Goal: Task Accomplishment & Management: Complete application form

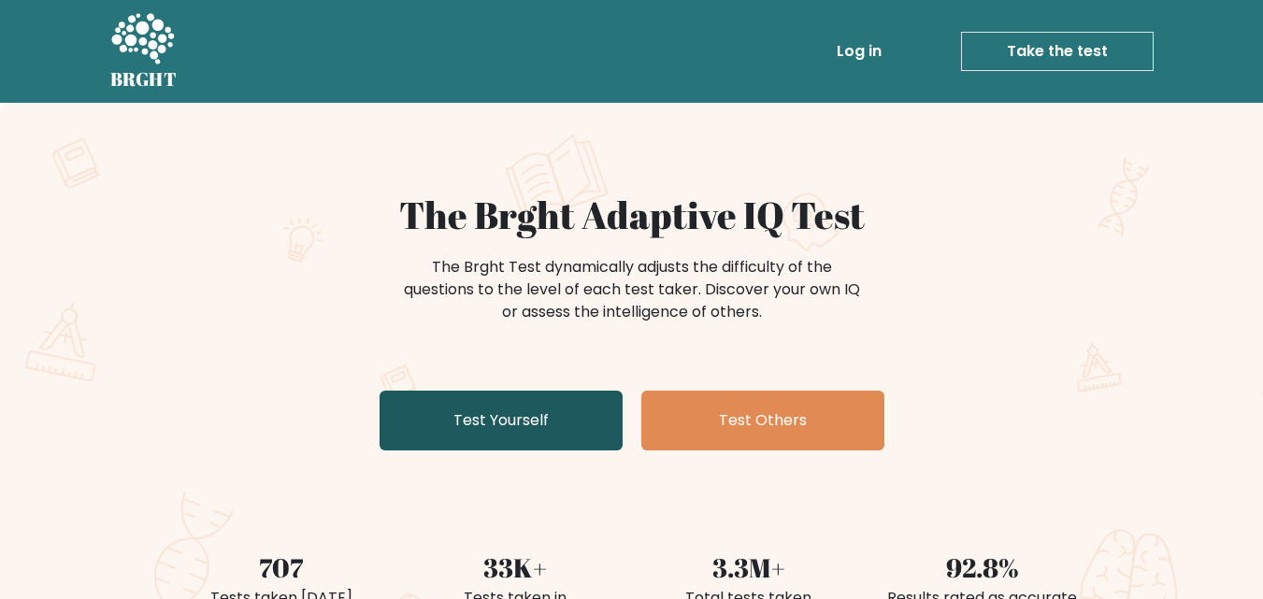
click at [494, 400] on link "Test Yourself" at bounding box center [501, 421] width 243 height 60
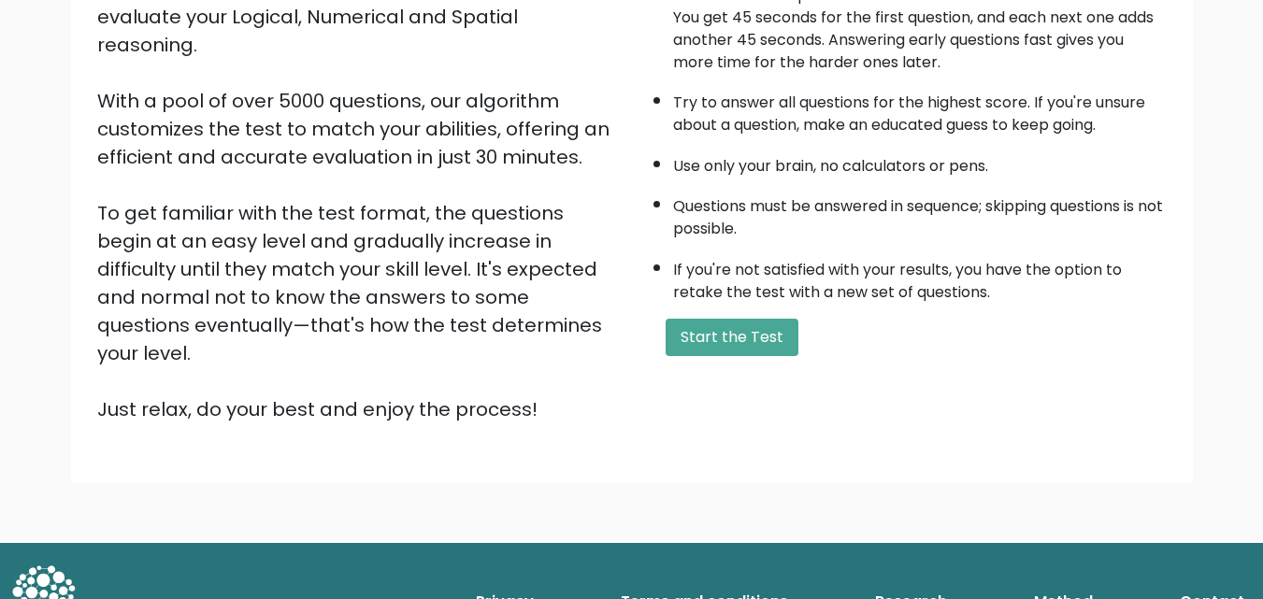
scroll to position [254, 0]
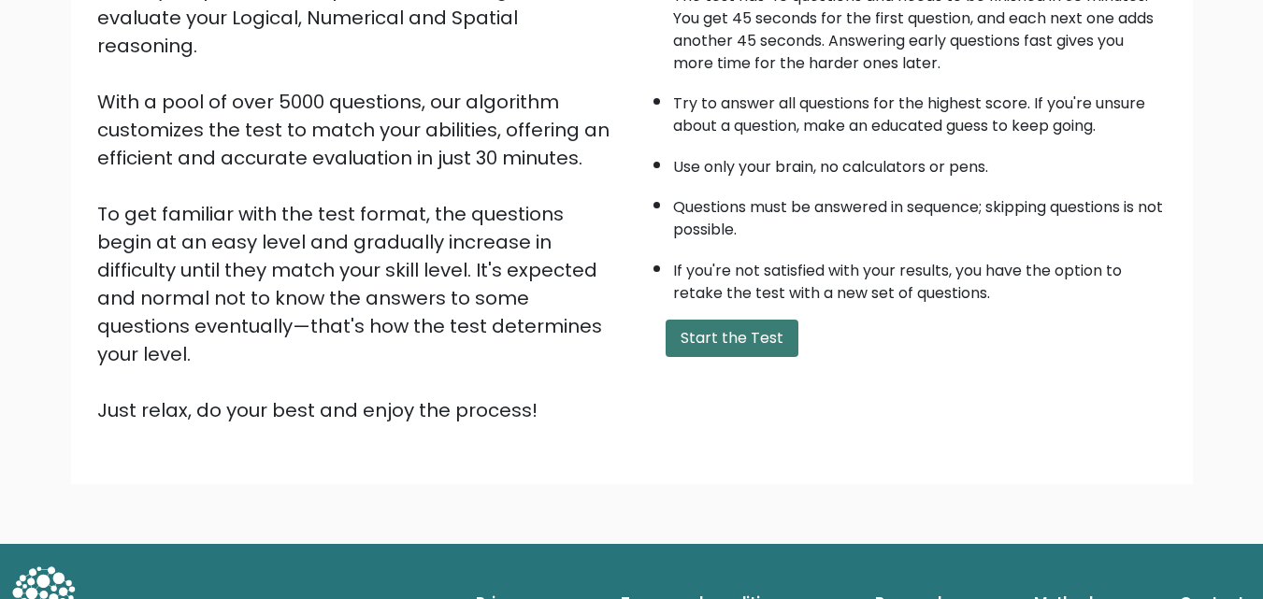
click at [719, 324] on button "Start the Test" at bounding box center [732, 338] width 133 height 37
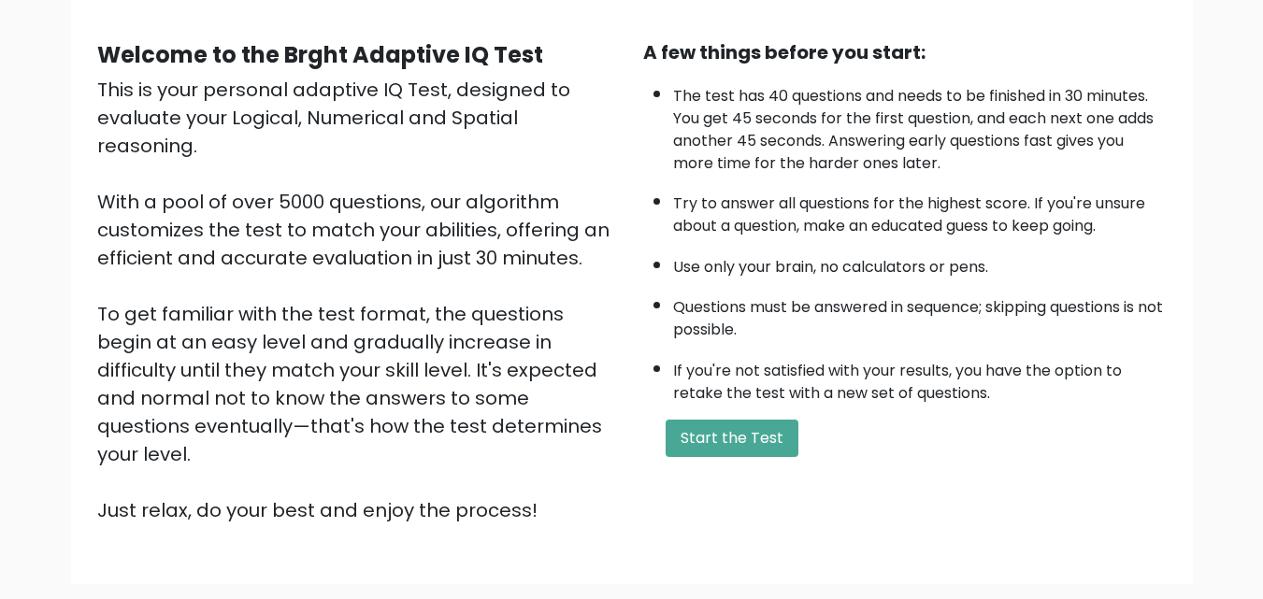
scroll to position [131, 0]
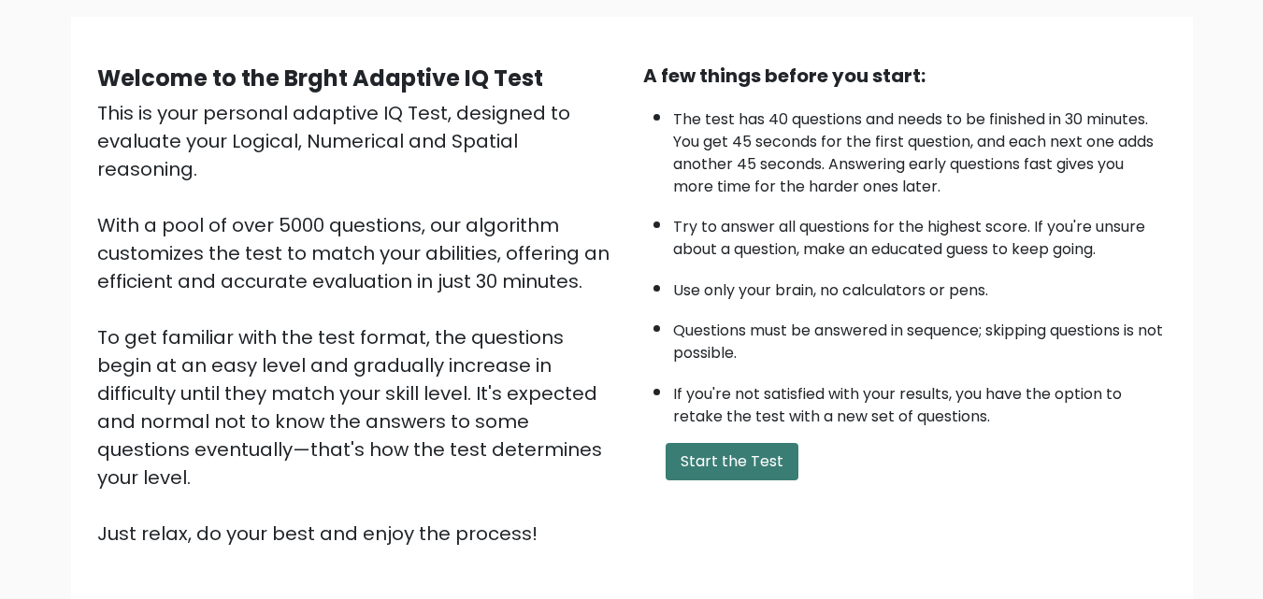
click at [709, 470] on button "Start the Test" at bounding box center [732, 461] width 133 height 37
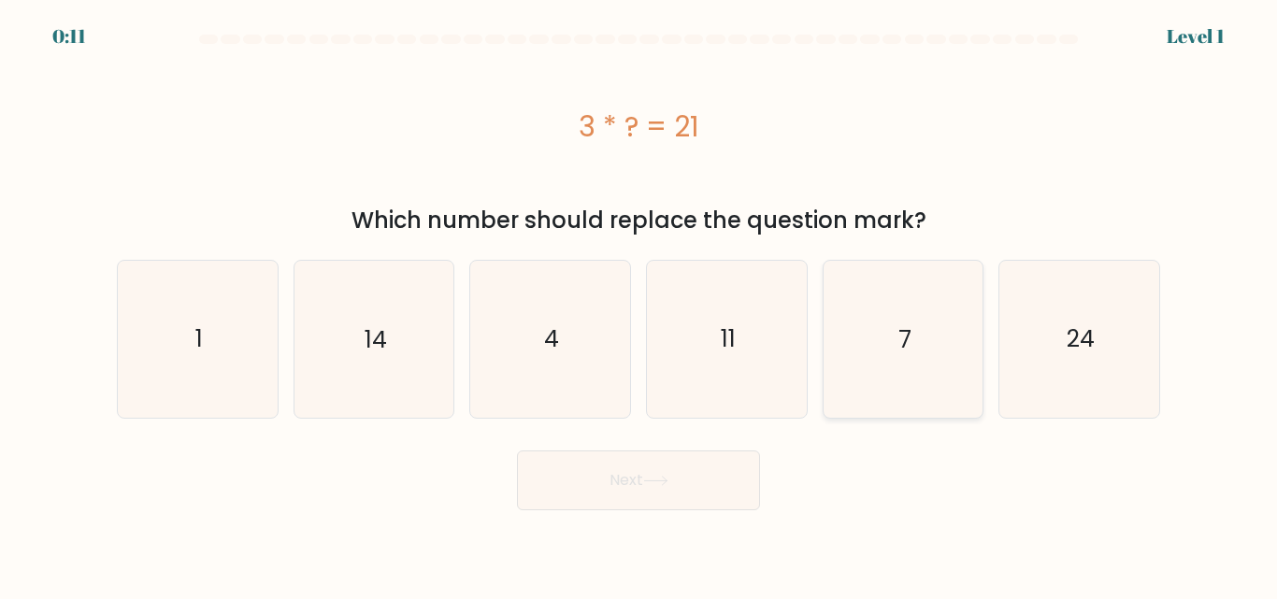
click at [836, 365] on icon "7" at bounding box center [902, 339] width 156 height 156
click at [639, 305] on input "e. 7" at bounding box center [638, 302] width 1 height 5
radio input "true"
click at [639, 485] on button "Next" at bounding box center [638, 481] width 243 height 60
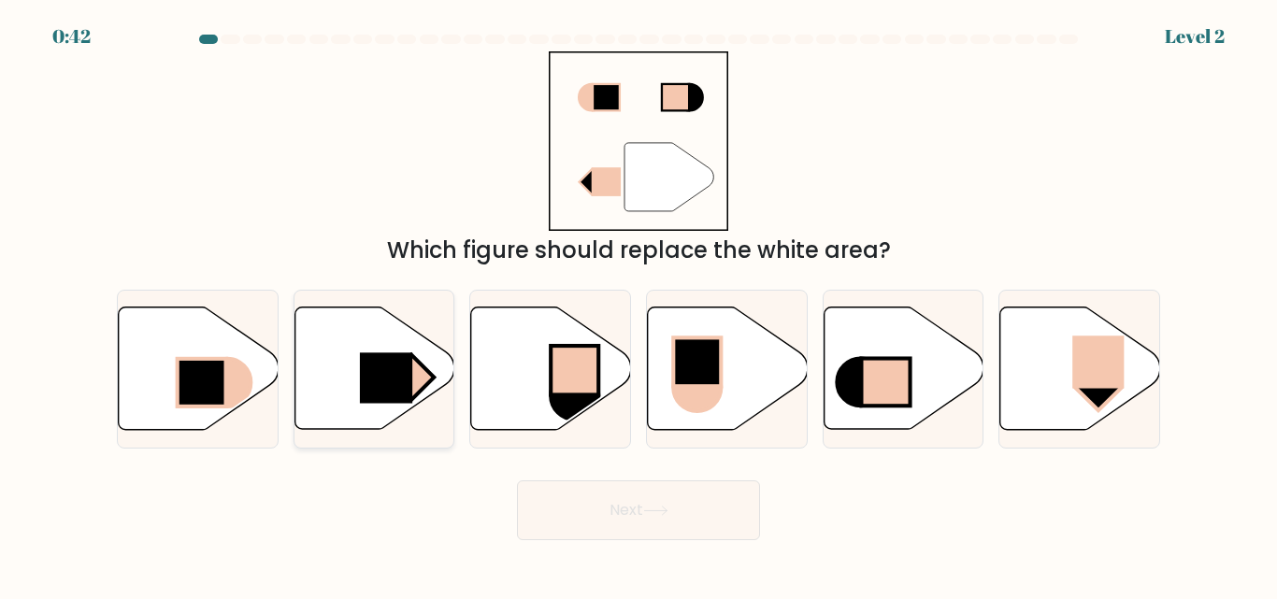
click at [334, 378] on icon at bounding box center [374, 369] width 160 height 122
click at [638, 305] on input "b." at bounding box center [638, 302] width 1 height 5
radio input "true"
click at [540, 505] on button "Next" at bounding box center [638, 510] width 243 height 60
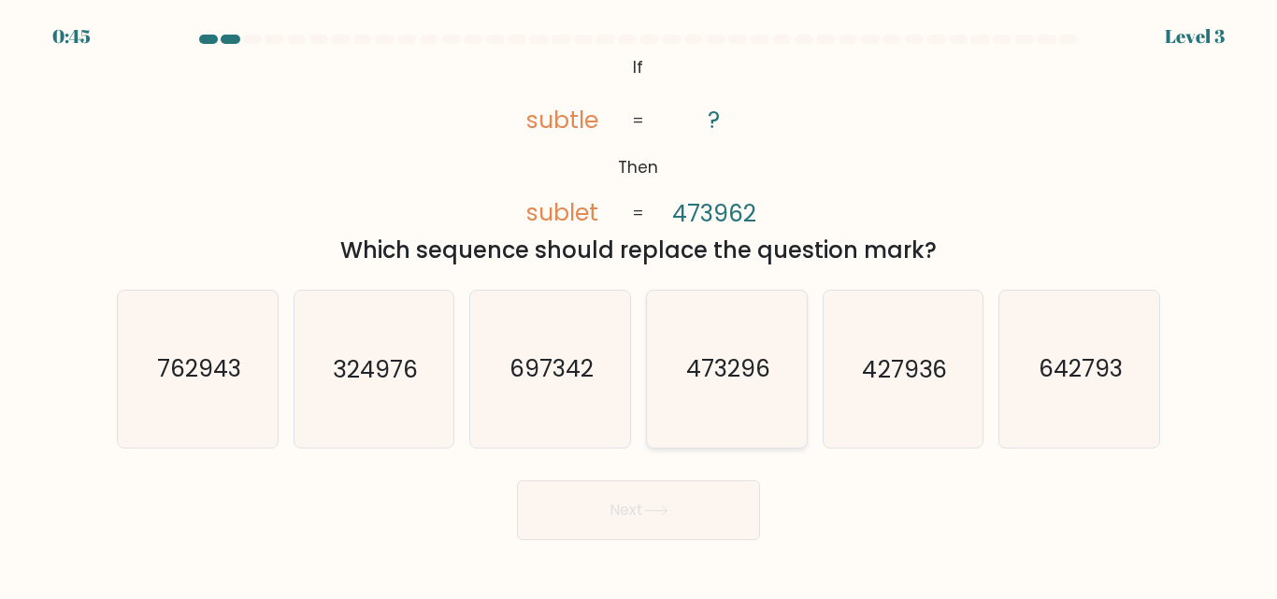
click at [692, 375] on text "473296" at bounding box center [728, 369] width 84 height 33
click at [639, 305] on input "d. 473296" at bounding box center [638, 302] width 1 height 5
radio input "true"
click at [678, 533] on button "Next" at bounding box center [638, 510] width 243 height 60
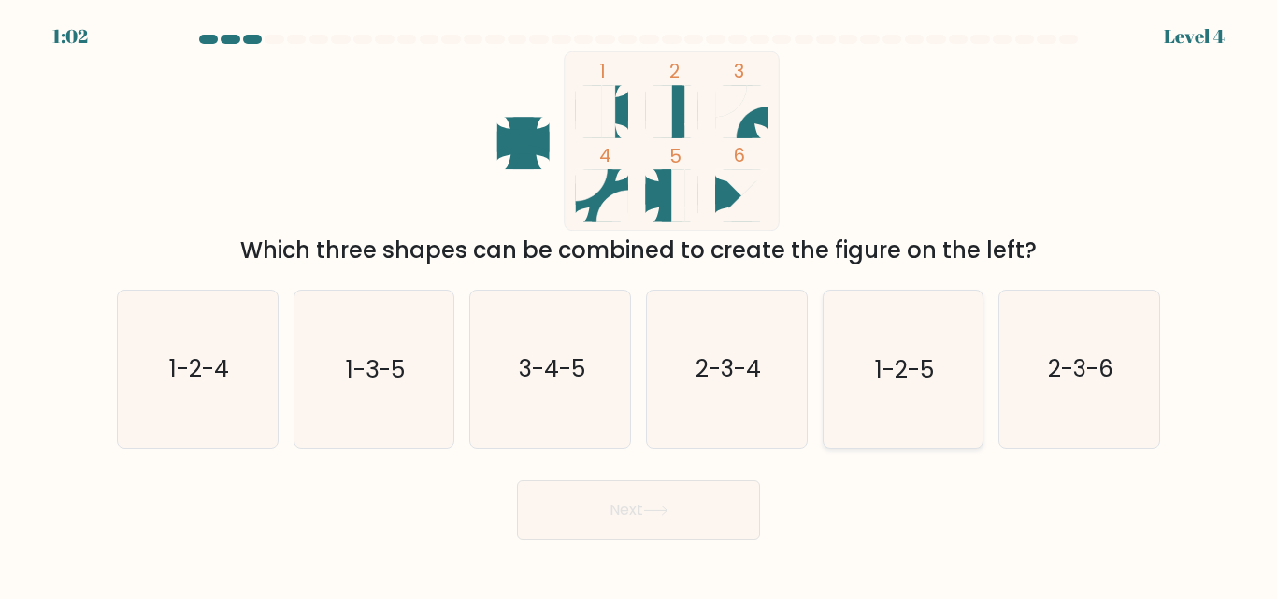
click at [932, 386] on icon "1-2-5" at bounding box center [902, 369] width 156 height 156
click at [639, 305] on input "e. 1-2-5" at bounding box center [638, 302] width 1 height 5
radio input "true"
click at [735, 521] on button "Next" at bounding box center [638, 510] width 243 height 60
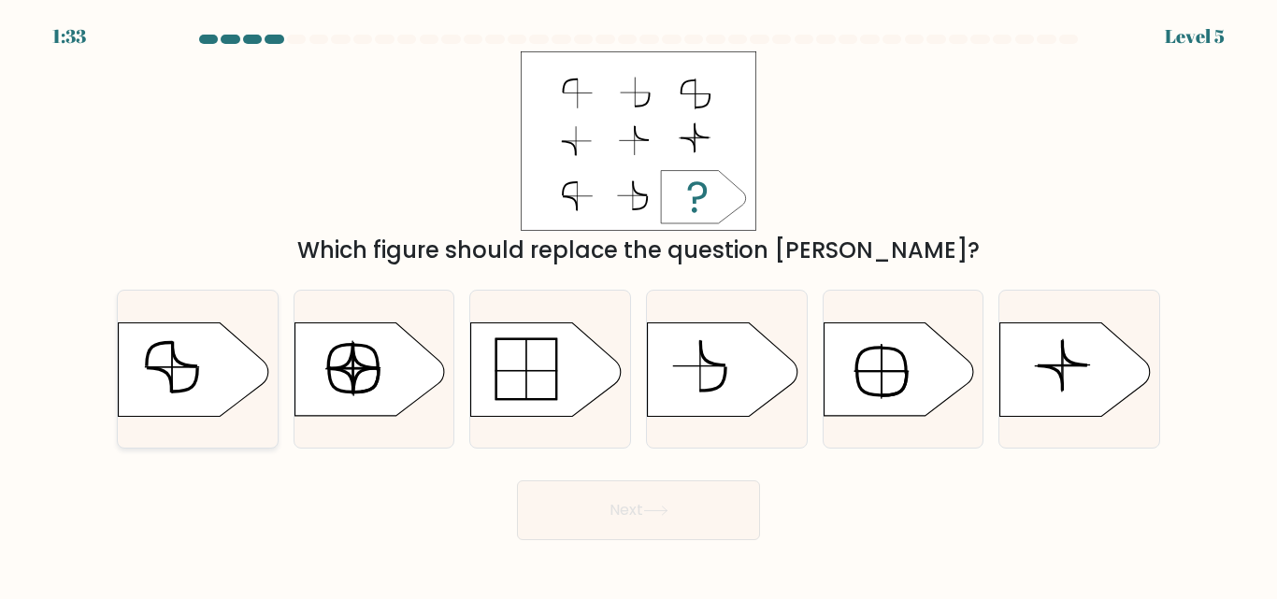
click at [228, 365] on icon at bounding box center [194, 368] width 150 height 93
click at [638, 305] on input "a." at bounding box center [638, 302] width 1 height 5
radio input "true"
click at [544, 495] on button "Next" at bounding box center [638, 510] width 243 height 60
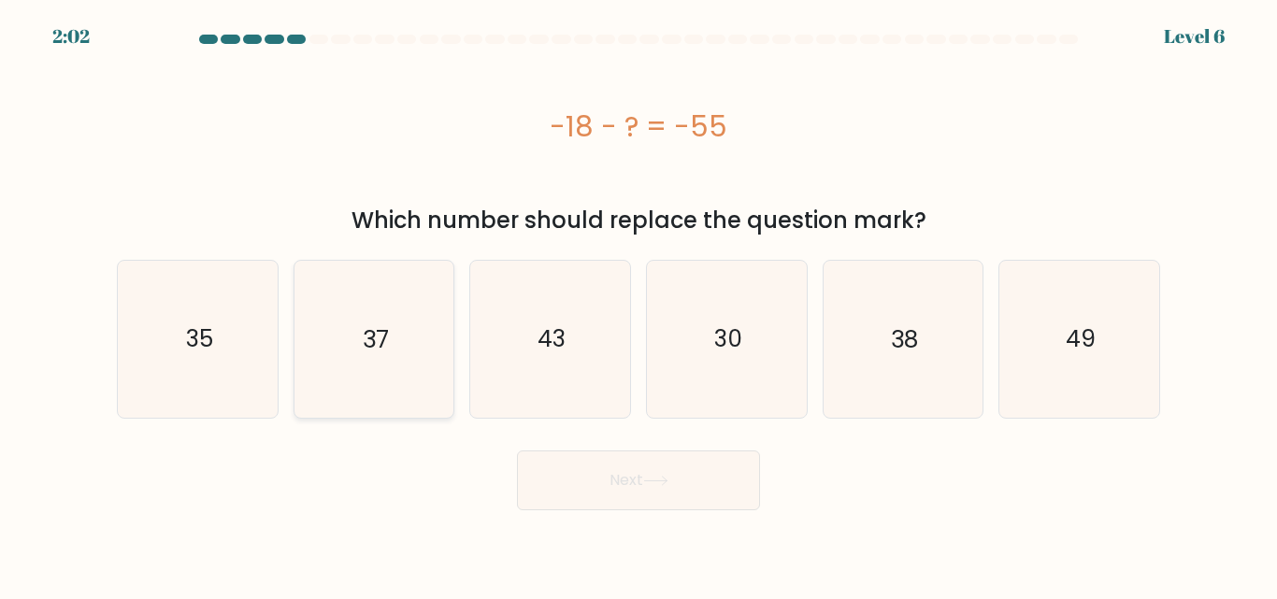
click at [408, 315] on icon "37" at bounding box center [373, 339] width 156 height 156
click at [638, 305] on input "b. 37" at bounding box center [638, 302] width 1 height 5
radio input "true"
click at [547, 472] on button "Next" at bounding box center [638, 481] width 243 height 60
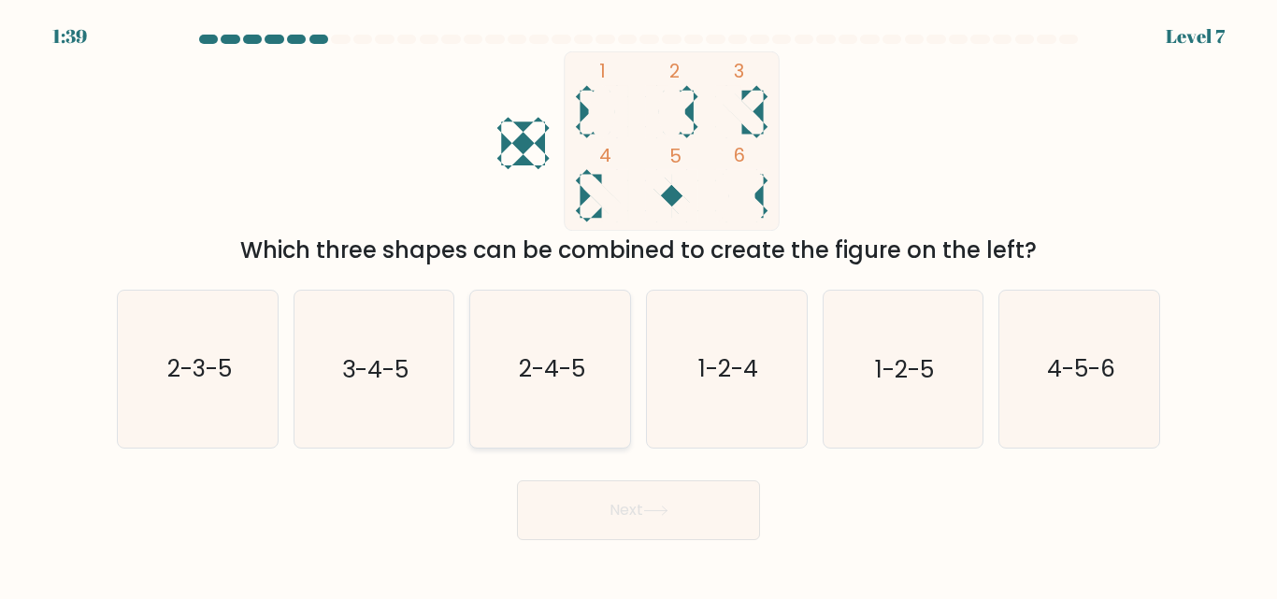
click at [560, 400] on icon "2-4-5" at bounding box center [550, 369] width 156 height 156
click at [638, 305] on input "c. 2-4-5" at bounding box center [638, 302] width 1 height 5
radio input "true"
click at [618, 511] on button "Next" at bounding box center [638, 510] width 243 height 60
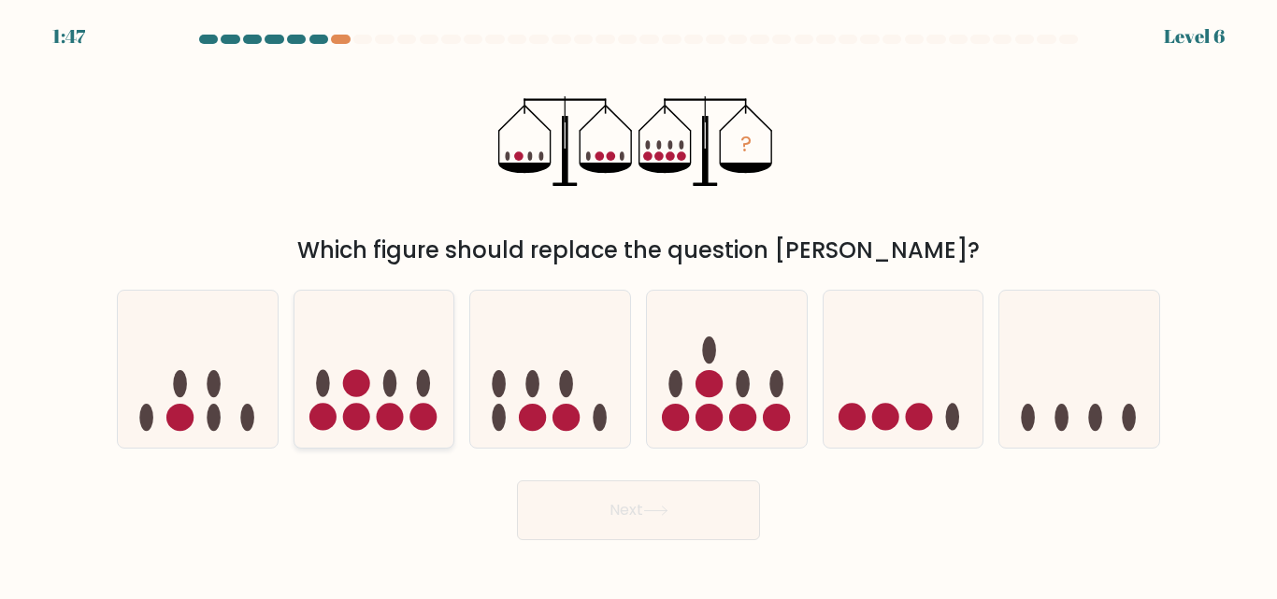
click at [349, 362] on icon at bounding box center [374, 369] width 160 height 132
click at [638, 305] on input "b." at bounding box center [638, 302] width 1 height 5
radio input "true"
click at [602, 492] on button "Next" at bounding box center [638, 510] width 243 height 60
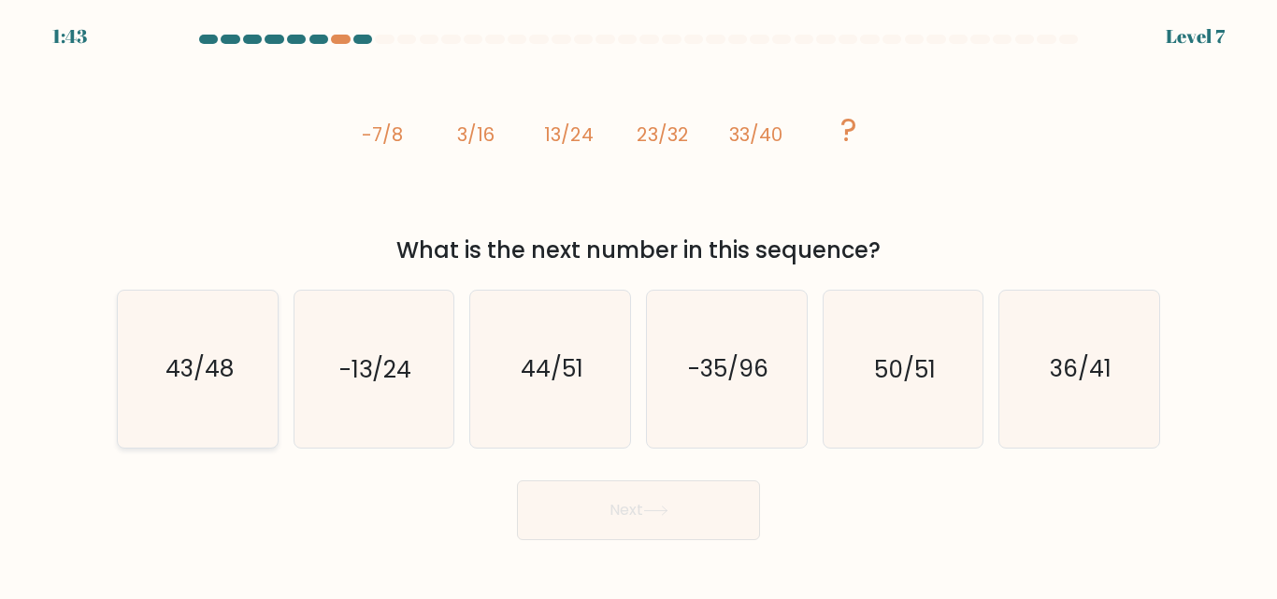
click at [216, 351] on icon "43/48" at bounding box center [198, 369] width 156 height 156
click at [638, 305] on input "a. 43/48" at bounding box center [638, 302] width 1 height 5
radio input "true"
click at [557, 488] on button "Next" at bounding box center [638, 510] width 243 height 60
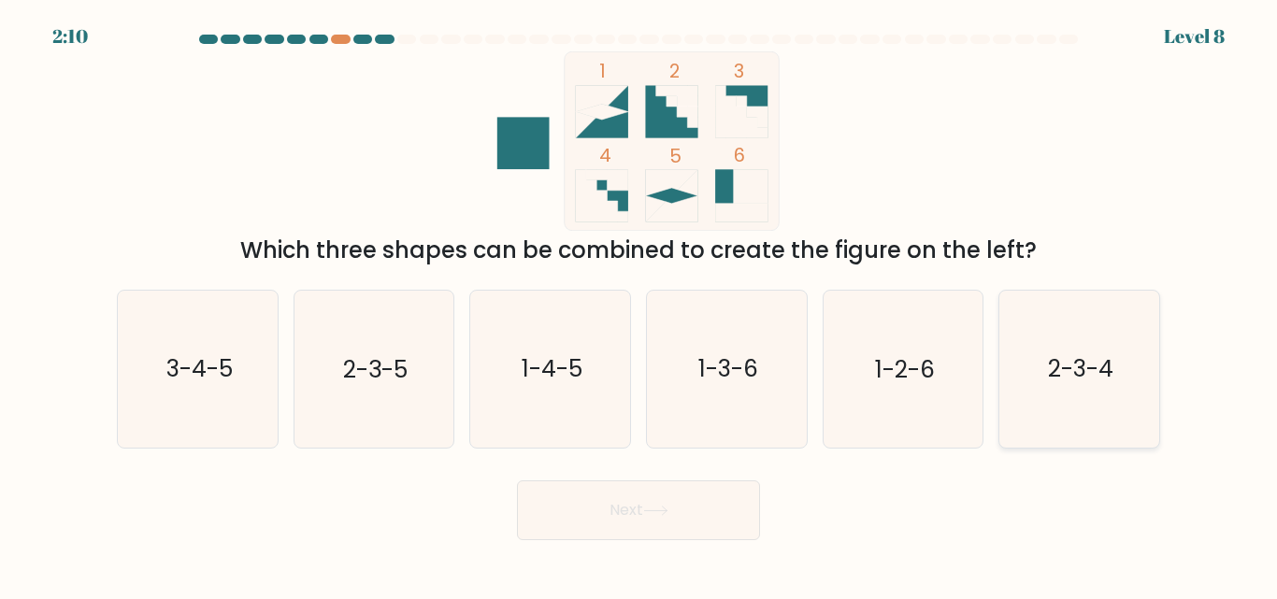
click at [1029, 363] on icon "2-3-4" at bounding box center [1079, 369] width 156 height 156
click at [639, 305] on input "f. 2-3-4" at bounding box center [638, 302] width 1 height 5
radio input "true"
click at [682, 529] on button "Next" at bounding box center [638, 510] width 243 height 60
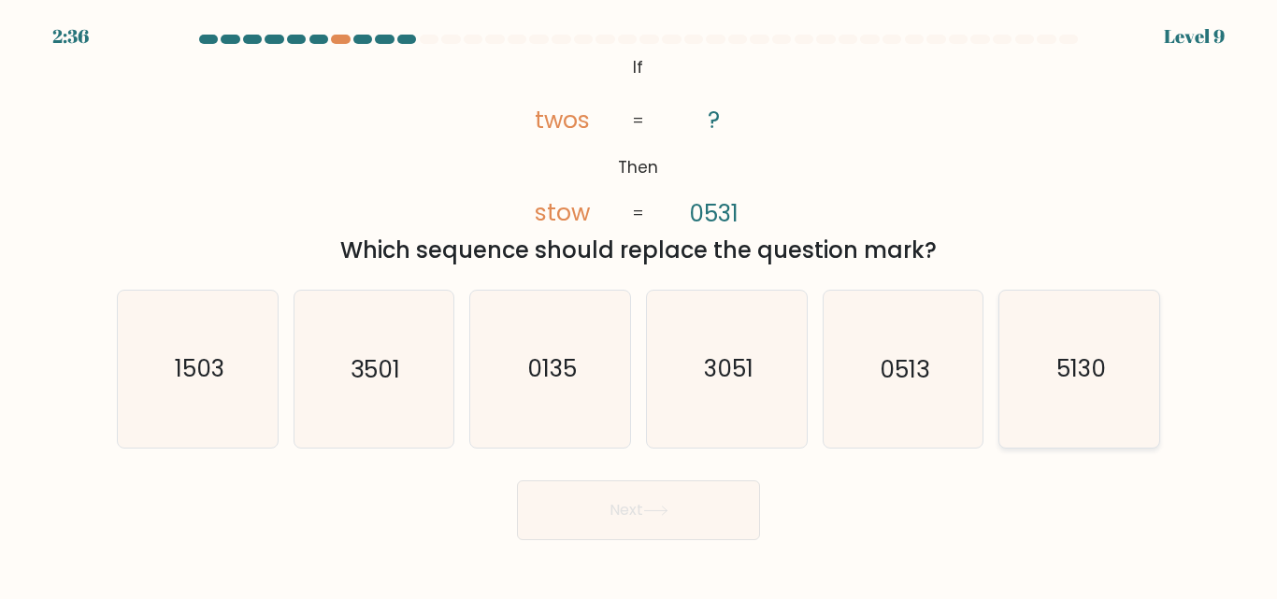
click at [1083, 369] on text "5130" at bounding box center [1081, 369] width 50 height 33
click at [639, 305] on input "f. 5130" at bounding box center [638, 302] width 1 height 5
radio input "true"
click at [666, 497] on button "Next" at bounding box center [638, 510] width 243 height 60
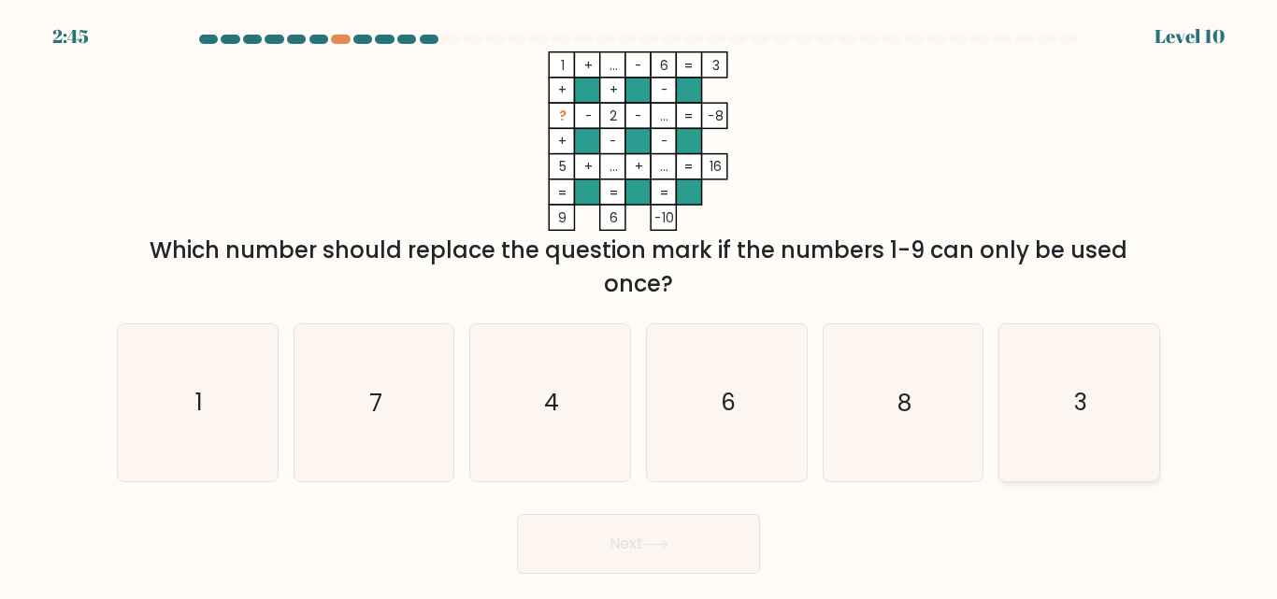
click at [1079, 401] on text "3" at bounding box center [1080, 403] width 13 height 33
click at [639, 305] on input "f. 3" at bounding box center [638, 302] width 1 height 5
radio input "true"
click at [681, 563] on button "Next" at bounding box center [638, 544] width 243 height 60
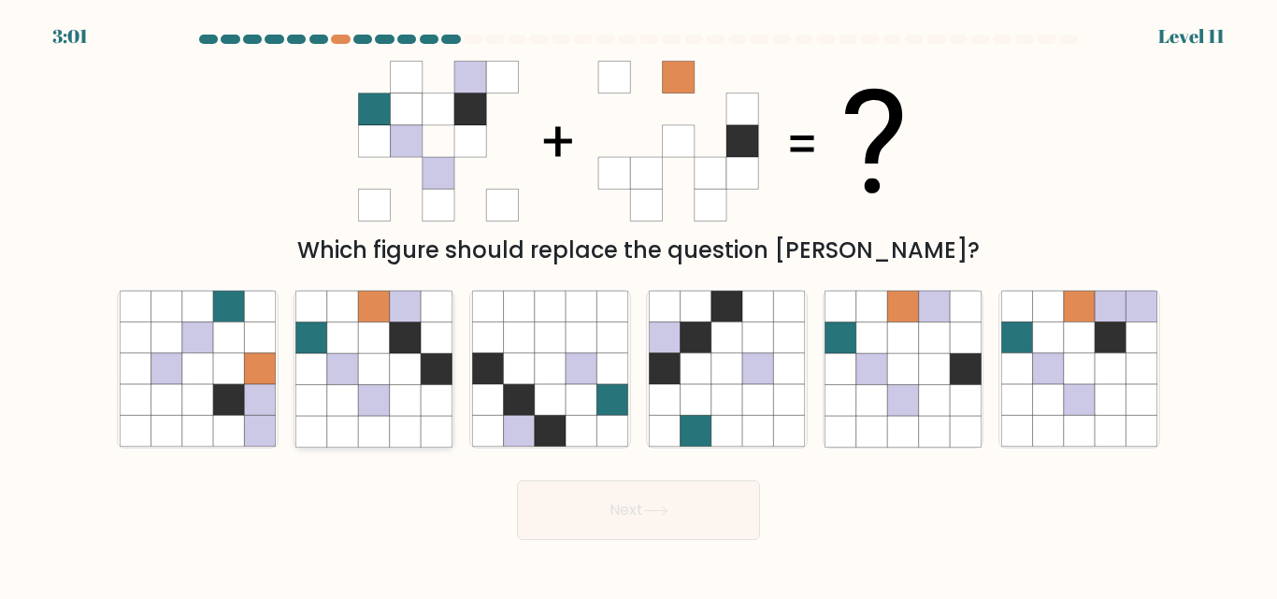
click at [317, 332] on icon at bounding box center [311, 337] width 31 height 31
click at [638, 305] on input "b." at bounding box center [638, 302] width 1 height 5
radio input "true"
click at [601, 512] on button "Next" at bounding box center [638, 510] width 243 height 60
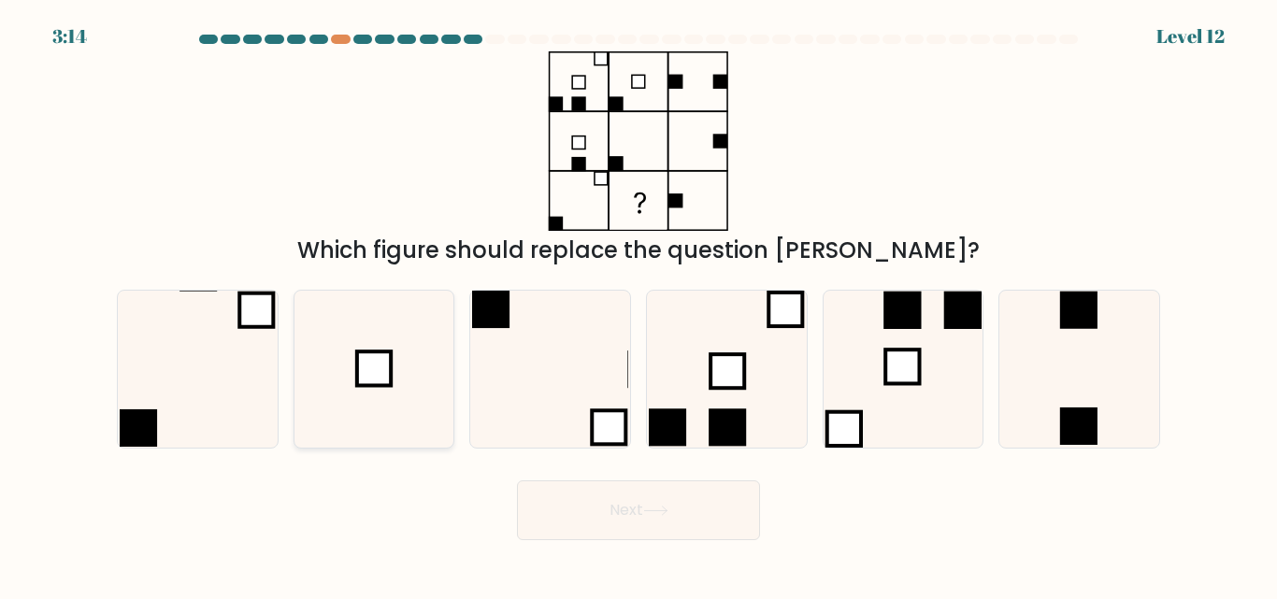
click at [370, 371] on rect at bounding box center [374, 368] width 34 height 34
click at [638, 305] on input "b." at bounding box center [638, 302] width 1 height 5
radio input "true"
click at [705, 542] on body "3:13 Level 12" at bounding box center [638, 299] width 1277 height 599
click at [709, 472] on div "Next" at bounding box center [639, 505] width 1066 height 69
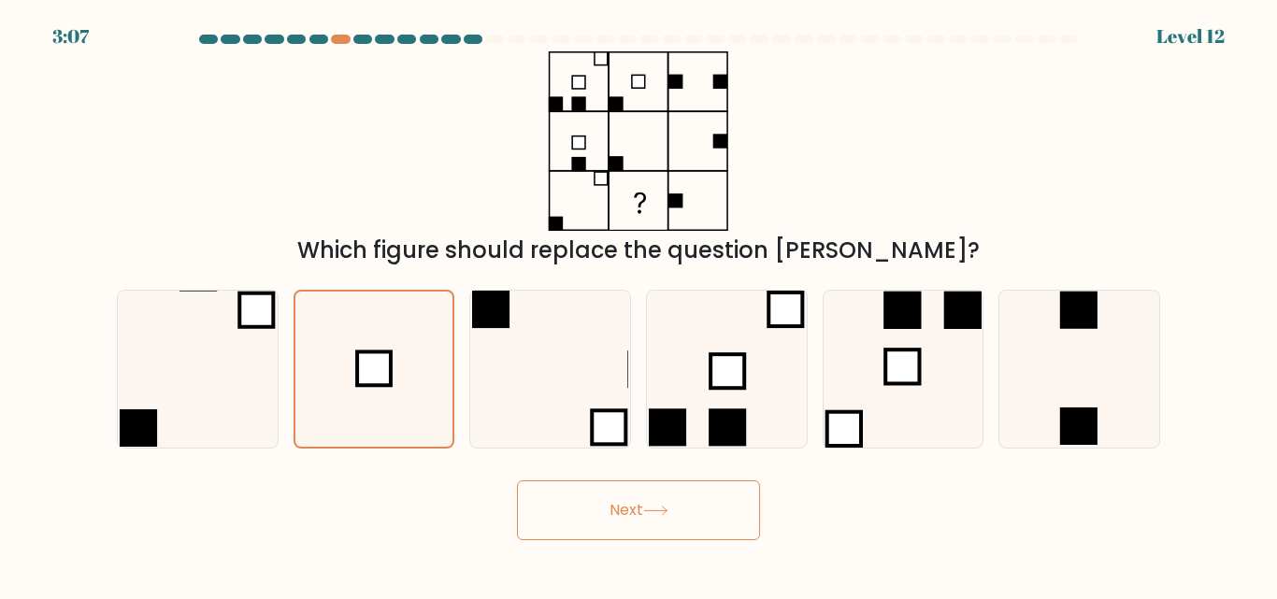
click at [662, 500] on button "Next" at bounding box center [638, 510] width 243 height 60
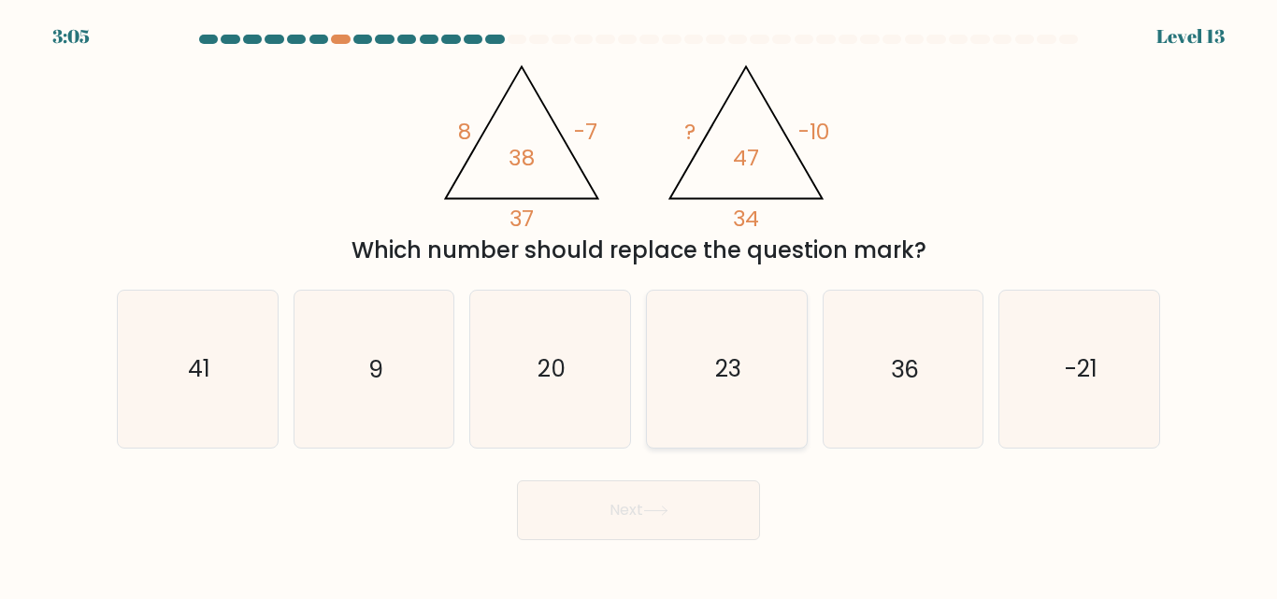
click at [732, 306] on icon "23" at bounding box center [727, 369] width 156 height 156
click at [639, 305] on input "d. 23" at bounding box center [638, 302] width 1 height 5
radio input "true"
click at [634, 522] on button "Next" at bounding box center [638, 510] width 243 height 60
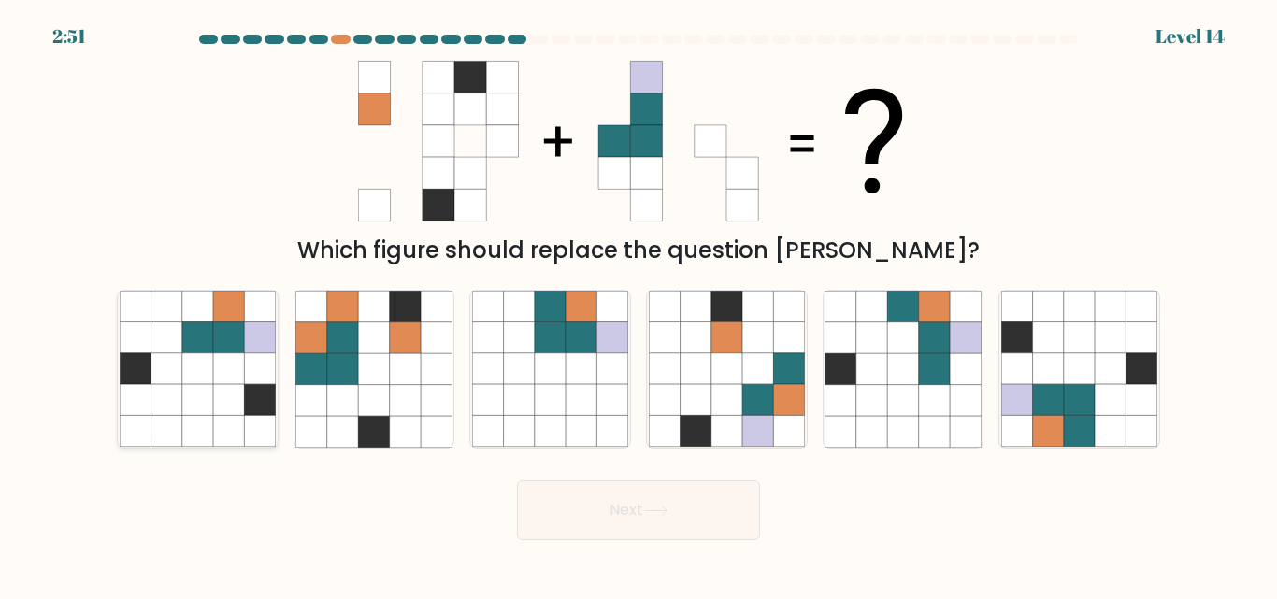
click at [131, 323] on icon at bounding box center [135, 337] width 31 height 31
click at [638, 305] on input "a." at bounding box center [638, 302] width 1 height 5
radio input "true"
click at [667, 520] on button "Next" at bounding box center [638, 510] width 243 height 60
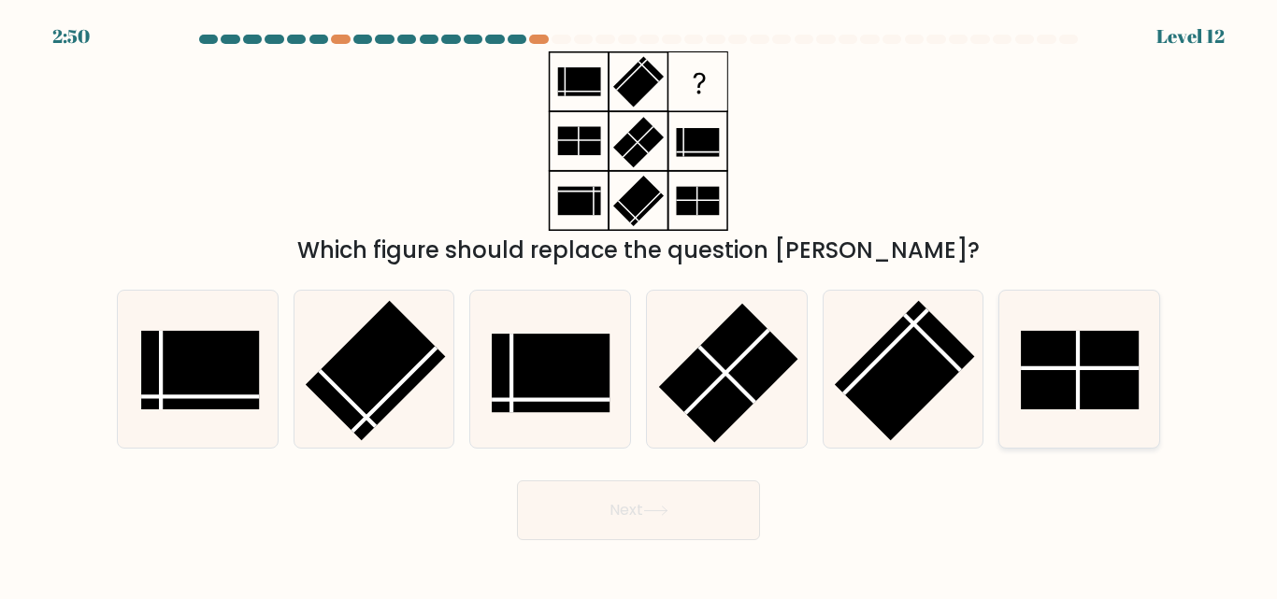
click at [1050, 325] on icon at bounding box center [1079, 369] width 156 height 156
click at [639, 305] on input "f." at bounding box center [638, 302] width 1 height 5
radio input "true"
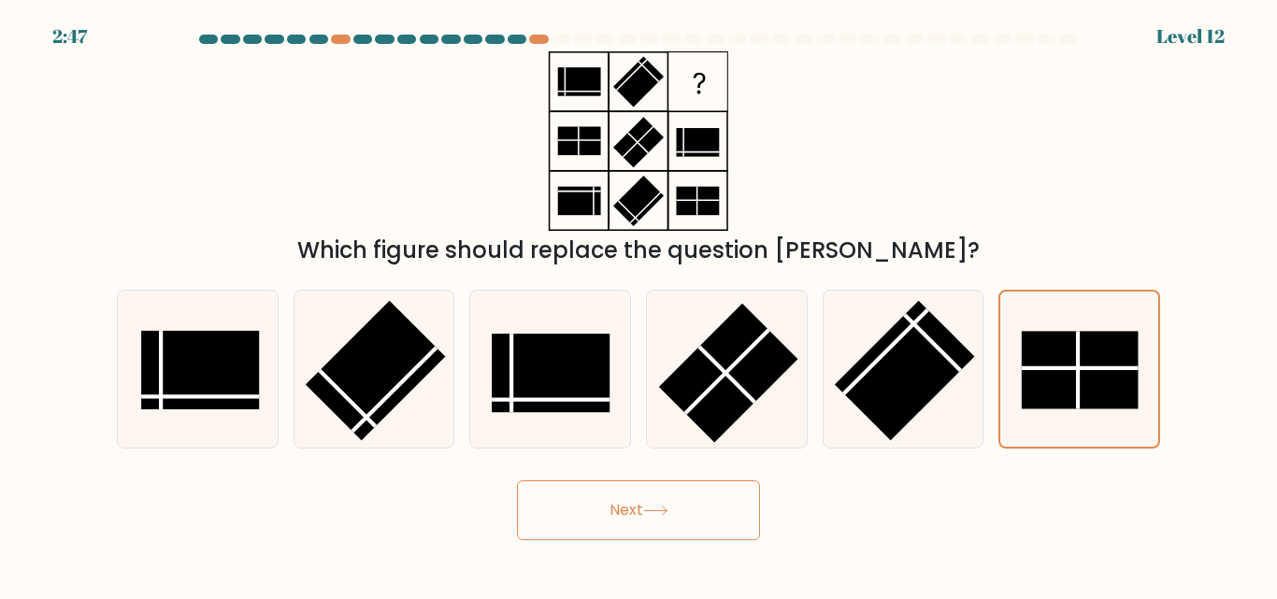
click at [658, 475] on div "Next" at bounding box center [639, 505] width 1066 height 69
click at [643, 503] on button "Next" at bounding box center [638, 510] width 243 height 60
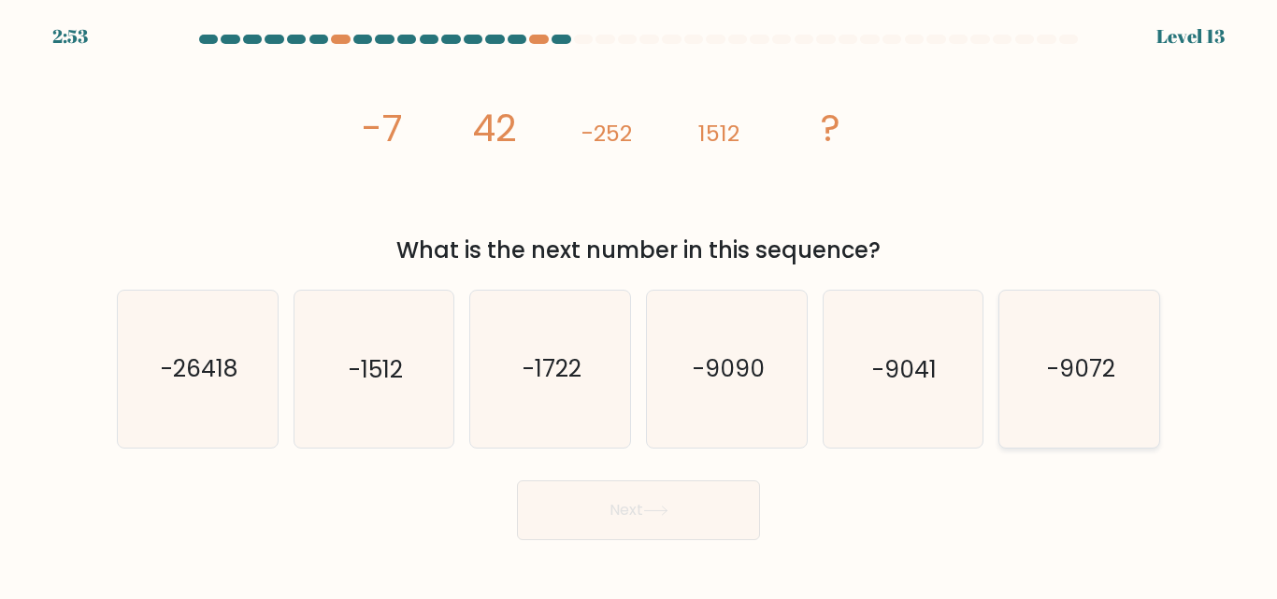
click at [1036, 380] on icon "-9072" at bounding box center [1079, 369] width 156 height 156
click at [639, 305] on input "f. -9072" at bounding box center [638, 302] width 1 height 5
radio input "true"
click at [601, 498] on button "Next" at bounding box center [638, 510] width 243 height 60
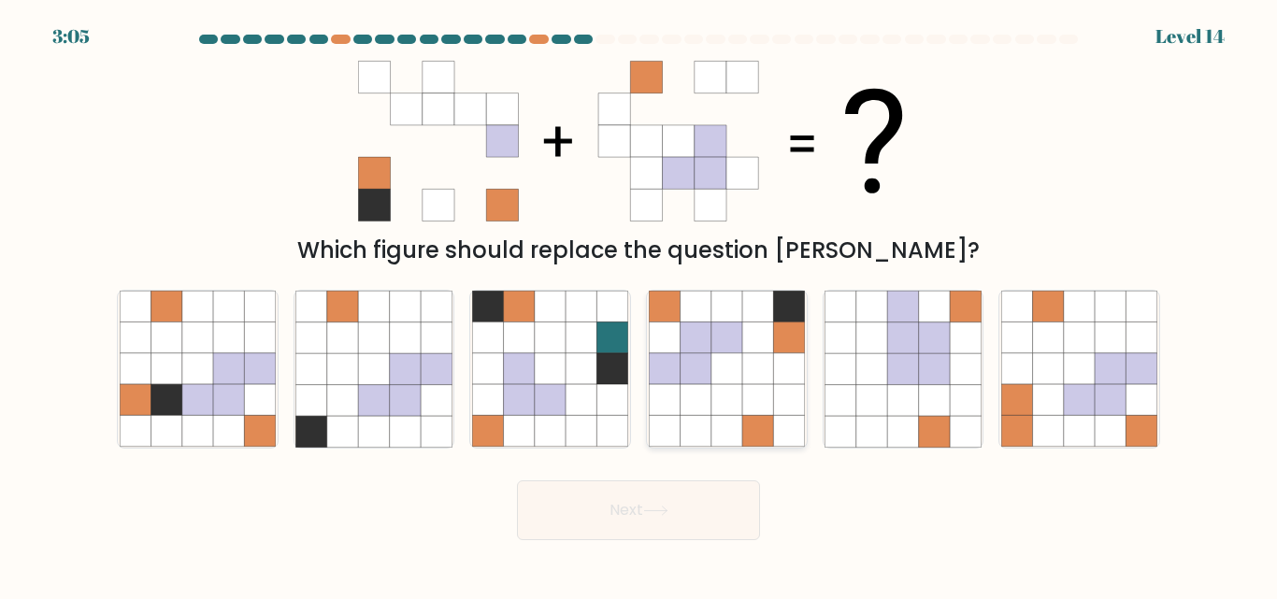
click at [733, 365] on icon at bounding box center [726, 369] width 31 height 31
click at [639, 305] on input "d." at bounding box center [638, 302] width 1 height 5
radio input "true"
click at [616, 509] on button "Next" at bounding box center [638, 510] width 243 height 60
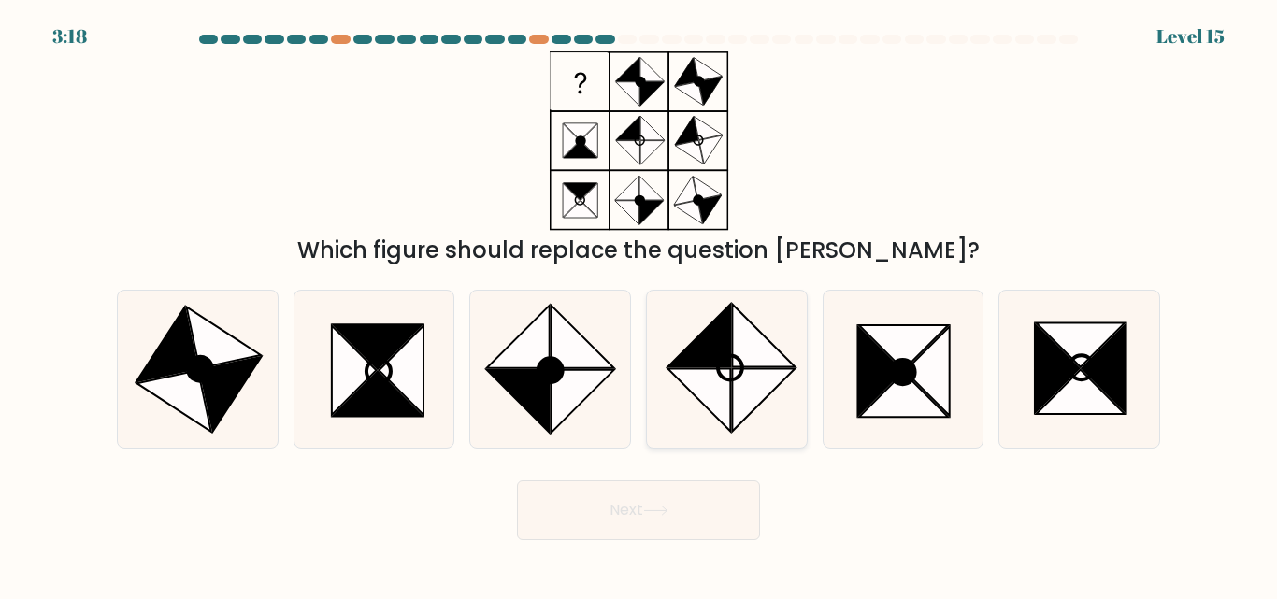
click at [715, 371] on icon at bounding box center [698, 400] width 63 height 63
click at [639, 305] on input "d." at bounding box center [638, 302] width 1 height 5
radio input "true"
click at [414, 394] on icon at bounding box center [401, 370] width 44 height 89
click at [638, 305] on input "b." at bounding box center [638, 302] width 1 height 5
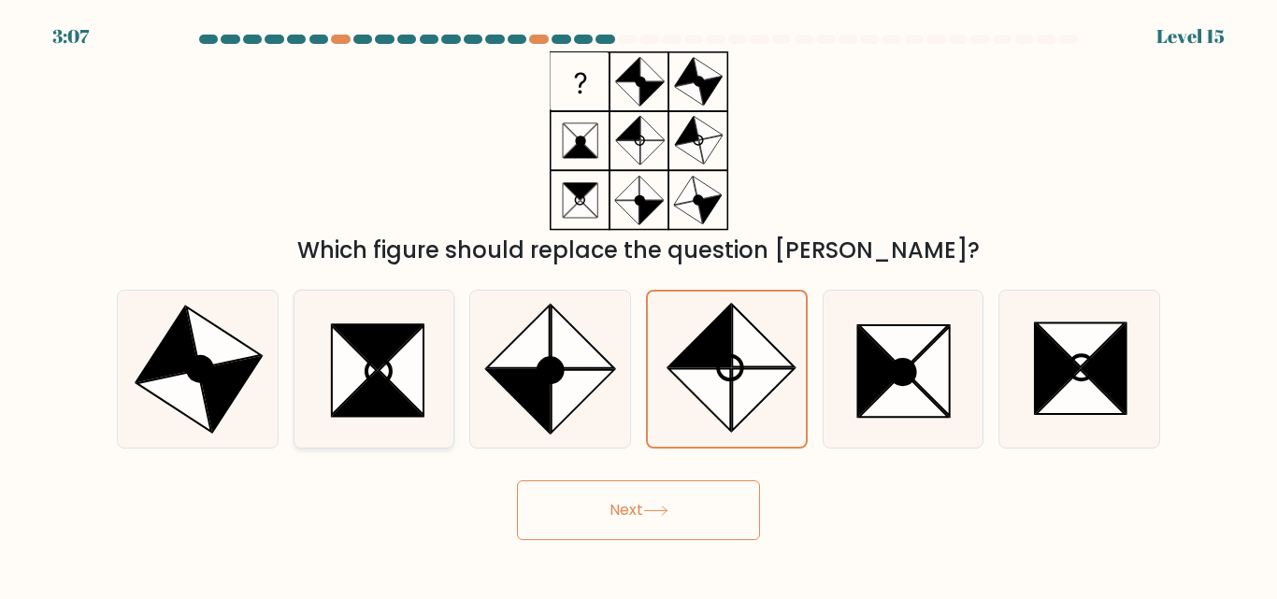
radio input "true"
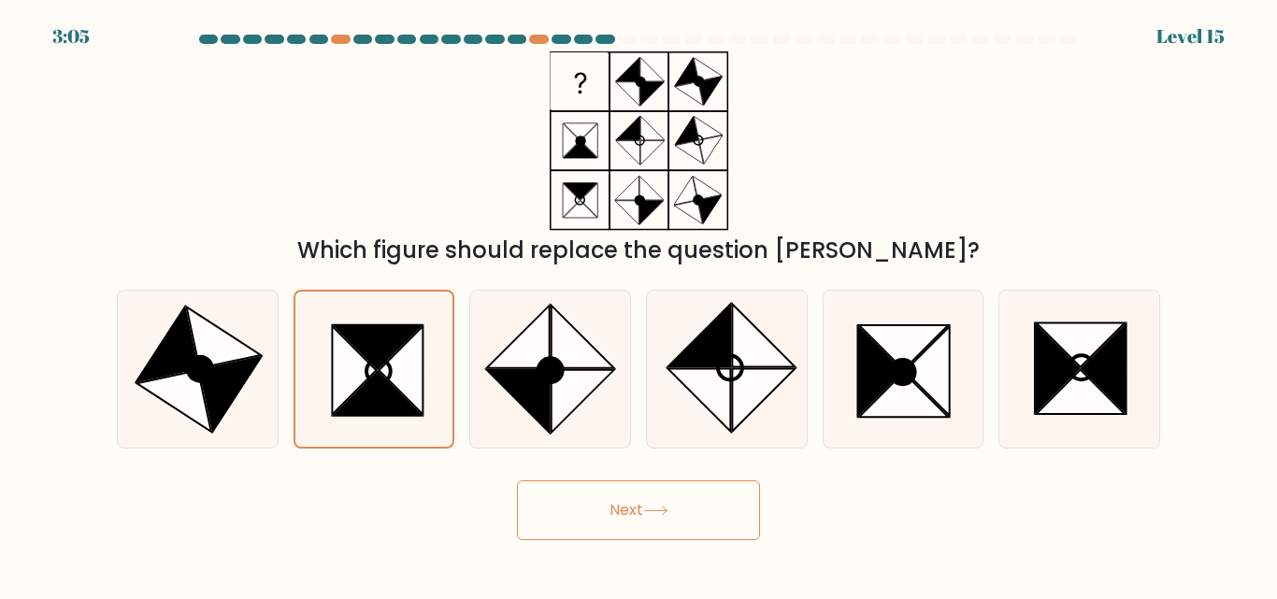
click at [638, 502] on button "Next" at bounding box center [638, 510] width 243 height 60
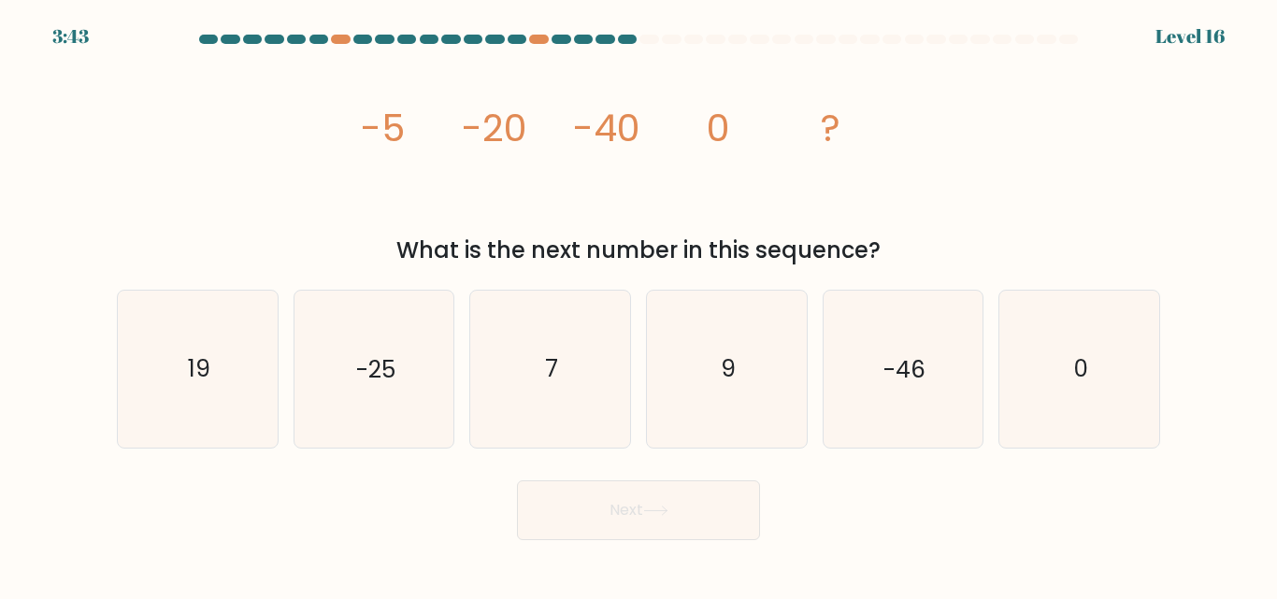
click at [649, 36] on div at bounding box center [648, 39] width 19 height 9
click at [1142, 400] on icon "0" at bounding box center [1079, 369] width 156 height 156
click at [639, 305] on input "f. 0" at bounding box center [638, 302] width 1 height 5
radio input "true"
click at [632, 506] on button "Next" at bounding box center [638, 510] width 243 height 60
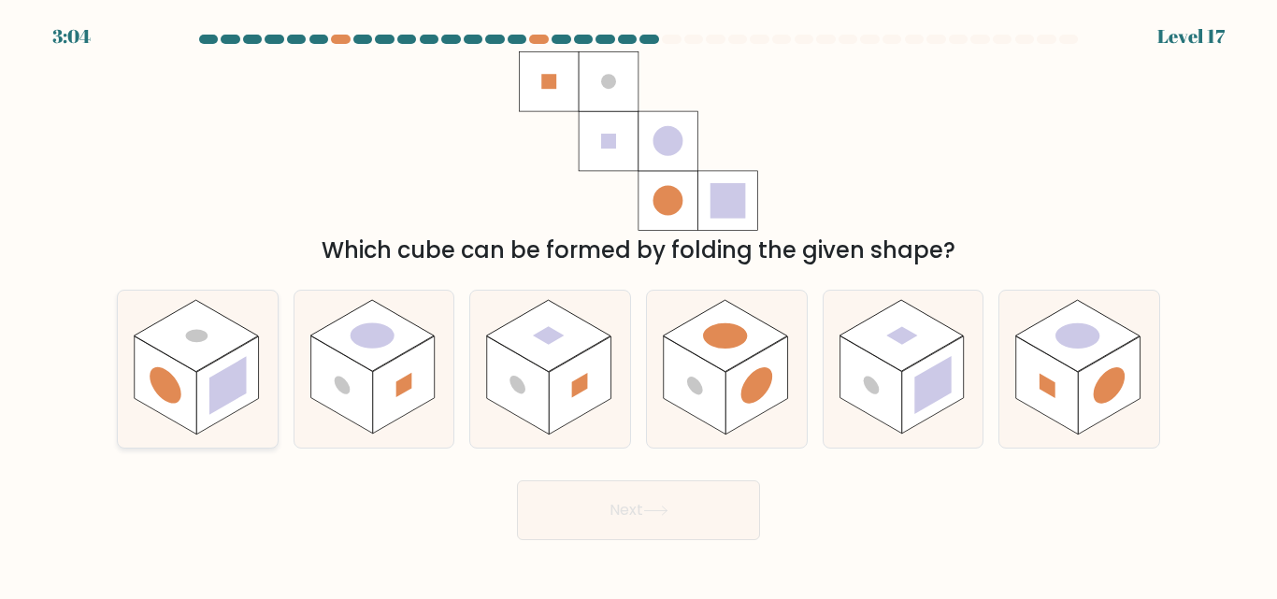
click at [242, 361] on rect at bounding box center [227, 386] width 37 height 58
click at [638, 305] on input "a." at bounding box center [638, 302] width 1 height 5
radio input "true"
click at [591, 532] on button "Next" at bounding box center [638, 510] width 243 height 60
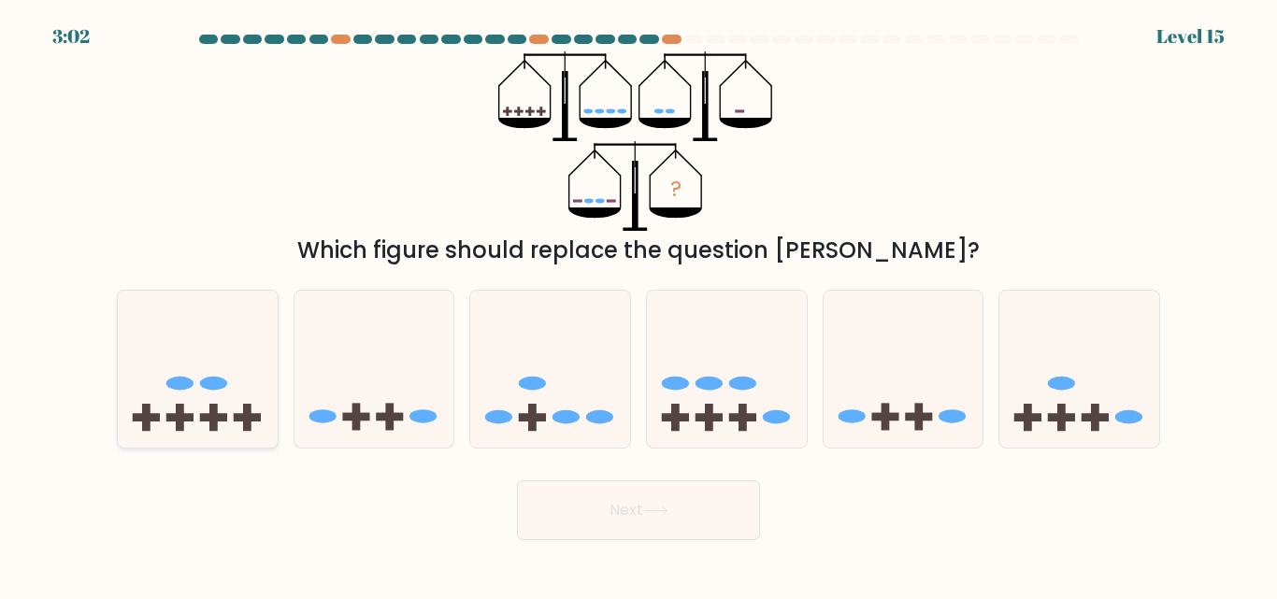
click at [183, 383] on ellipse at bounding box center [179, 384] width 27 height 14
click at [638, 305] on input "a." at bounding box center [638, 302] width 1 height 5
radio input "true"
click at [609, 504] on button "Next" at bounding box center [638, 510] width 243 height 60
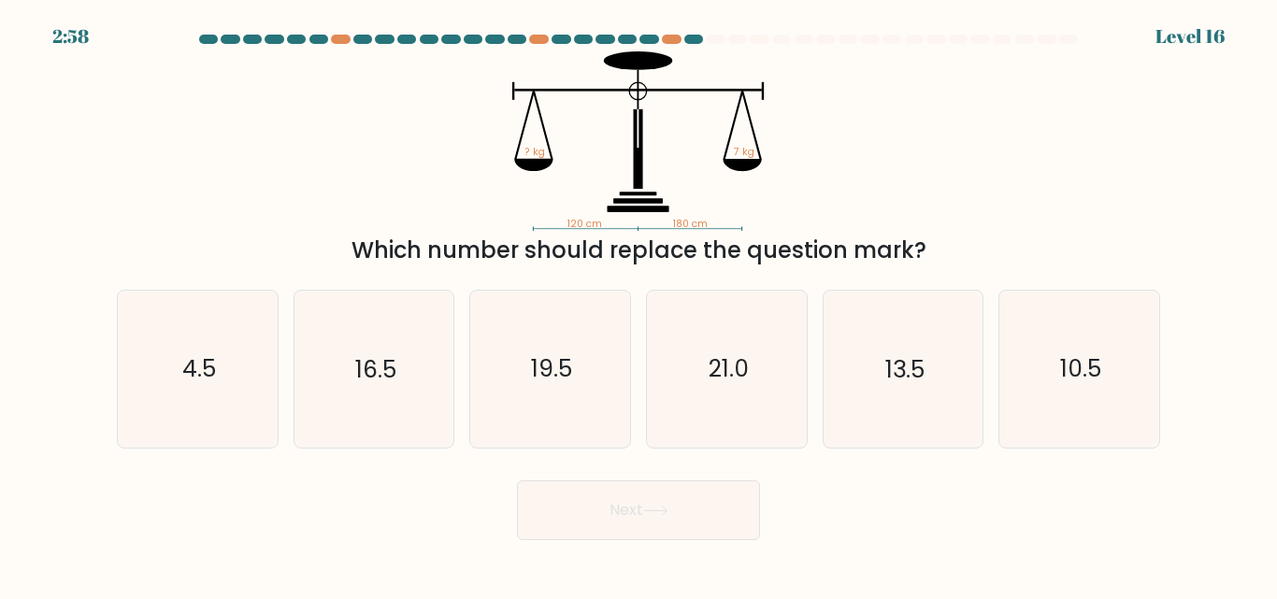
click at [609, 504] on button "Next" at bounding box center [638, 510] width 243 height 60
click at [422, 505] on div "Next" at bounding box center [639, 505] width 1066 height 69
drag, startPoint x: 1019, startPoint y: 369, endPoint x: 1061, endPoint y: 384, distance: 44.6
click at [1061, 384] on icon "10.5" at bounding box center [1079, 369] width 156 height 156
click at [639, 305] on input "f. 10.5" at bounding box center [638, 302] width 1 height 5
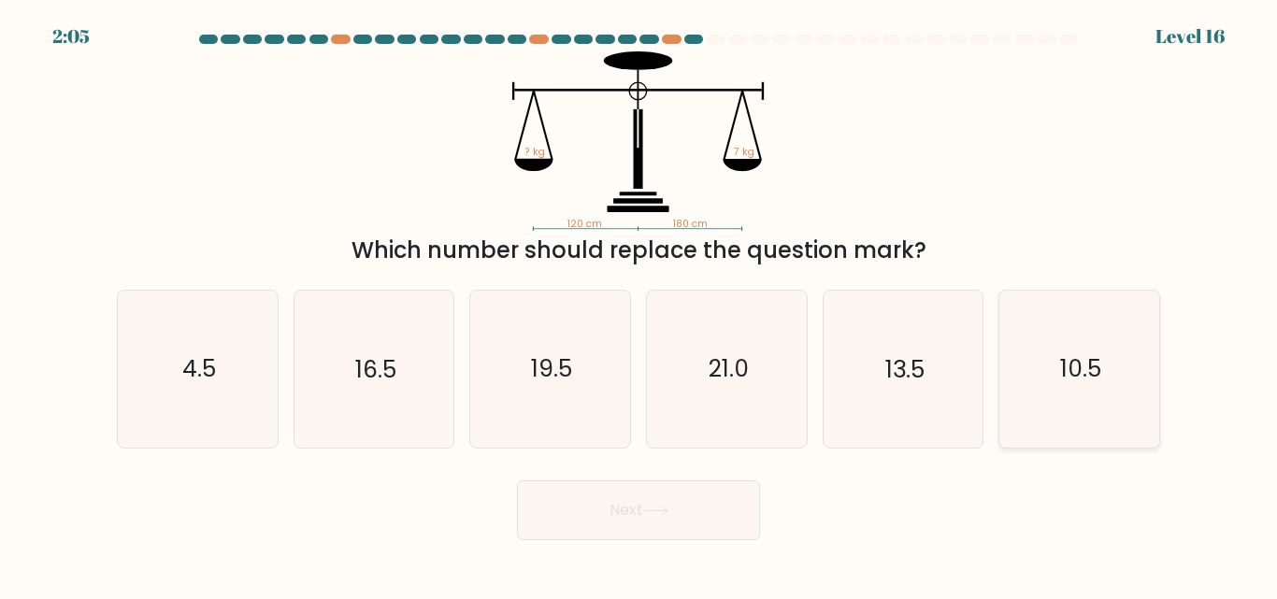
radio input "true"
click at [1061, 384] on text "10.5" at bounding box center [1080, 369] width 41 height 33
click at [639, 305] on input "f. 10.5" at bounding box center [638, 302] width 1 height 5
click at [637, 533] on button "Next" at bounding box center [638, 510] width 243 height 60
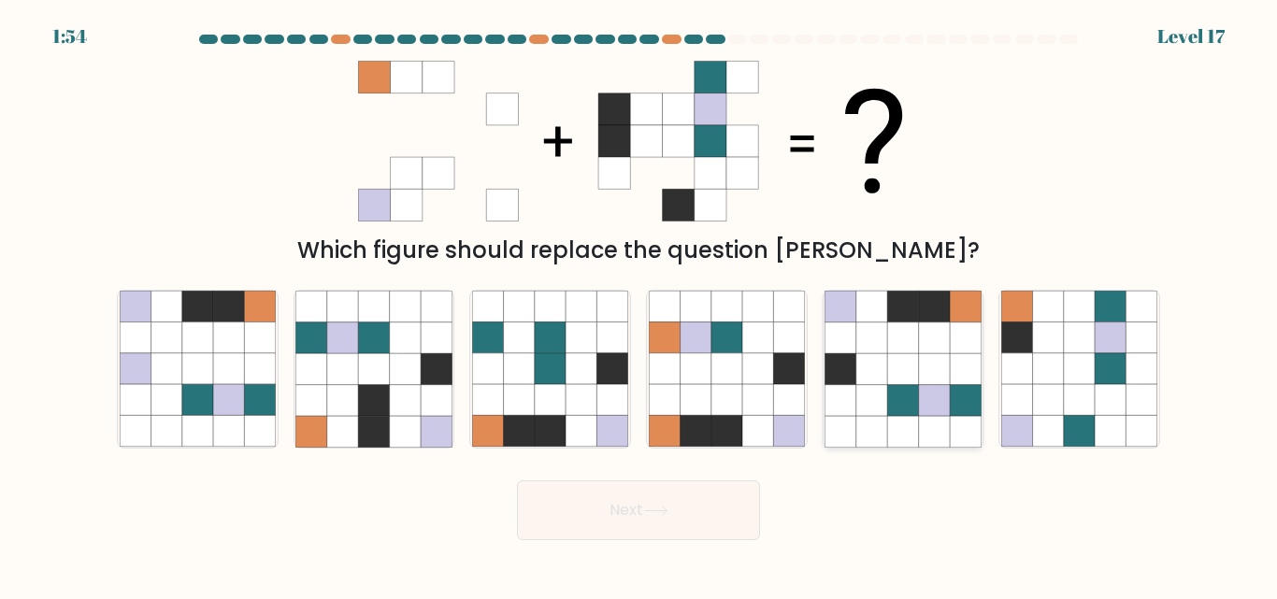
click at [872, 361] on icon at bounding box center [871, 369] width 31 height 31
click at [639, 305] on input "e." at bounding box center [638, 302] width 1 height 5
radio input "true"
click at [707, 493] on button "Next" at bounding box center [638, 510] width 243 height 60
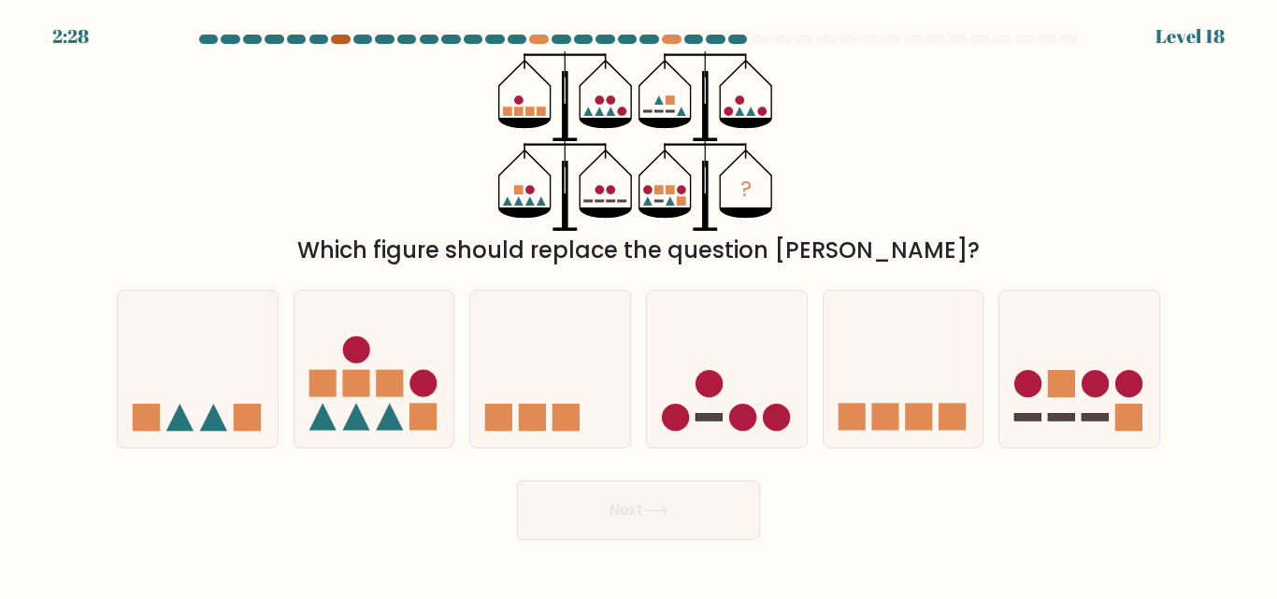
click at [336, 35] on div at bounding box center [340, 39] width 19 height 9
click at [1102, 412] on icon at bounding box center [1079, 369] width 160 height 132
click at [639, 305] on input "f." at bounding box center [638, 302] width 1 height 5
radio input "true"
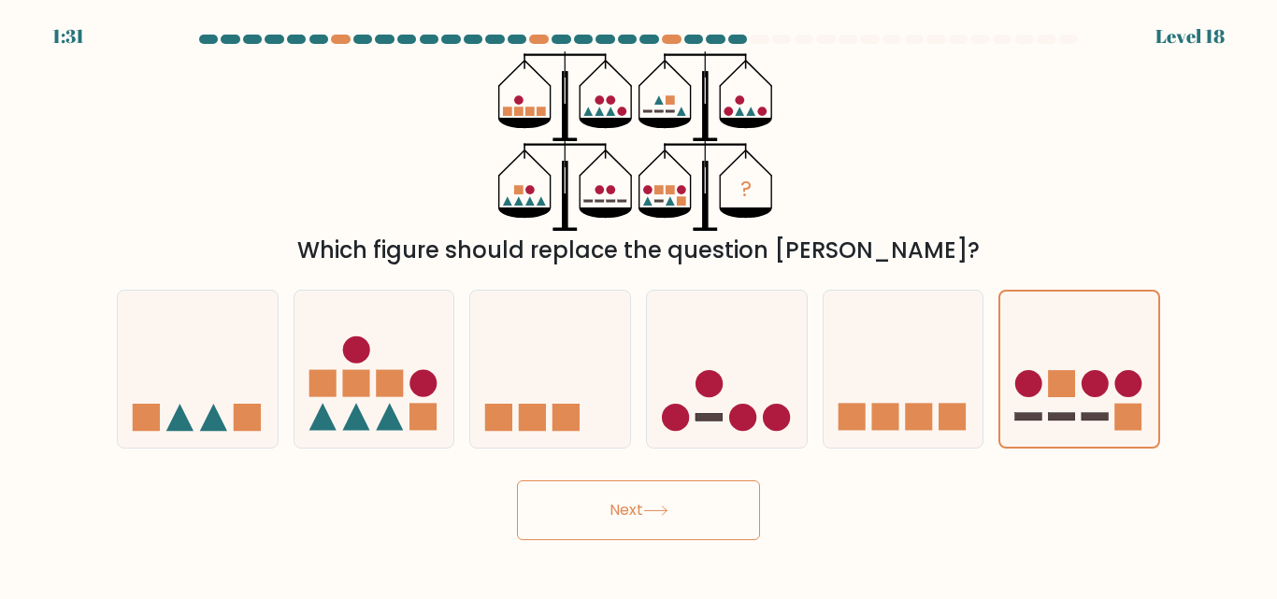
click at [688, 525] on button "Next" at bounding box center [638, 510] width 243 height 60
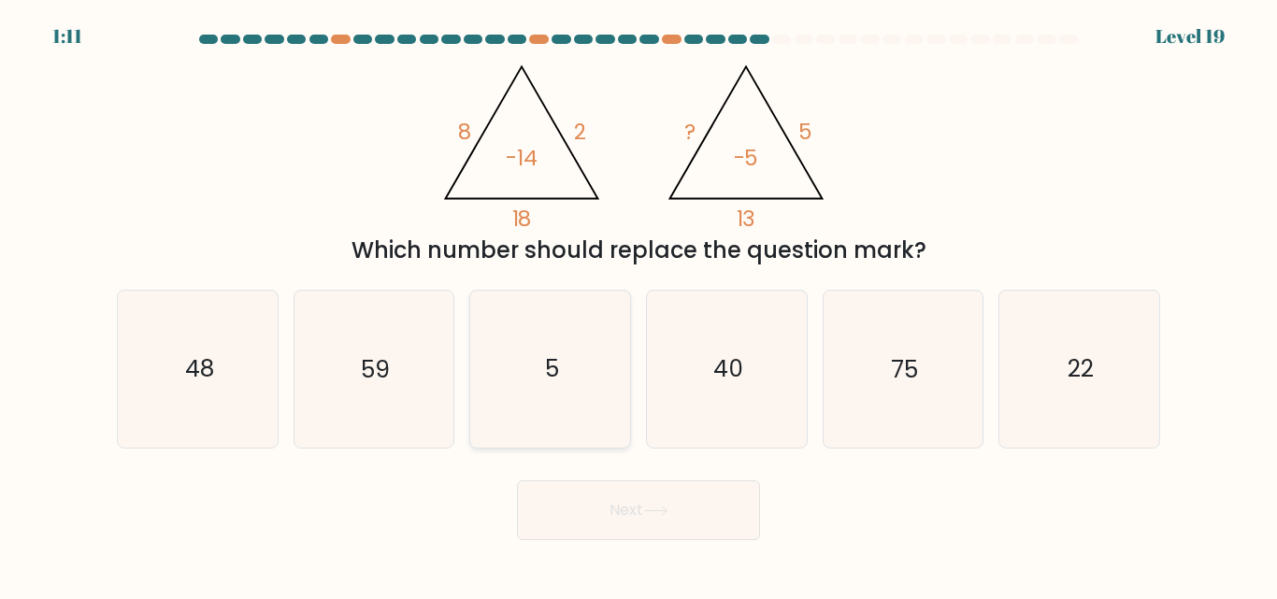
click at [586, 373] on icon "5" at bounding box center [550, 369] width 156 height 156
click at [638, 305] on input "c. 5" at bounding box center [638, 302] width 1 height 5
radio input "true"
click at [603, 503] on button "Next" at bounding box center [638, 510] width 243 height 60
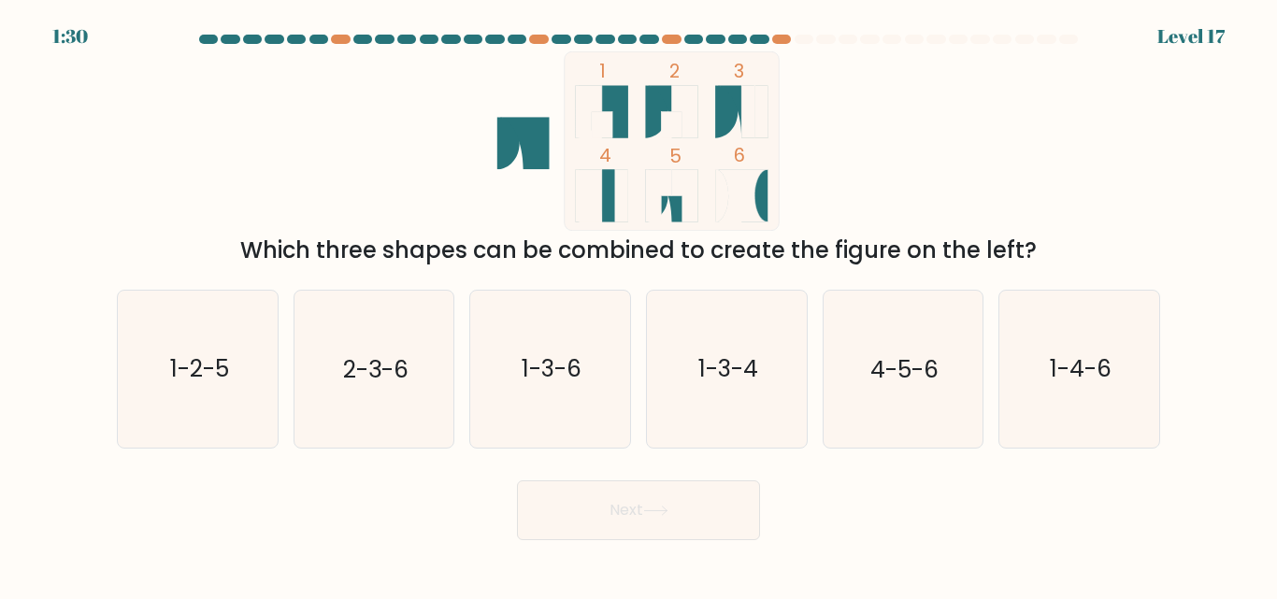
click at [558, 112] on icon "1 2 3 4 5 6" at bounding box center [638, 140] width 503 height 179
click at [170, 402] on icon "1-2-5" at bounding box center [198, 369] width 156 height 156
click at [638, 305] on input "a. 1-2-5" at bounding box center [638, 302] width 1 height 5
radio input "true"
click at [596, 497] on button "Next" at bounding box center [638, 510] width 243 height 60
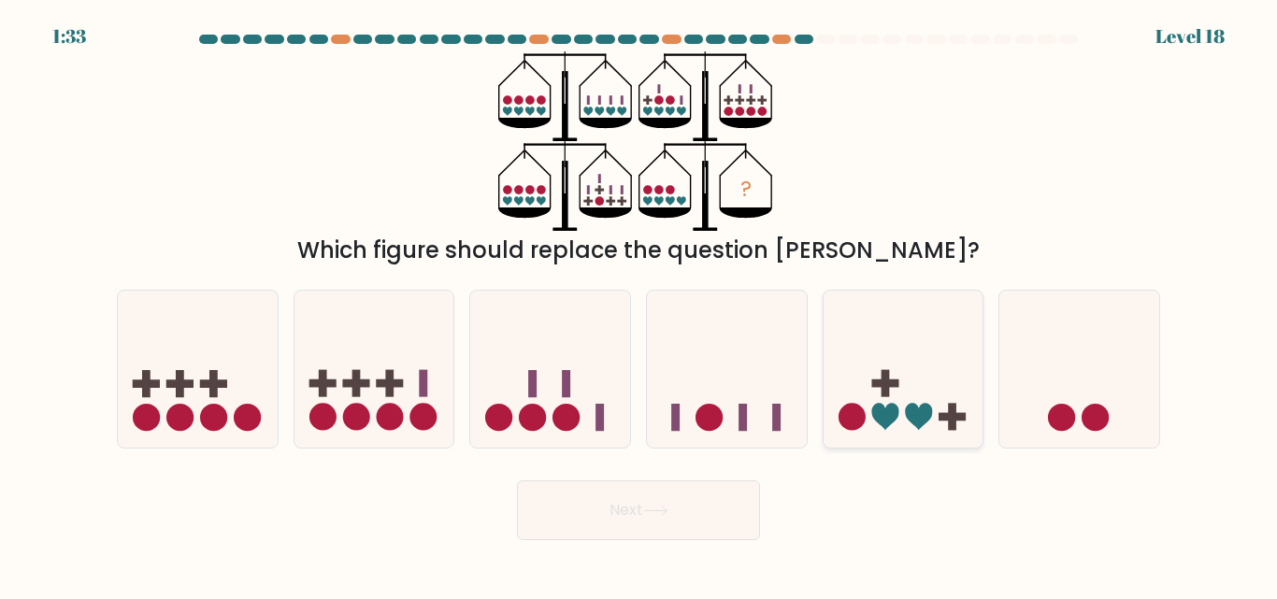
click at [894, 368] on icon at bounding box center [904, 369] width 160 height 132
click at [639, 305] on input "e." at bounding box center [638, 302] width 1 height 5
radio input "true"
click at [673, 553] on body "1:32 Level 18" at bounding box center [638, 299] width 1277 height 599
click at [688, 506] on button "Next" at bounding box center [638, 510] width 243 height 60
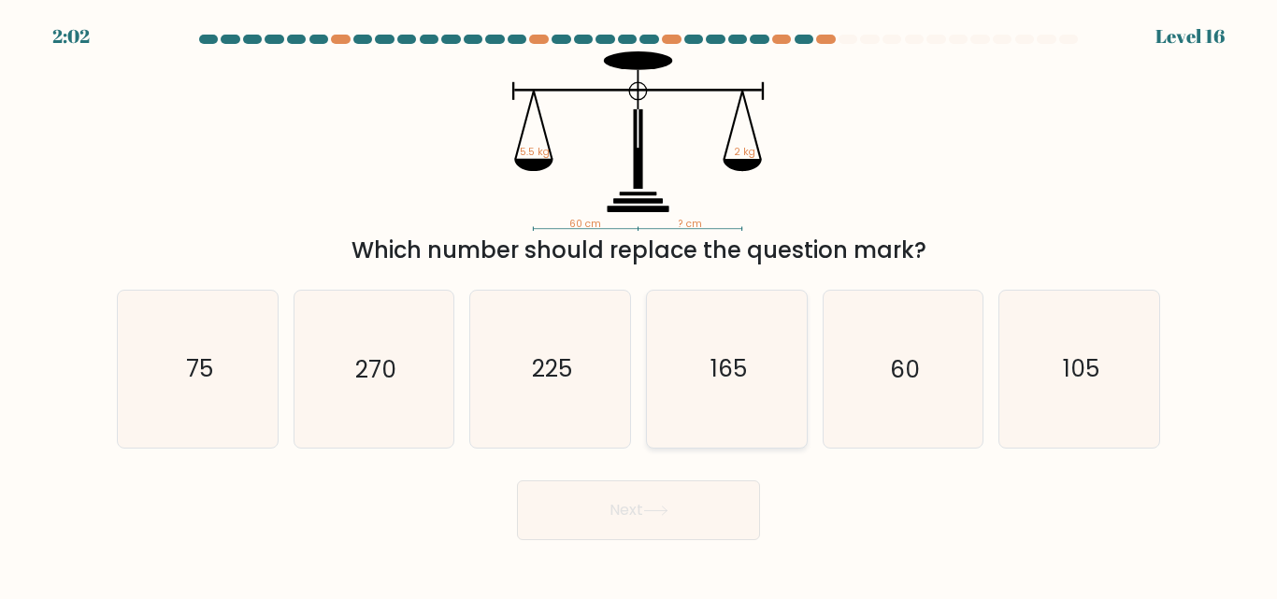
click at [730, 373] on text "165" at bounding box center [727, 369] width 36 height 33
click at [639, 305] on input "d. 165" at bounding box center [638, 302] width 1 height 5
radio input "true"
click at [654, 492] on button "Next" at bounding box center [638, 510] width 243 height 60
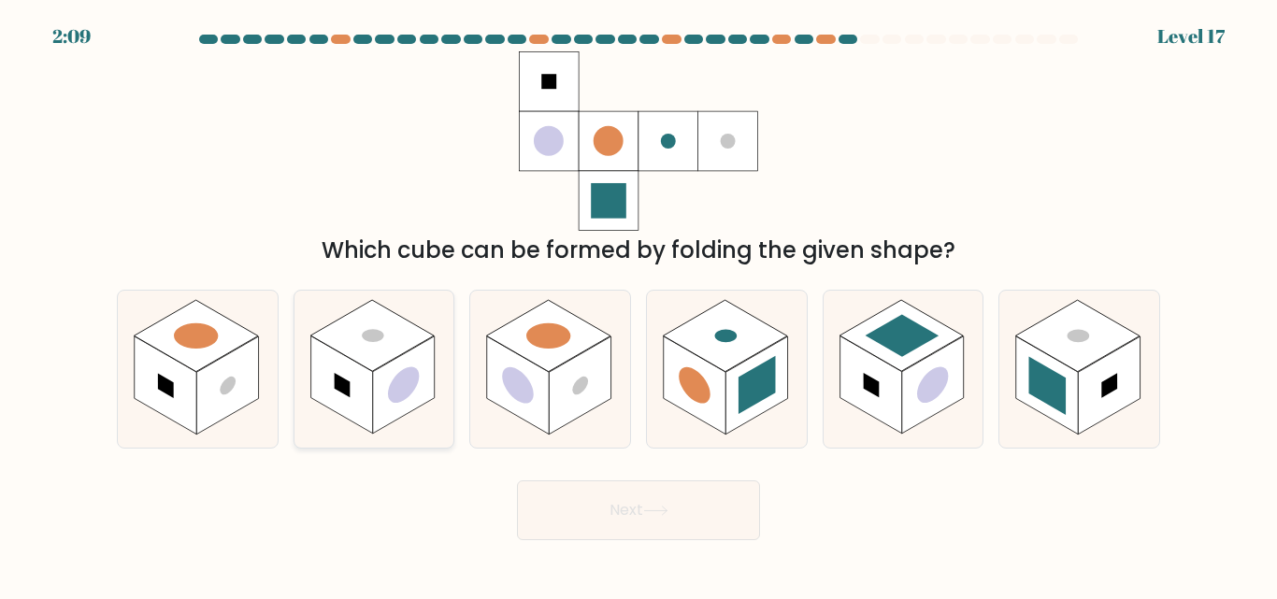
click at [412, 385] on circle at bounding box center [403, 386] width 31 height 50
click at [638, 305] on input "b." at bounding box center [638, 302] width 1 height 5
radio input "true"
click at [612, 519] on button "Next" at bounding box center [638, 510] width 243 height 60
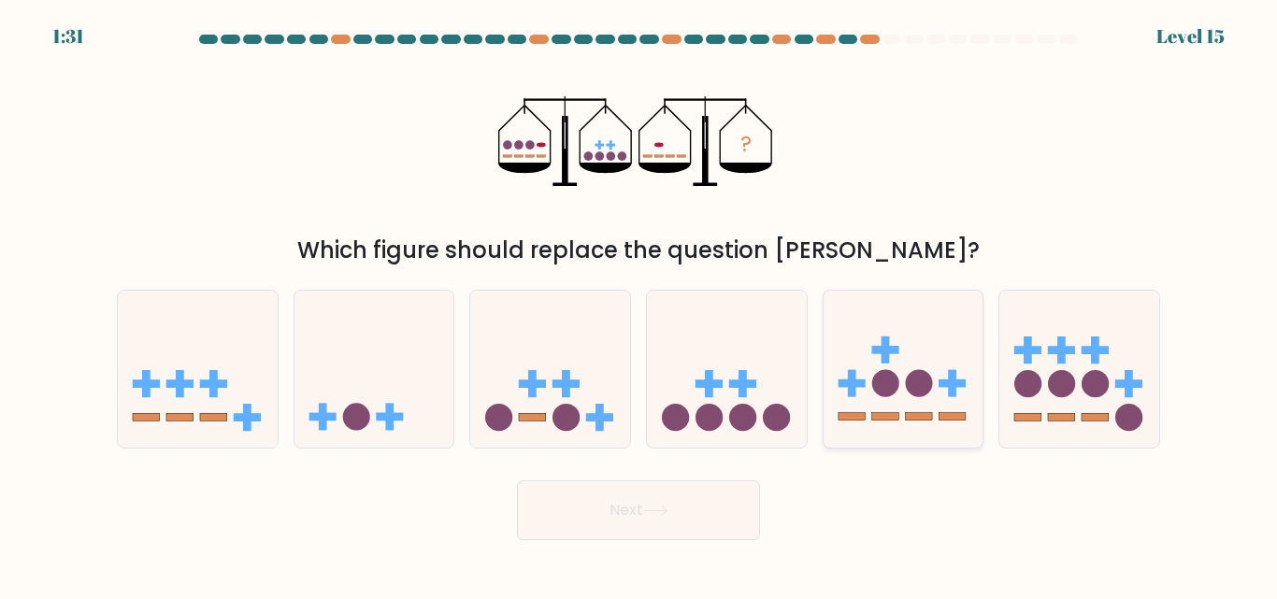
click at [933, 350] on icon at bounding box center [904, 369] width 160 height 132
click at [639, 305] on input "e." at bounding box center [638, 302] width 1 height 5
radio input "true"
click at [719, 320] on icon at bounding box center [727, 369] width 160 height 132
click at [639, 305] on input "d." at bounding box center [638, 302] width 1 height 5
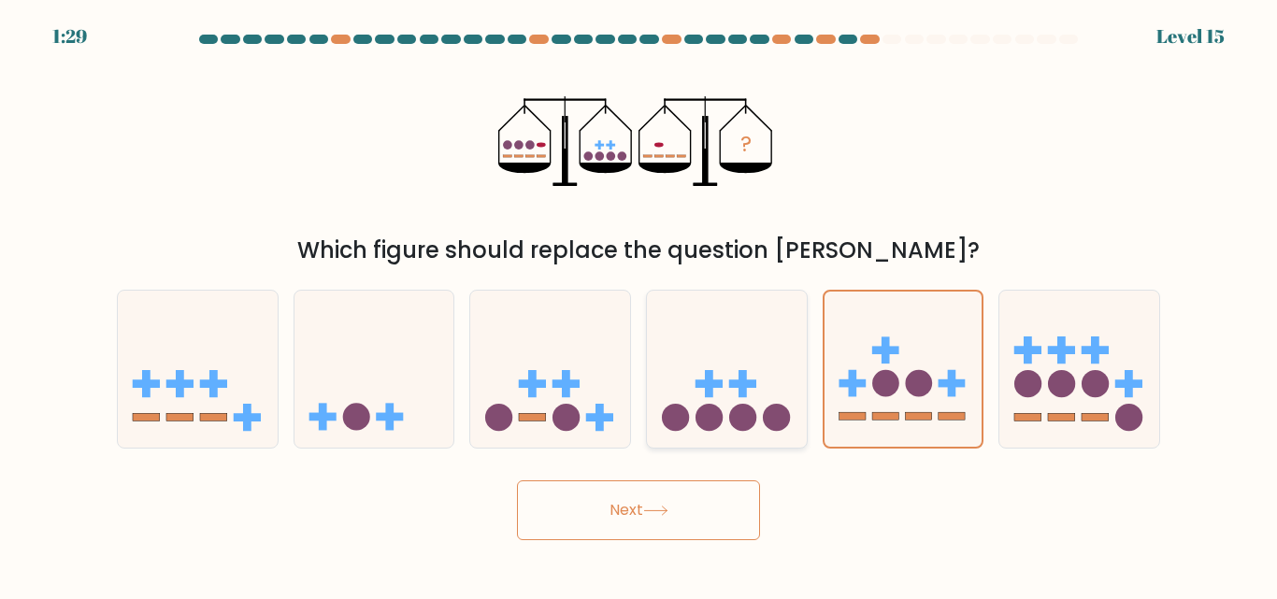
radio input "true"
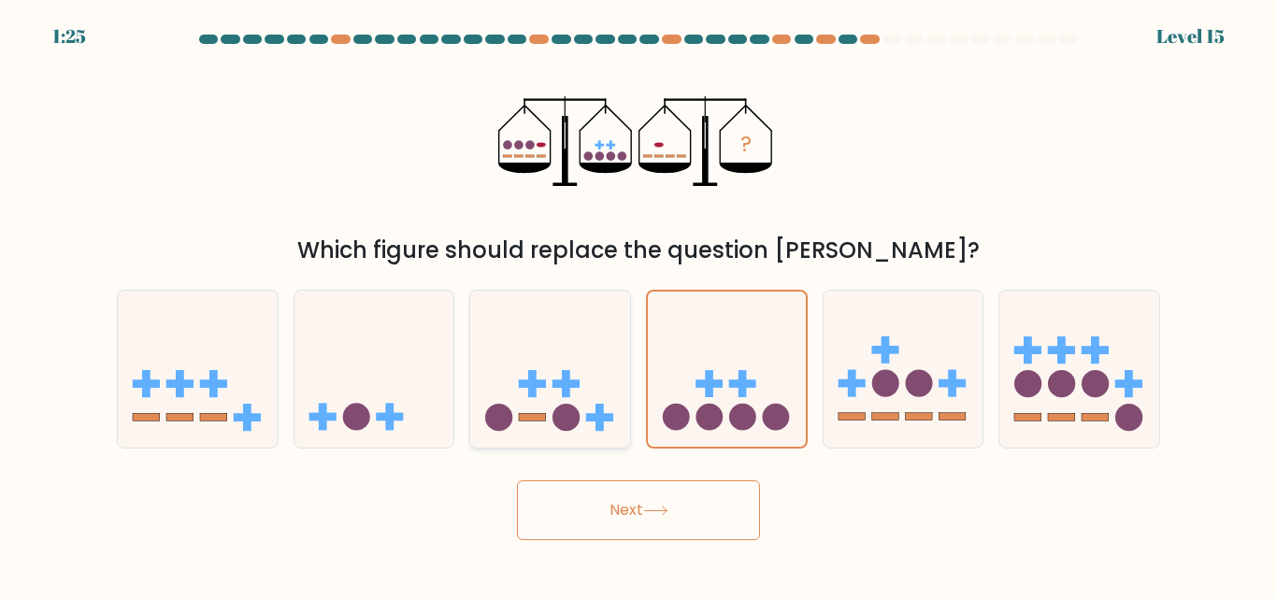
click at [586, 377] on icon at bounding box center [550, 369] width 160 height 132
click at [638, 305] on input "c." at bounding box center [638, 302] width 1 height 5
radio input "true"
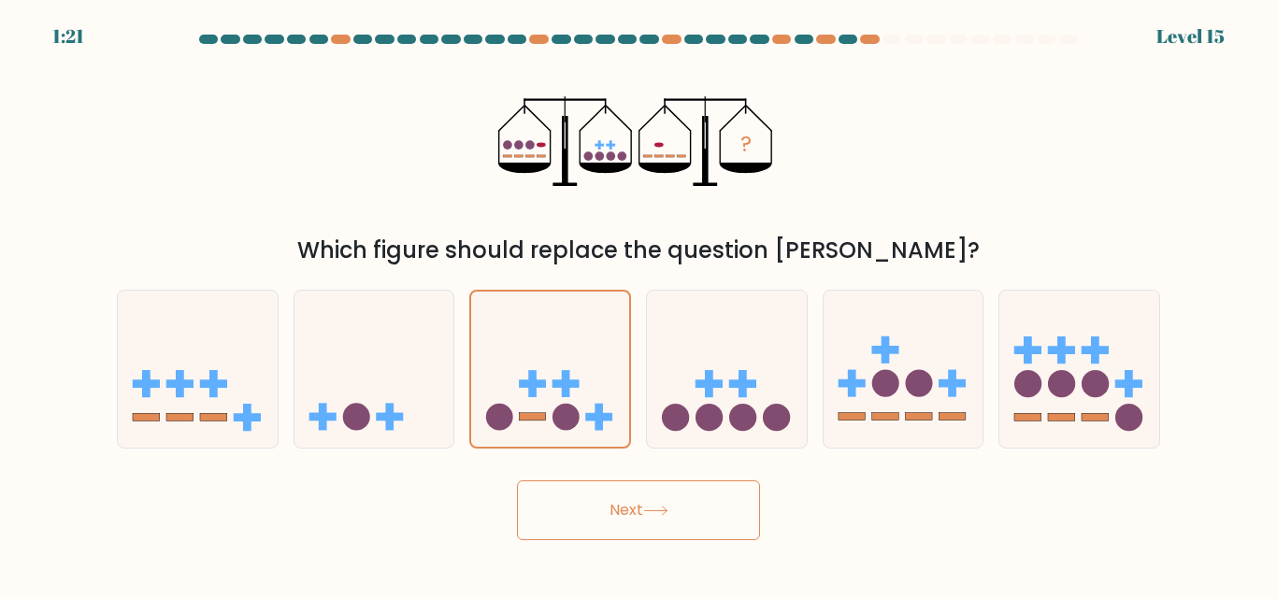
click at [638, 511] on button "Next" at bounding box center [638, 510] width 243 height 60
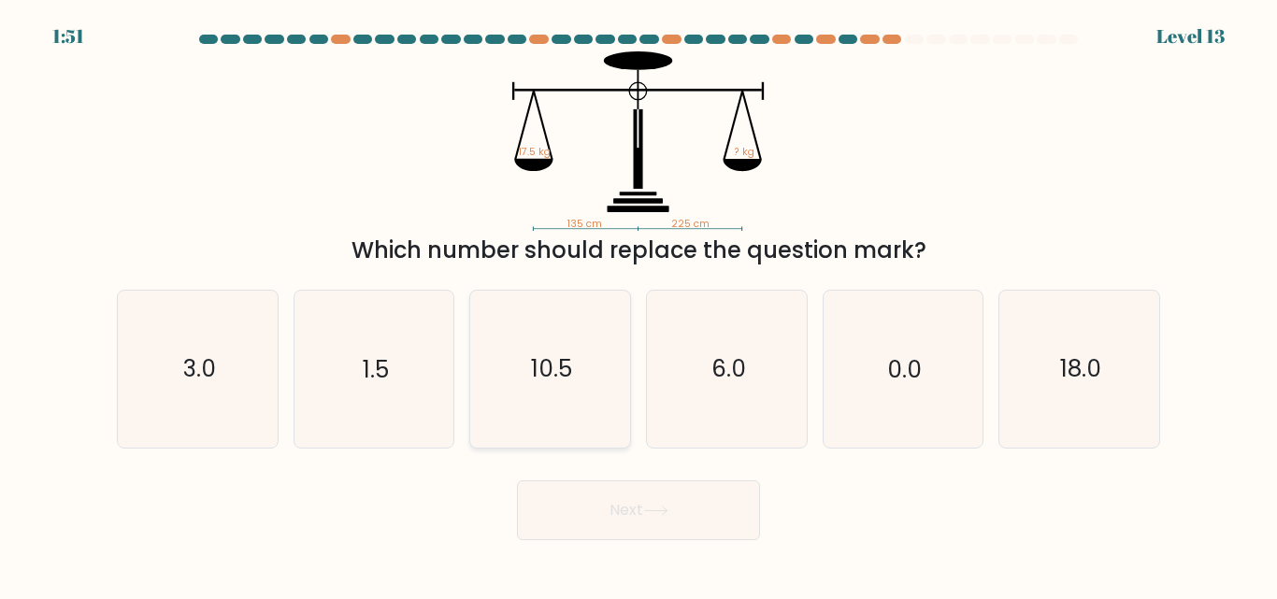
click at [580, 357] on icon "10.5" at bounding box center [550, 369] width 156 height 156
click at [638, 305] on input "c. 10.5" at bounding box center [638, 302] width 1 height 5
radio input "true"
click at [613, 494] on button "Next" at bounding box center [638, 510] width 243 height 60
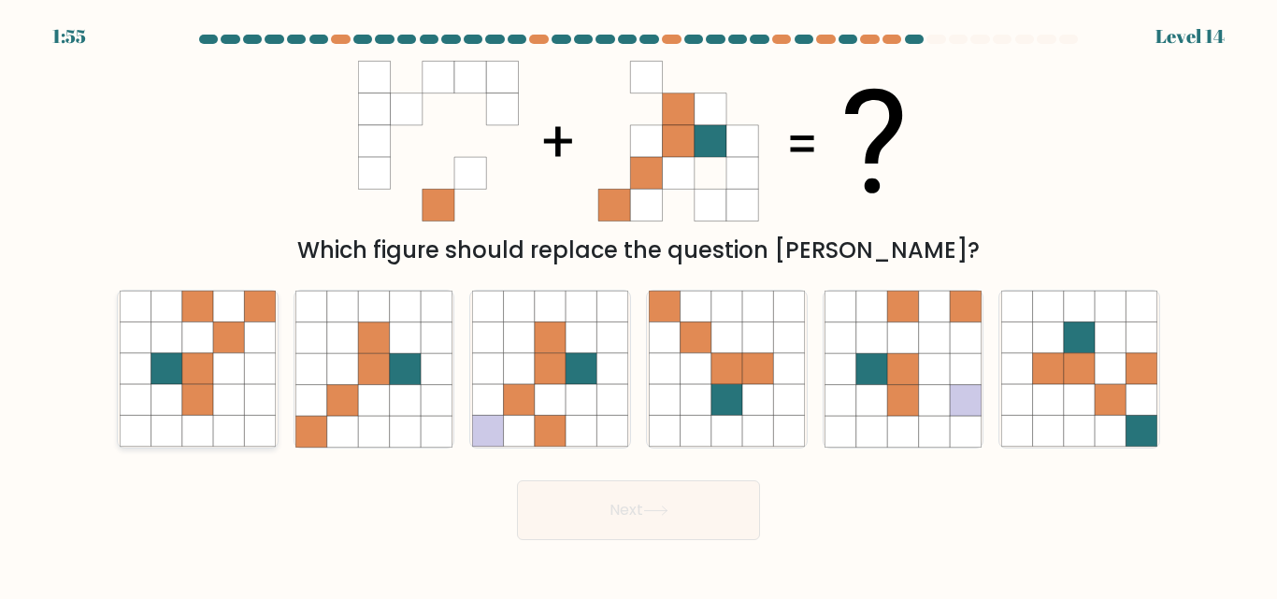
click at [129, 330] on icon at bounding box center [135, 337] width 31 height 31
click at [638, 305] on input "a." at bounding box center [638, 302] width 1 height 5
radio input "true"
click at [545, 526] on button "Next" at bounding box center [638, 510] width 243 height 60
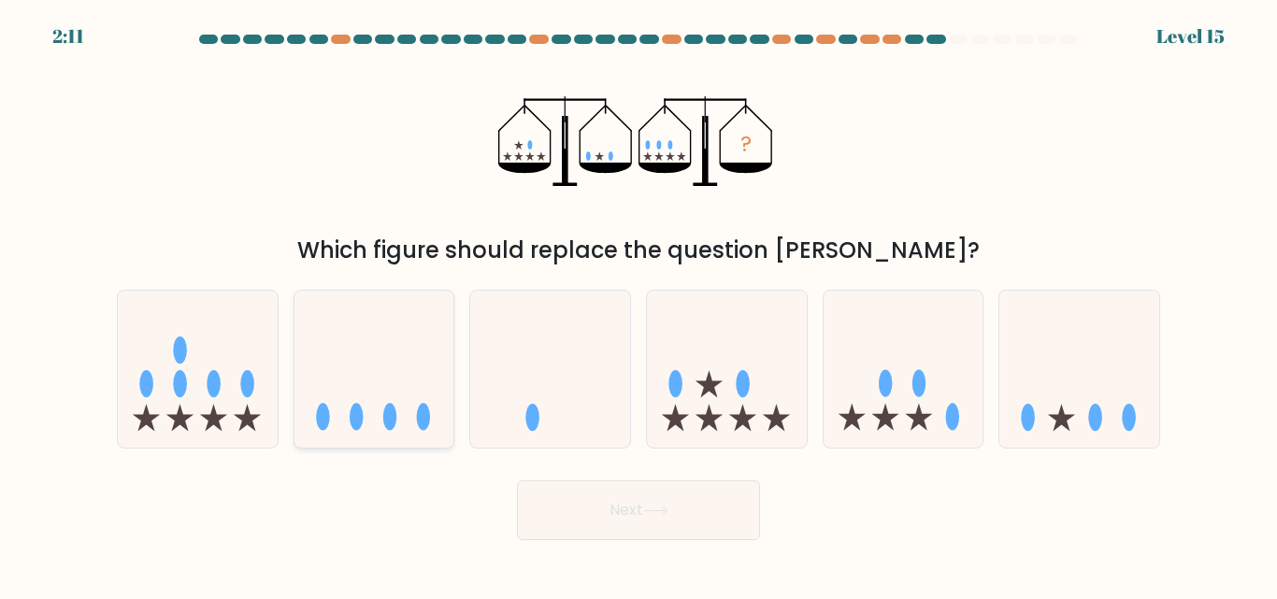
click at [374, 391] on icon at bounding box center [374, 369] width 160 height 132
click at [638, 305] on input "b." at bounding box center [638, 302] width 1 height 5
radio input "true"
click at [588, 505] on button "Next" at bounding box center [638, 510] width 243 height 60
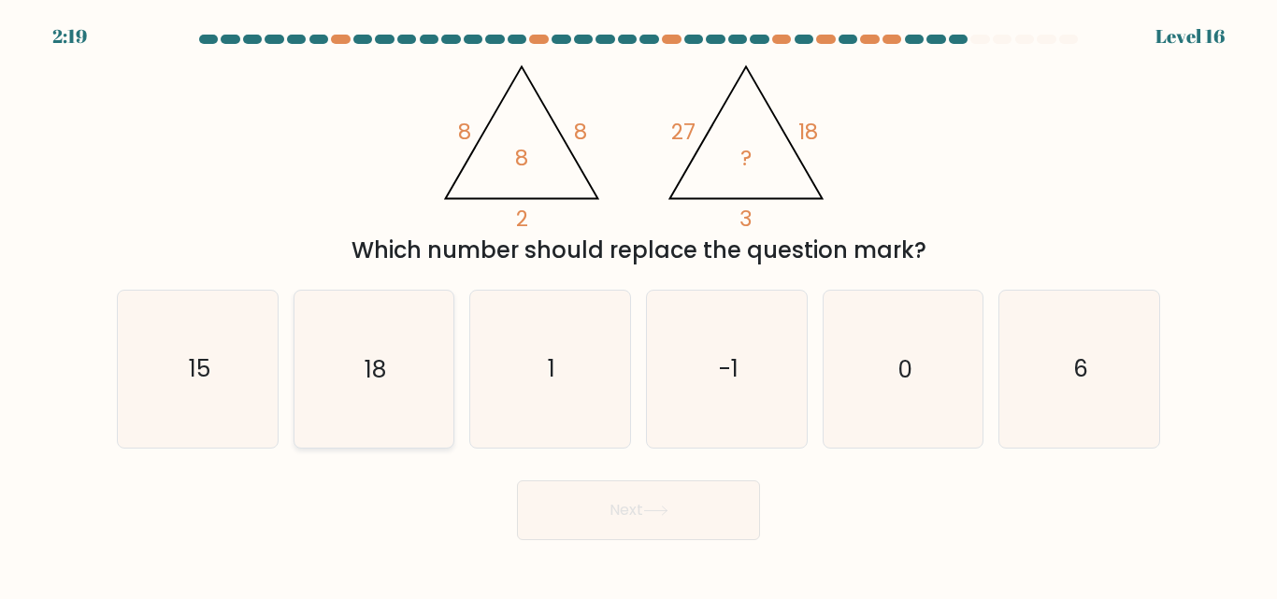
click at [362, 331] on icon "18" at bounding box center [373, 369] width 156 height 156
click at [638, 305] on input "b. 18" at bounding box center [638, 302] width 1 height 5
radio input "true"
click at [652, 529] on button "Next" at bounding box center [638, 510] width 243 height 60
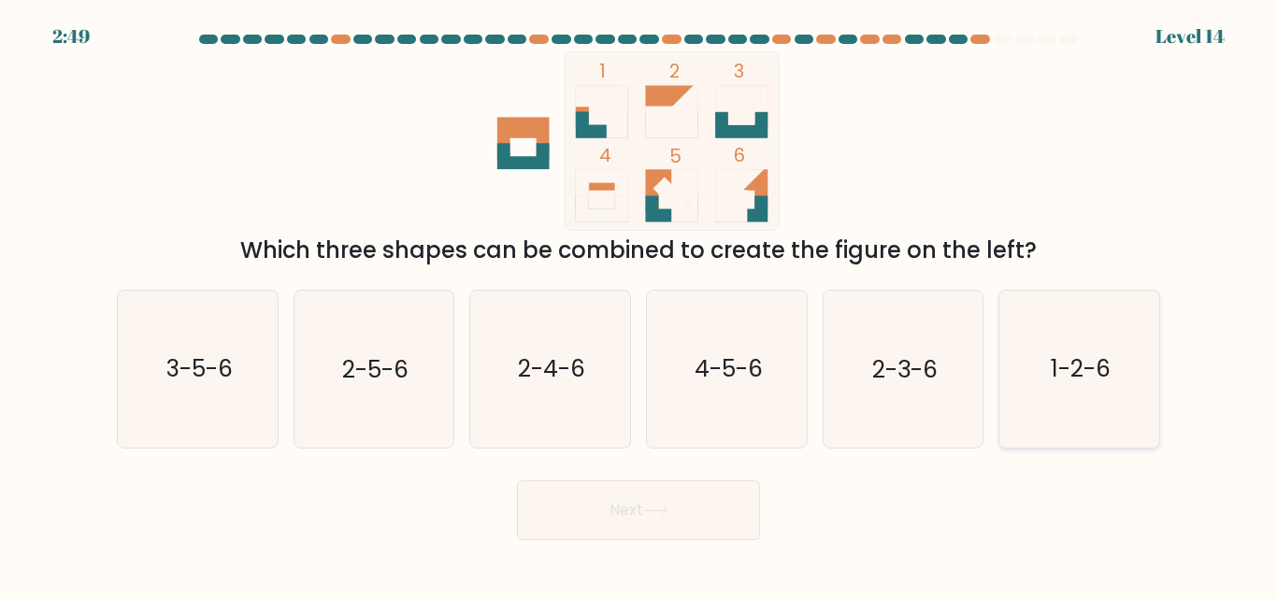
click at [1032, 398] on icon "1-2-6" at bounding box center [1079, 369] width 156 height 156
click at [639, 305] on input "f. 1-2-6" at bounding box center [638, 302] width 1 height 5
radio input "true"
click at [704, 526] on button "Next" at bounding box center [638, 510] width 243 height 60
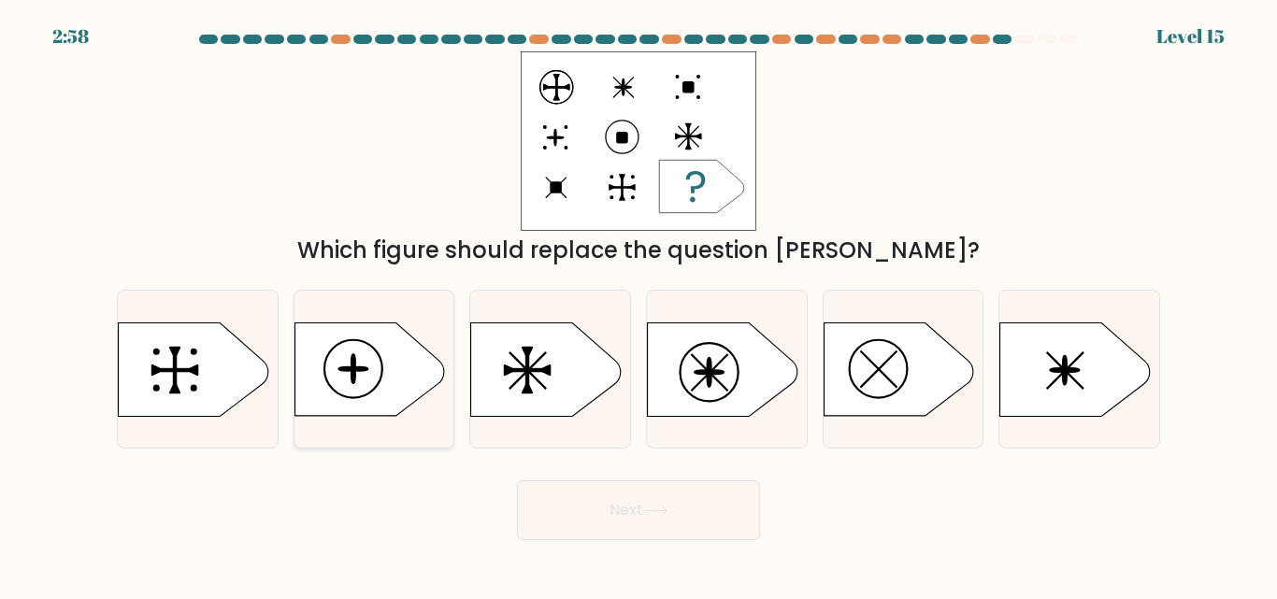
click at [318, 322] on icon at bounding box center [369, 368] width 150 height 93
click at [638, 305] on input "b." at bounding box center [638, 302] width 1 height 5
radio input "true"
click at [318, 322] on icon at bounding box center [374, 368] width 158 height 93
click at [638, 305] on input "b." at bounding box center [638, 302] width 1 height 5
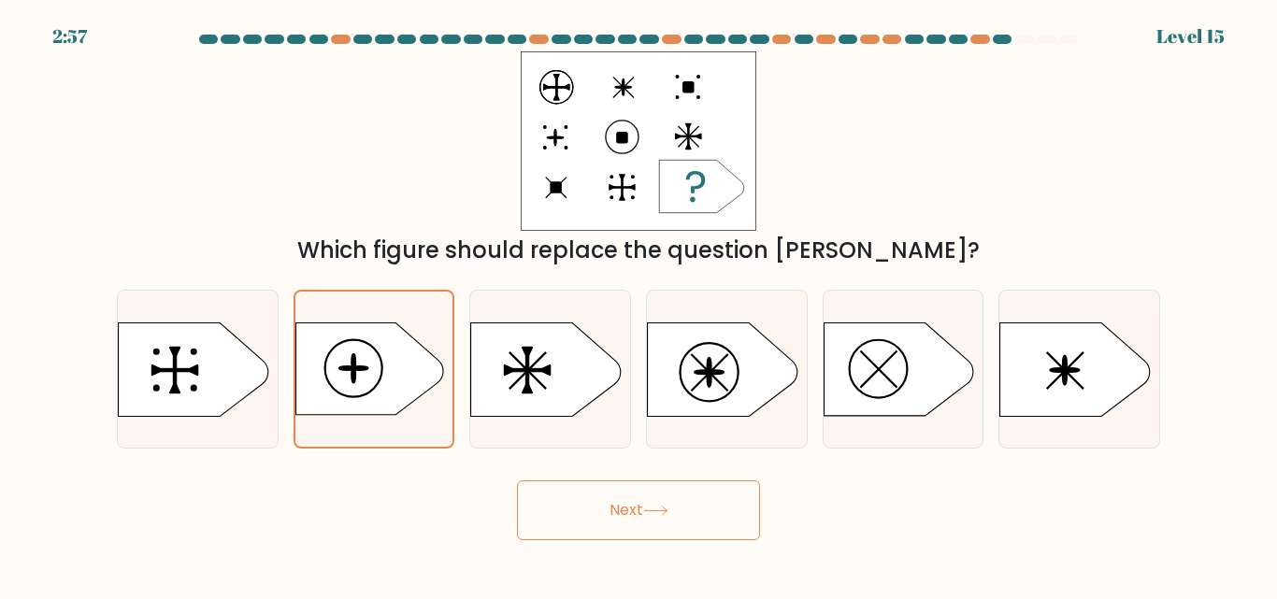
click at [571, 505] on button "Next" at bounding box center [638, 510] width 243 height 60
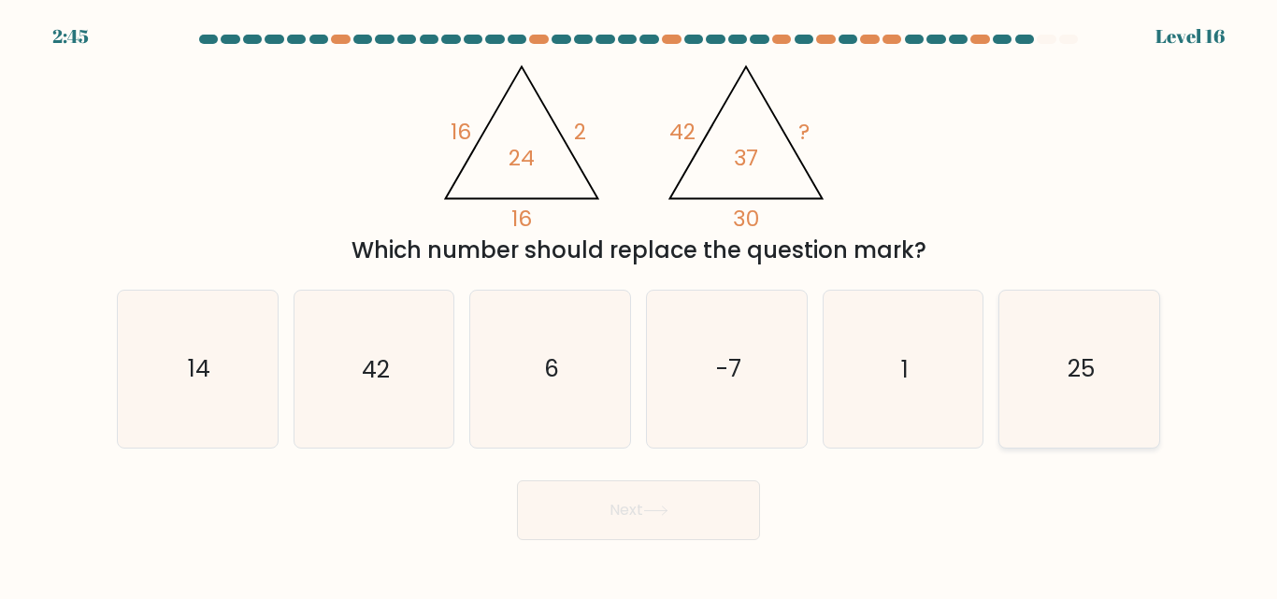
click at [1042, 374] on icon "25" at bounding box center [1079, 369] width 156 height 156
click at [639, 305] on input "f. 25" at bounding box center [638, 302] width 1 height 5
radio input "true"
click at [627, 518] on button "Next" at bounding box center [638, 510] width 243 height 60
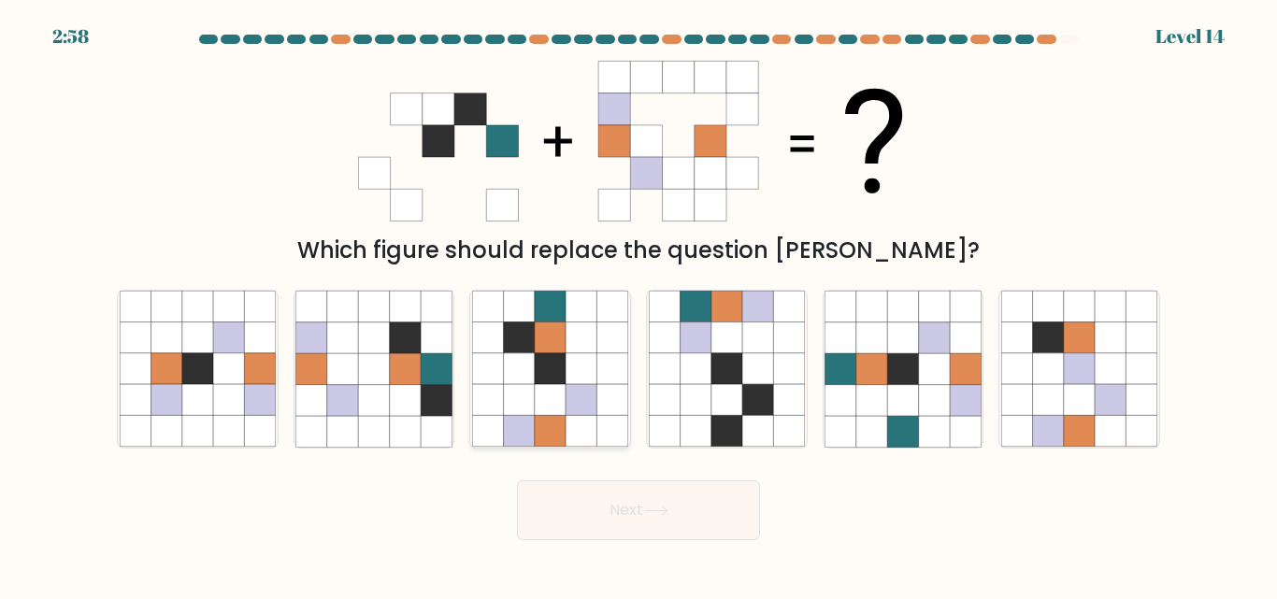
click at [501, 348] on icon at bounding box center [487, 337] width 31 height 31
click at [638, 305] on input "c." at bounding box center [638, 302] width 1 height 5
radio input "true"
click at [577, 498] on button "Next" at bounding box center [638, 510] width 243 height 60
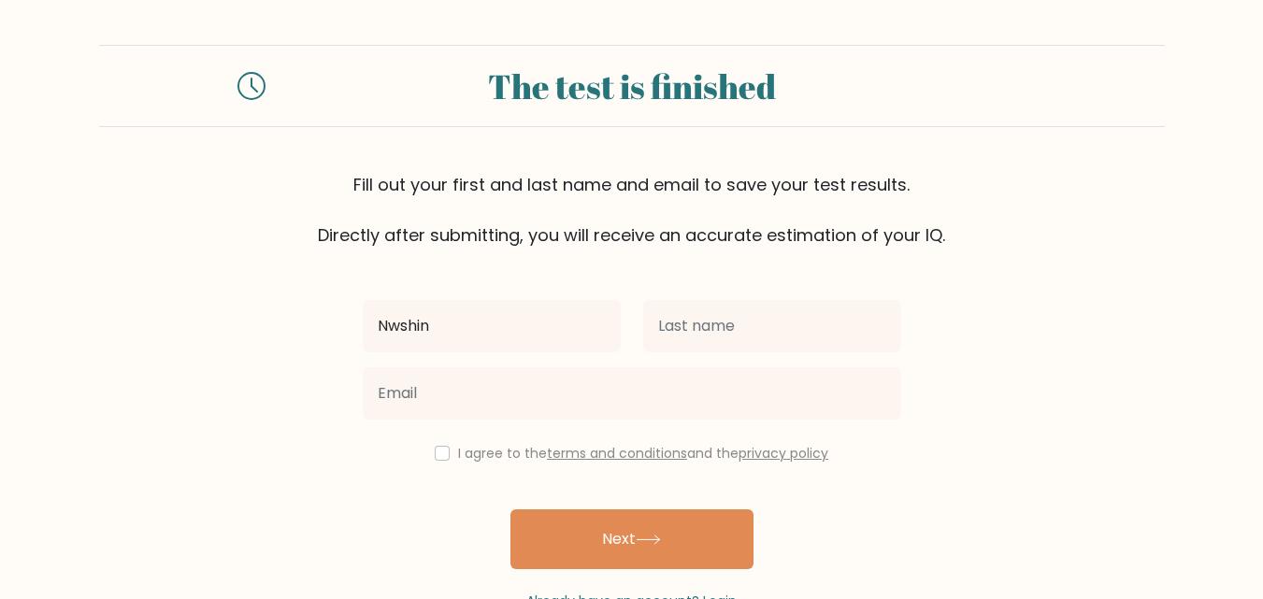
type input "Nwshin"
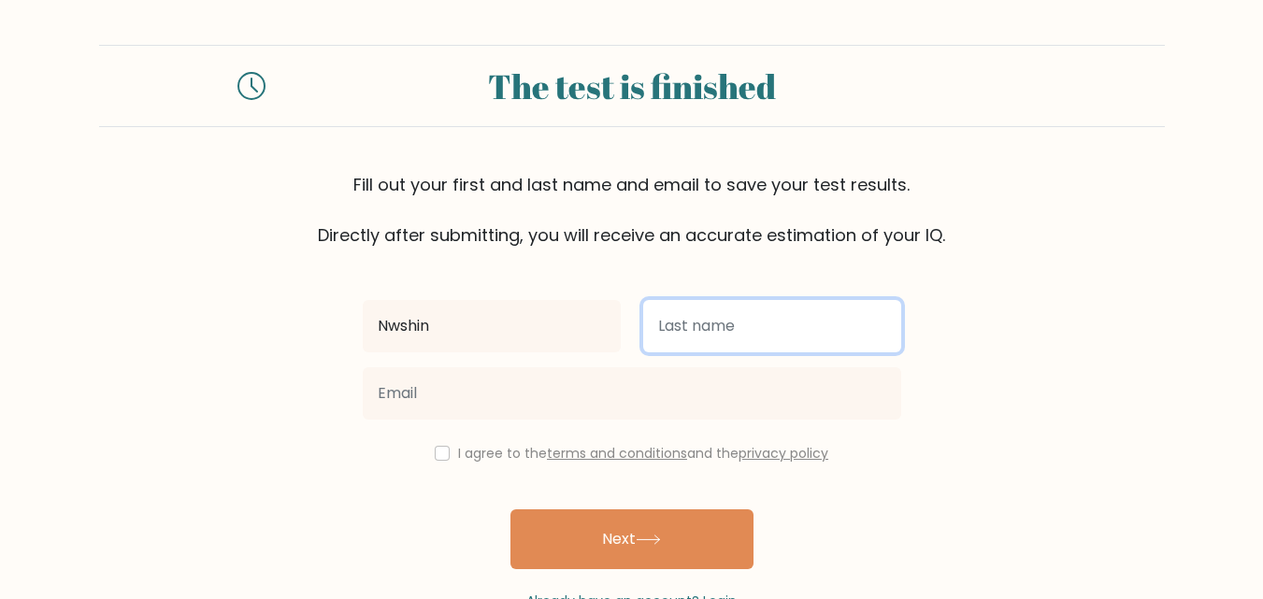
click at [686, 327] on input "text" at bounding box center [772, 326] width 258 height 52
type input "[PERSON_NAME]"
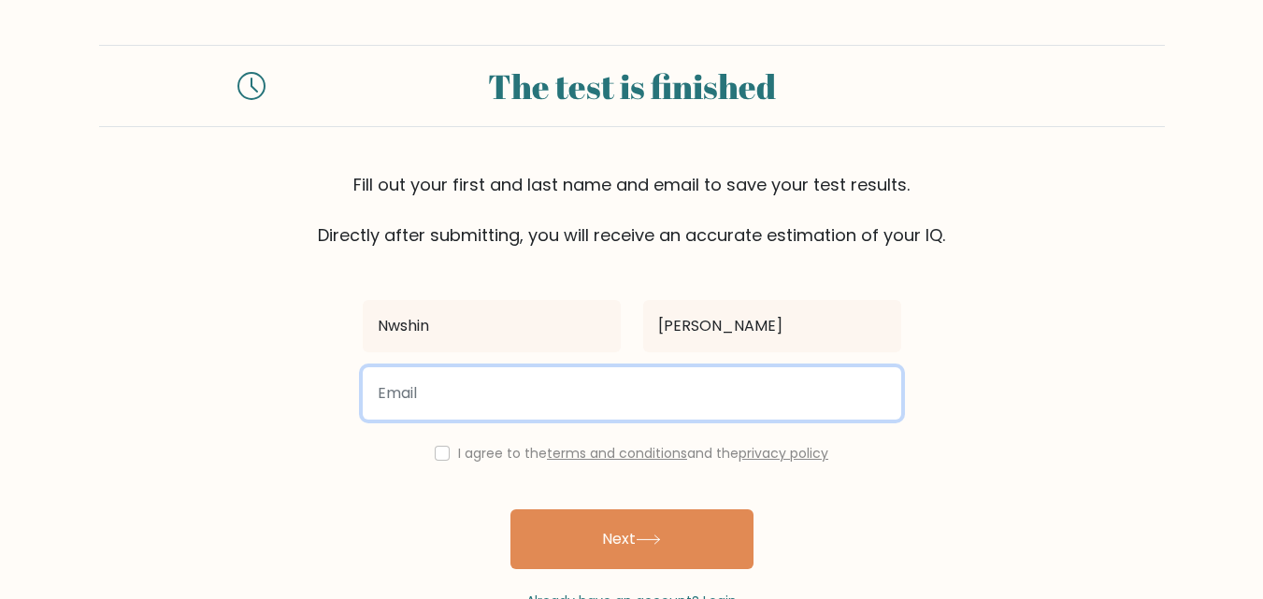
click at [658, 383] on input "email" at bounding box center [632, 393] width 538 height 52
type input "nawshintarannumarthi@gmail.com"
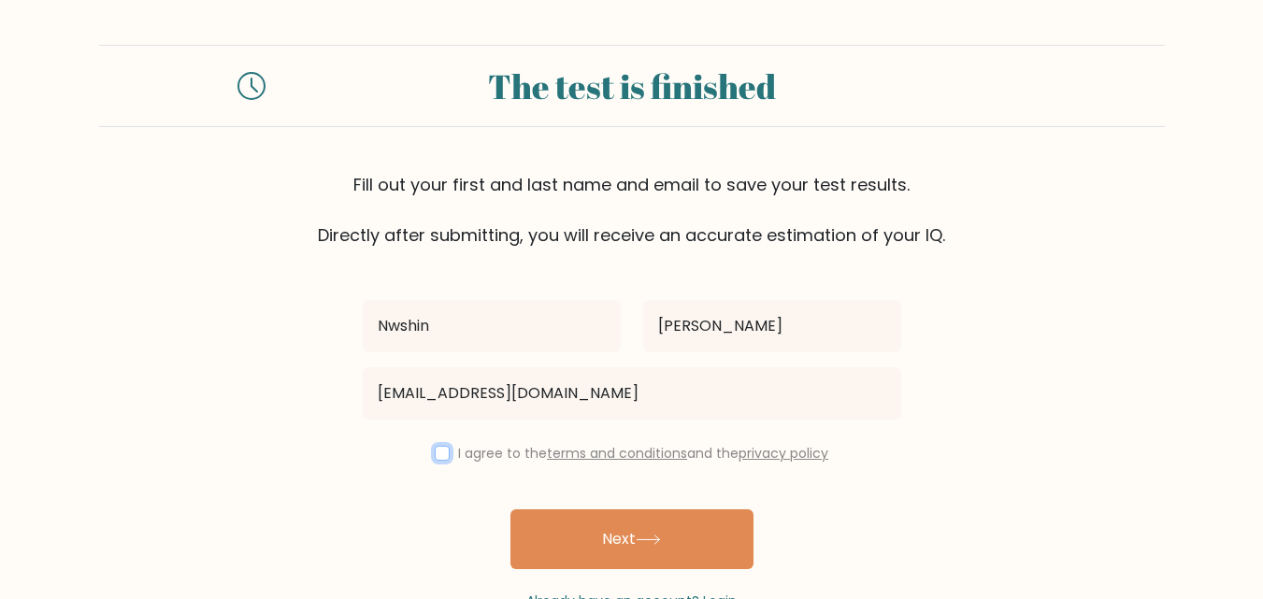
click at [443, 456] on input "checkbox" at bounding box center [442, 453] width 15 height 15
checkbox input "true"
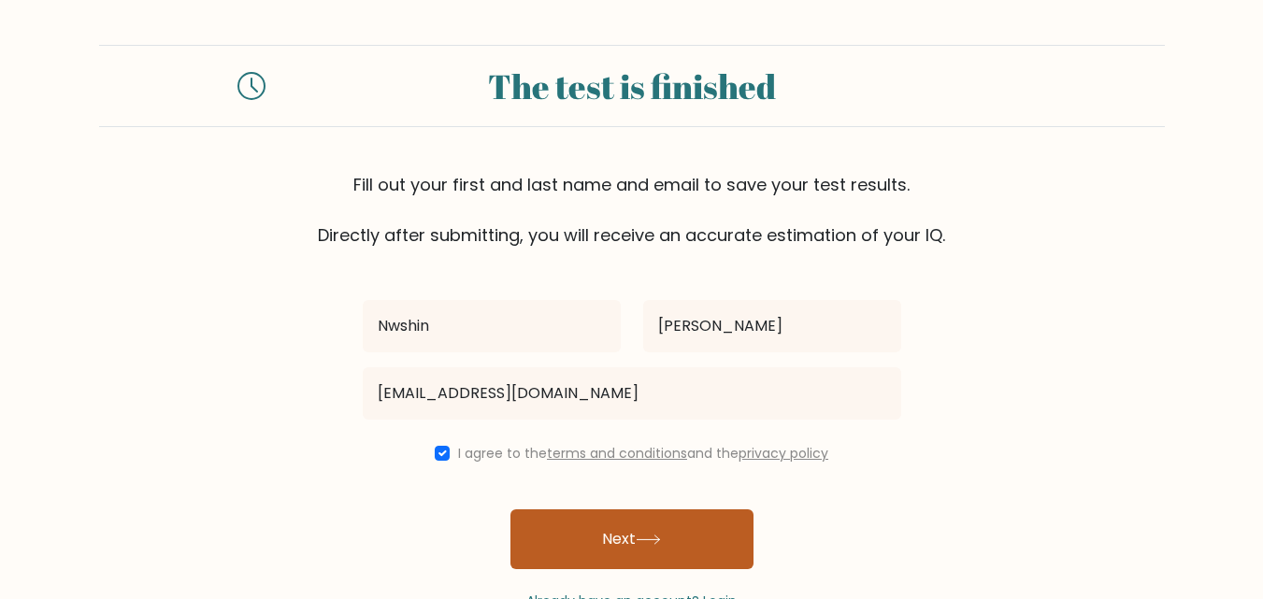
click at [602, 561] on button "Next" at bounding box center [631, 539] width 243 height 60
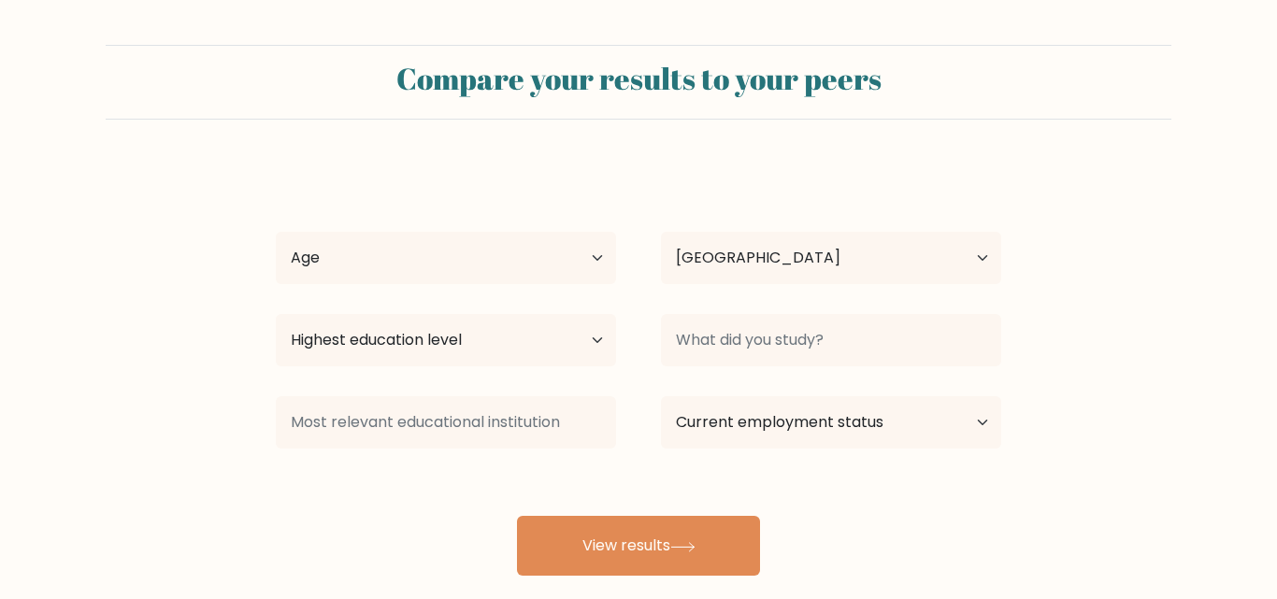
select select "BD"
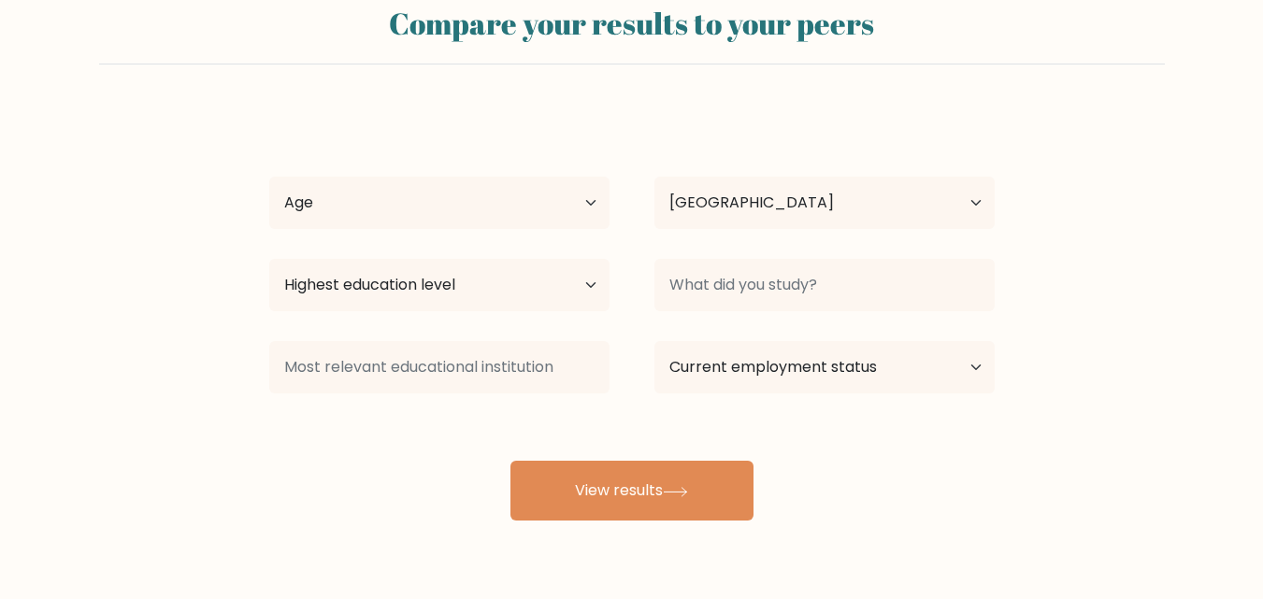
scroll to position [109, 0]
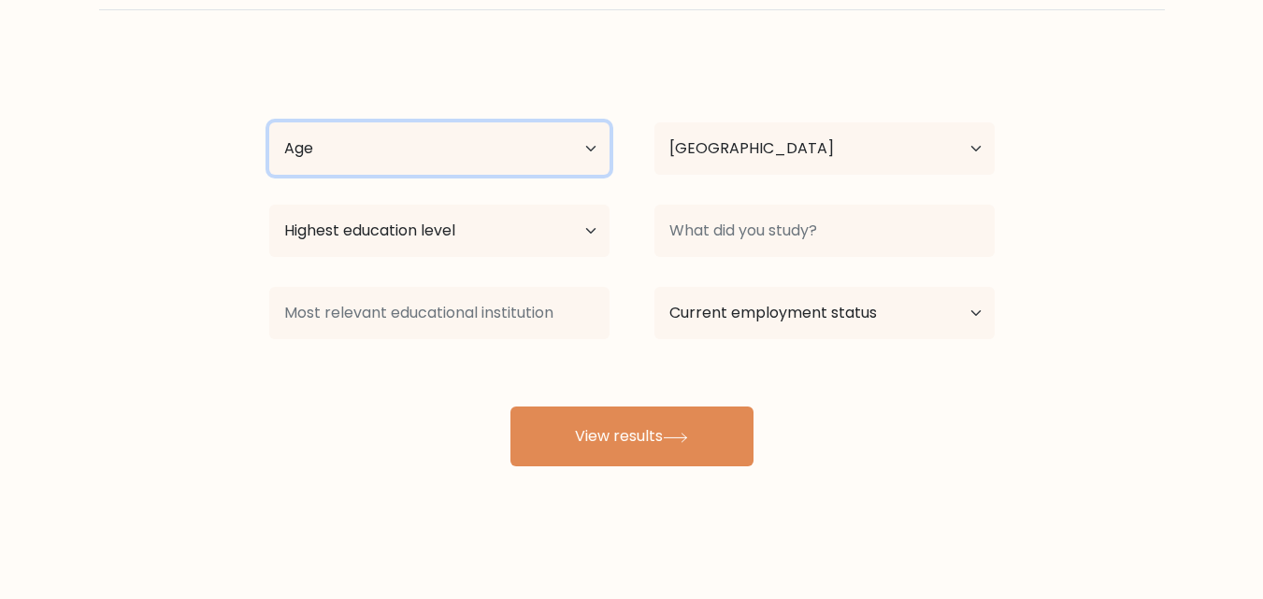
click at [572, 150] on select "Age Under [DEMOGRAPHIC_DATA] [DEMOGRAPHIC_DATA] [DEMOGRAPHIC_DATA] [DEMOGRAPHIC…" at bounding box center [439, 148] width 340 height 52
select select "min_18"
click at [269, 122] on select "Age Under [DEMOGRAPHIC_DATA] [DEMOGRAPHIC_DATA] [DEMOGRAPHIC_DATA] [DEMOGRAPHIC…" at bounding box center [439, 148] width 340 height 52
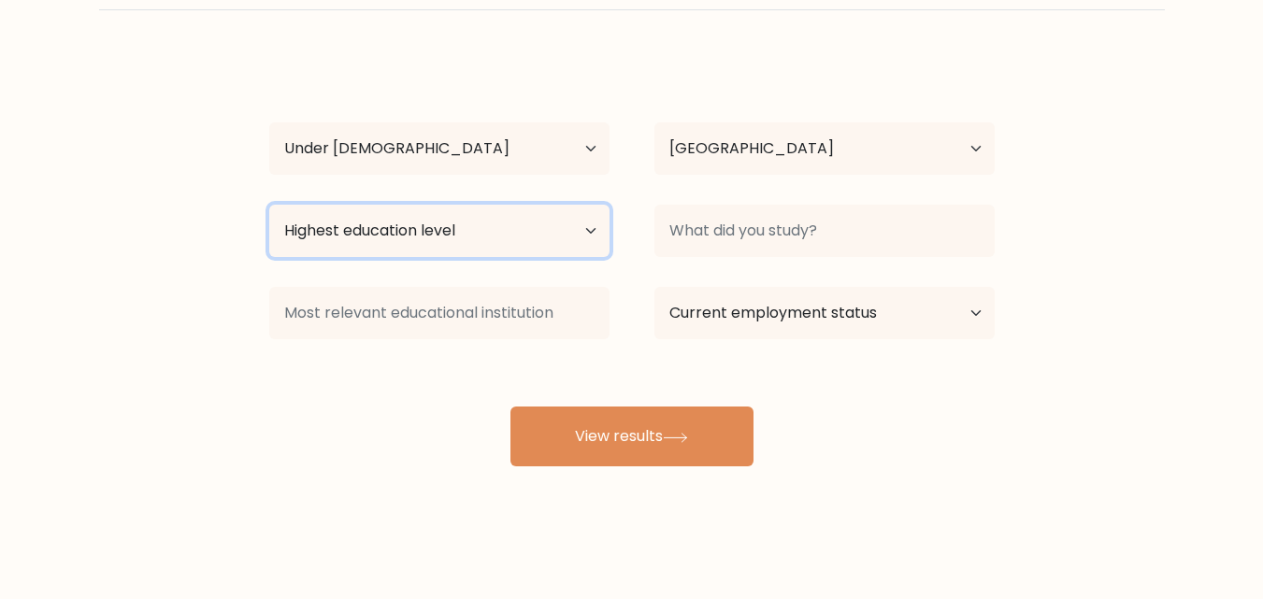
click at [462, 241] on select "Highest education level No schooling Primary Lower Secondary Upper Secondary Oc…" at bounding box center [439, 231] width 340 height 52
select select "lower_secondary"
click at [269, 205] on select "Highest education level No schooling Primary Lower Secondary Upper Secondary Oc…" at bounding box center [439, 231] width 340 height 52
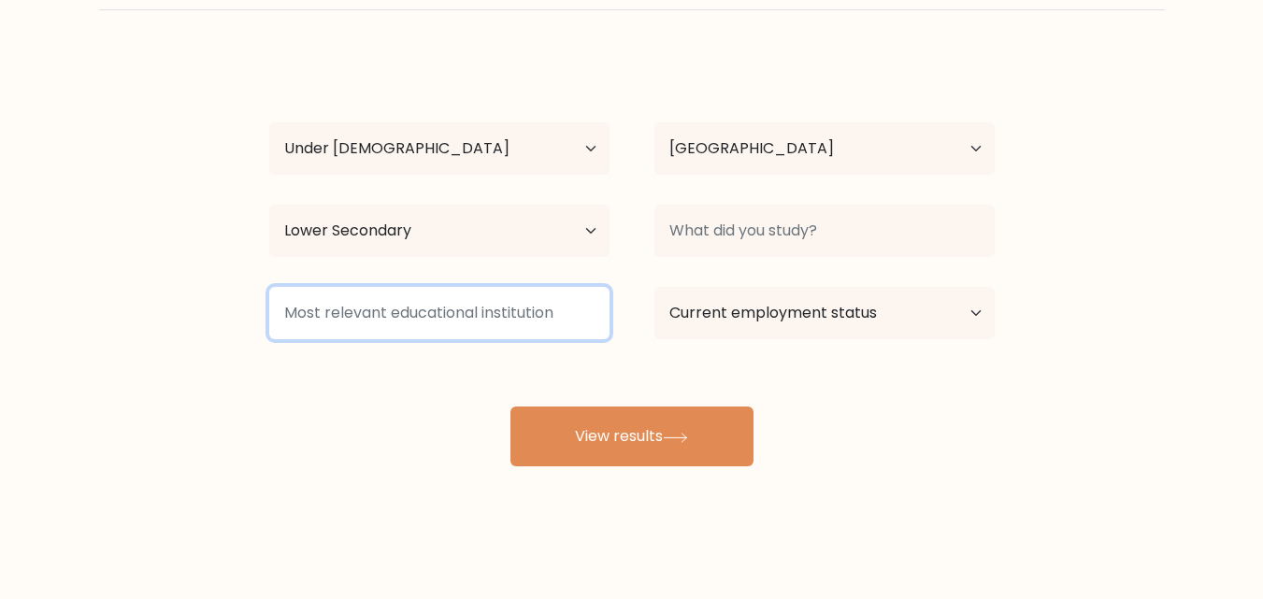
click at [545, 310] on input at bounding box center [439, 313] width 340 height 52
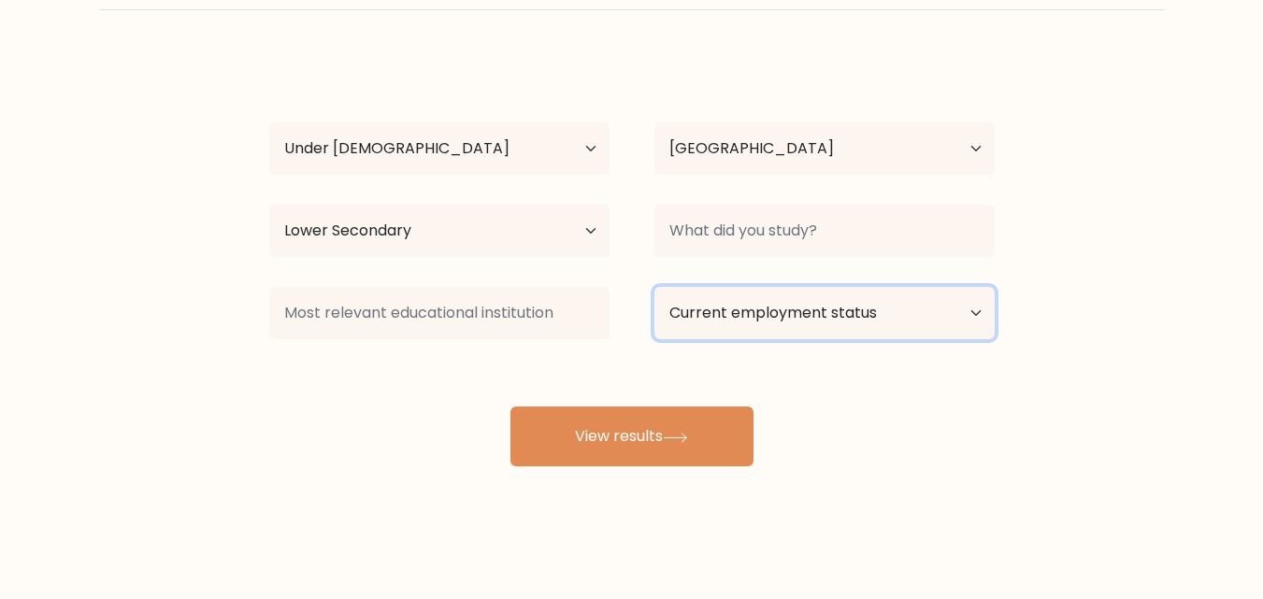
click at [783, 303] on select "Current employment status Employed Student Retired Other / prefer not to answer" at bounding box center [824, 313] width 340 height 52
select select "student"
click at [654, 287] on select "Current employment status Employed Student Retired Other / prefer not to answer" at bounding box center [824, 313] width 340 height 52
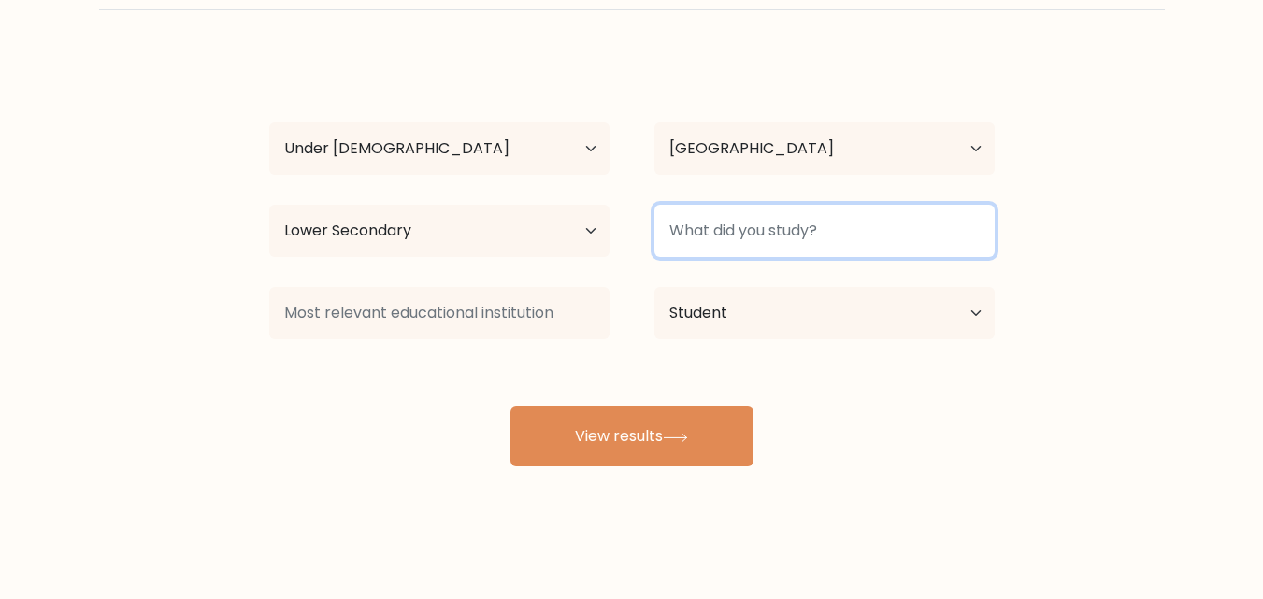
click at [813, 209] on input at bounding box center [824, 231] width 340 height 52
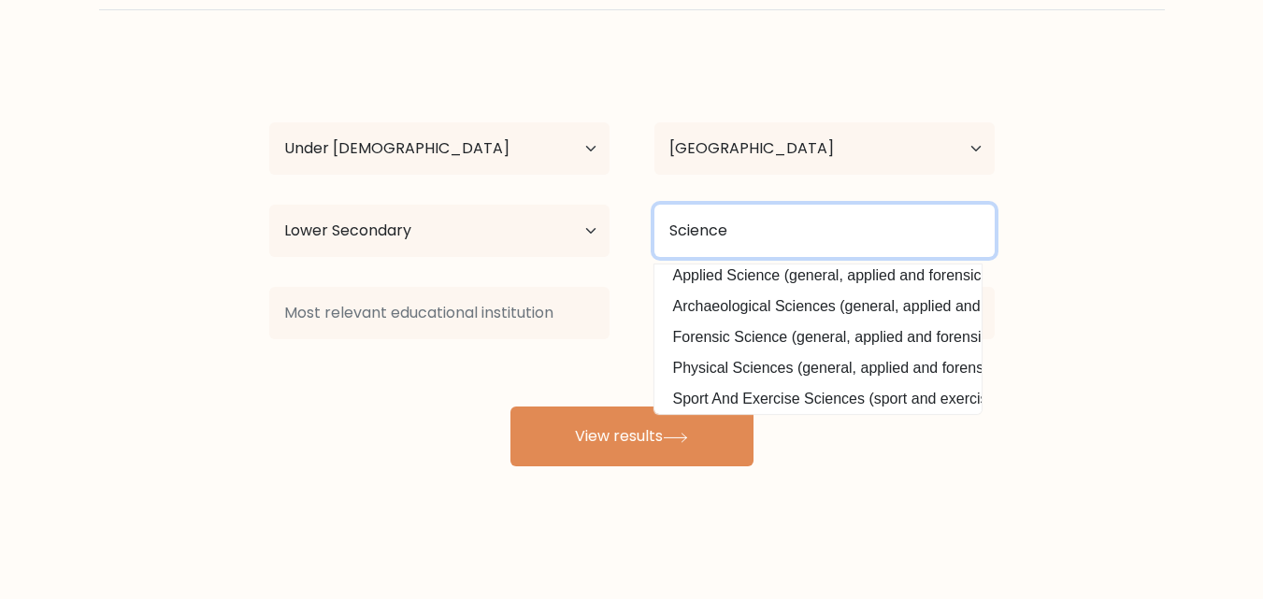
scroll to position [182, 0]
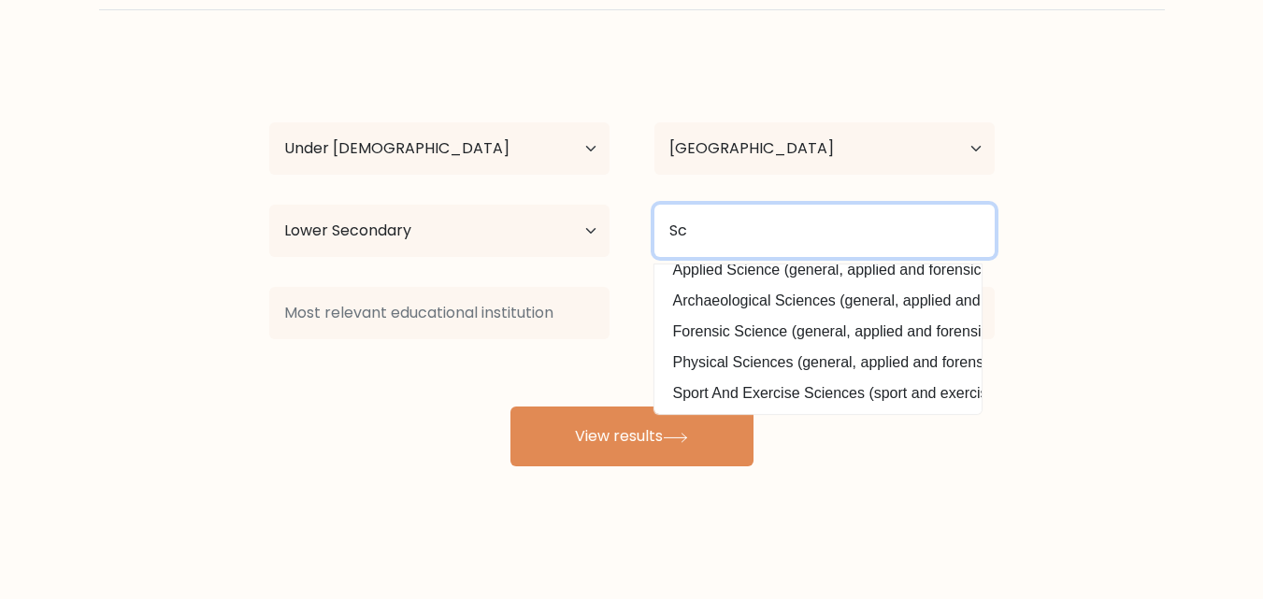
type input "S"
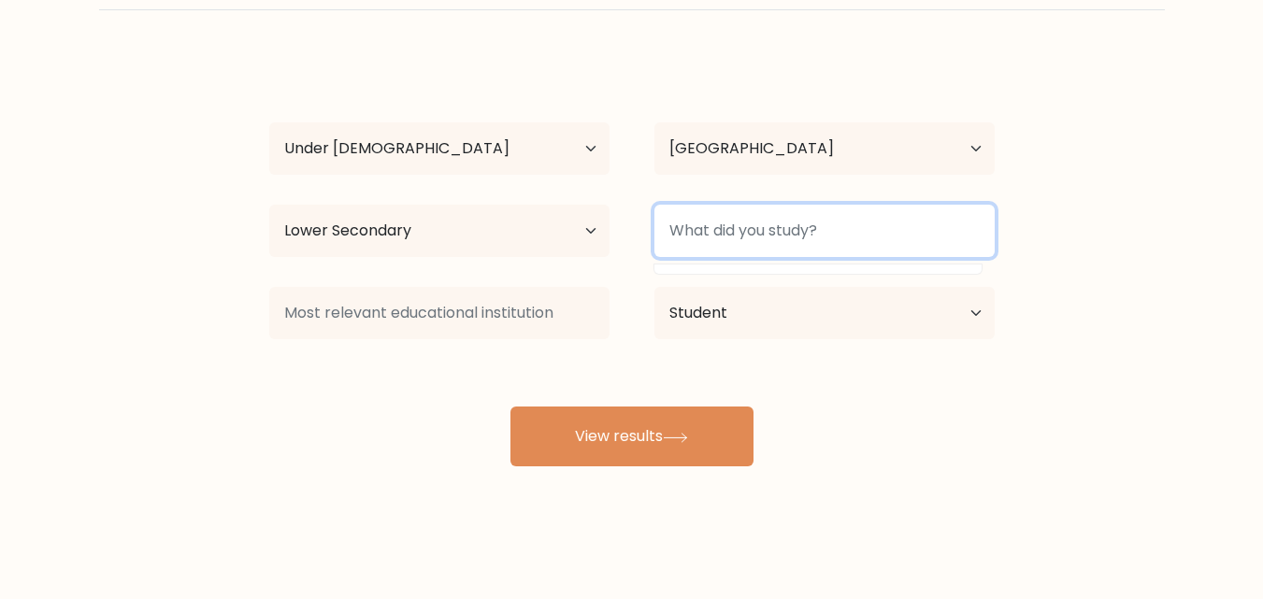
scroll to position [0, 0]
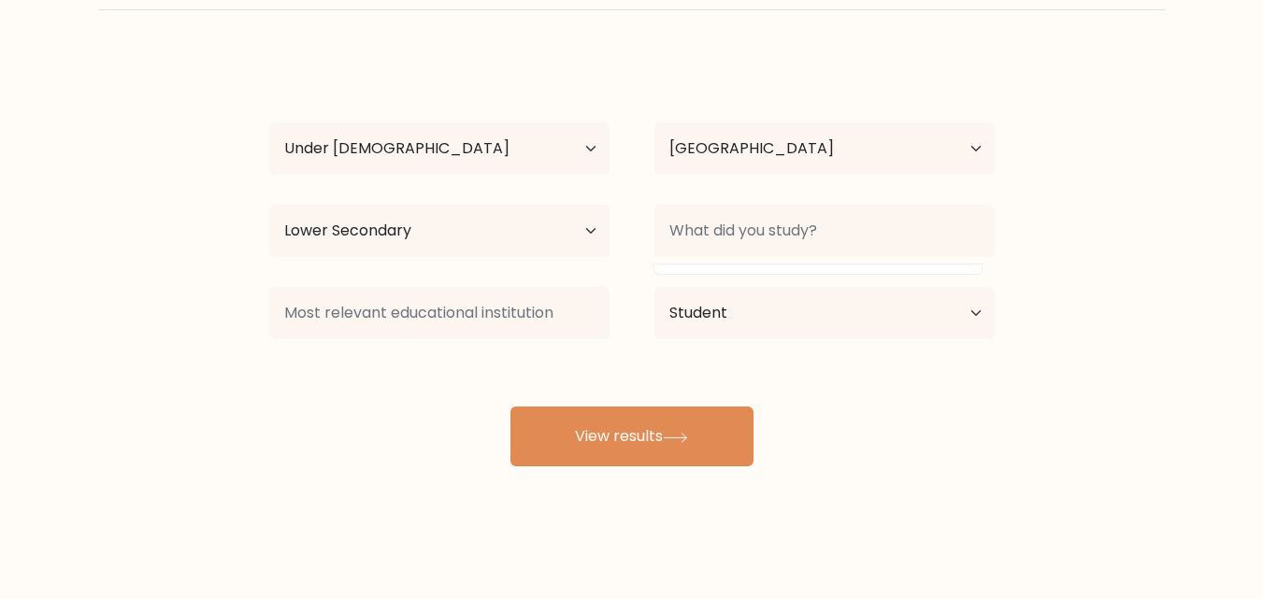
click at [687, 404] on div "Nwshin Arthi Age Under 18 years old 18-24 years old 25-34 years old 35-44 years…" at bounding box center [632, 260] width 748 height 411
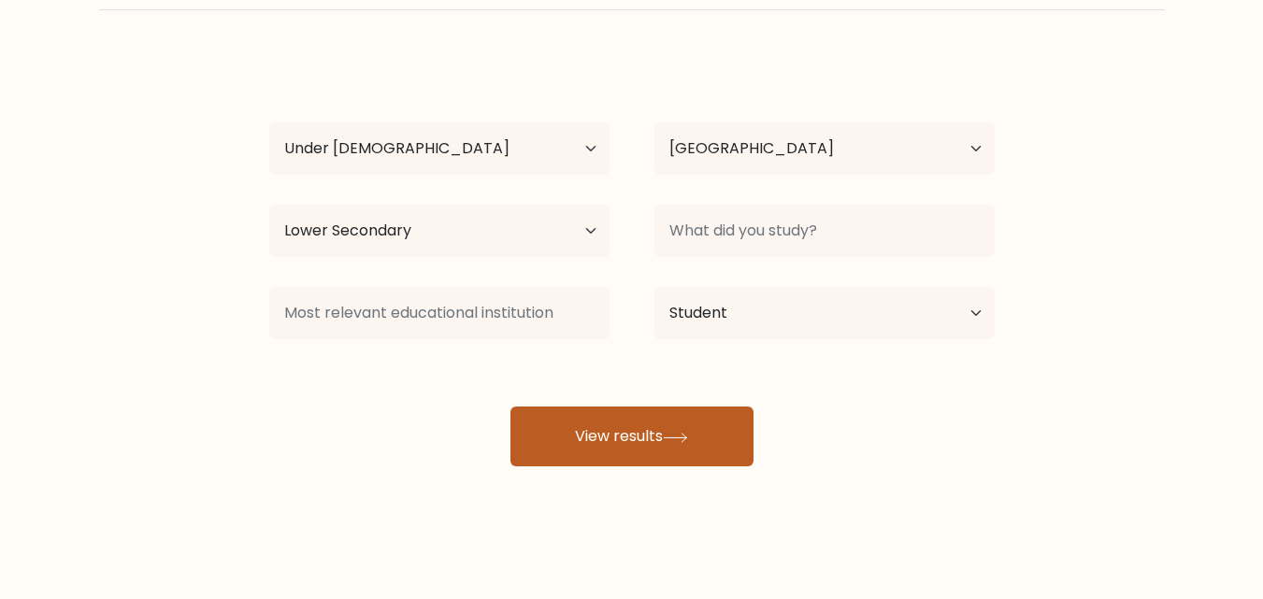
click at [677, 428] on button "View results" at bounding box center [631, 437] width 243 height 60
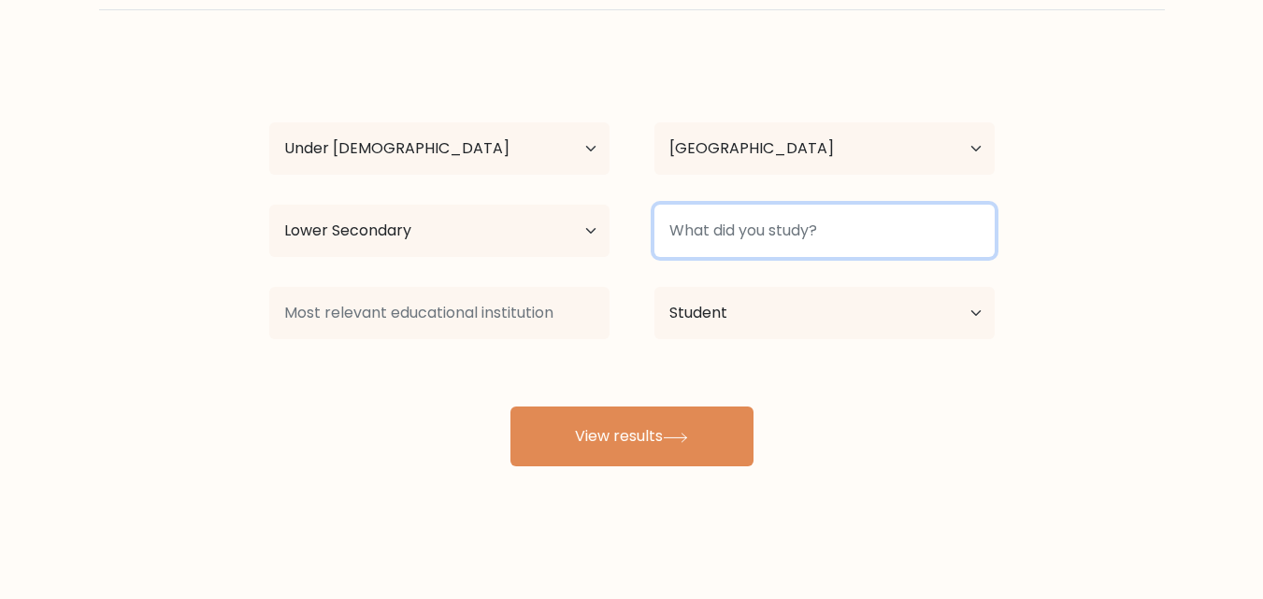
click at [863, 238] on input at bounding box center [824, 231] width 340 height 52
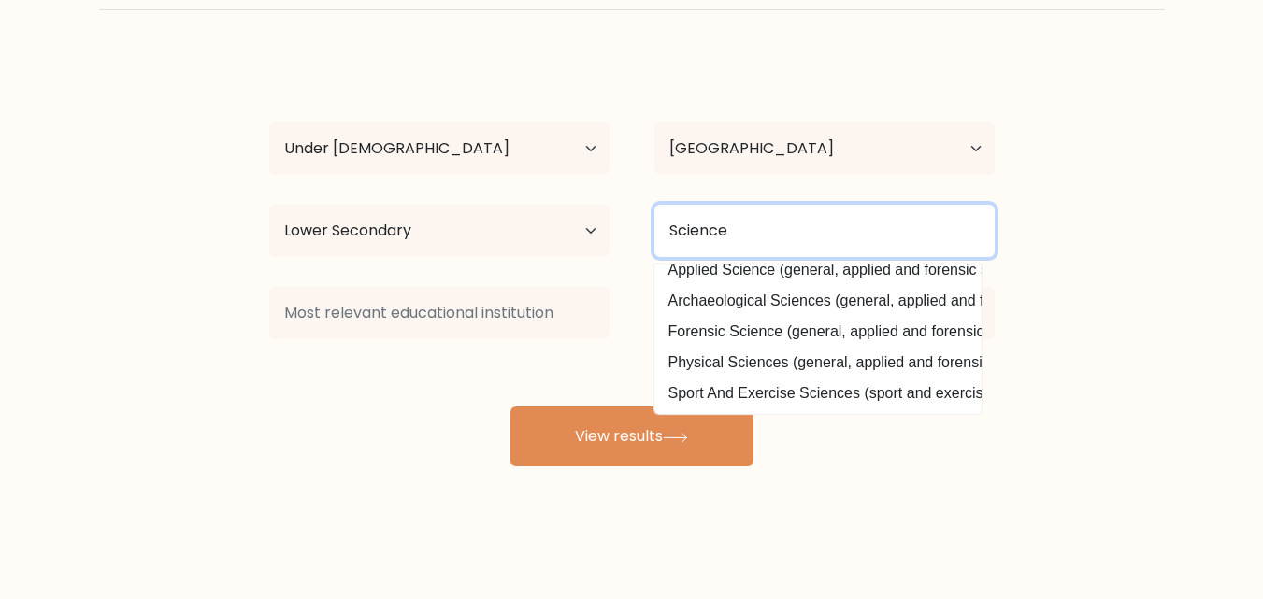
scroll to position [182, 0]
type input "S"
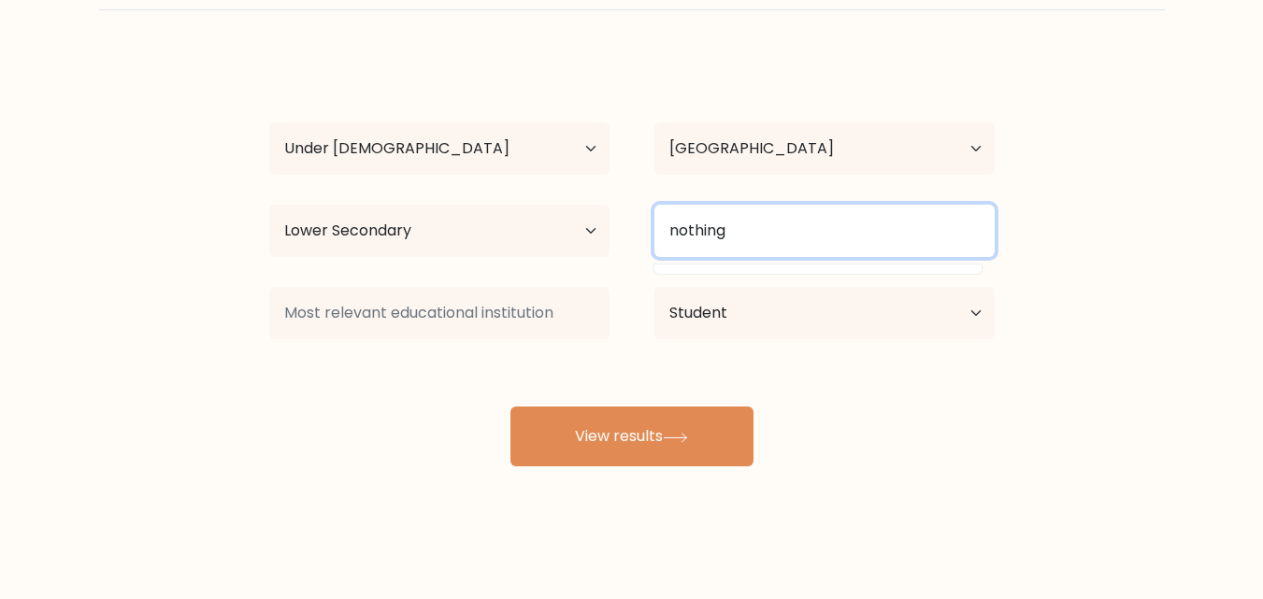
type input "nothing"
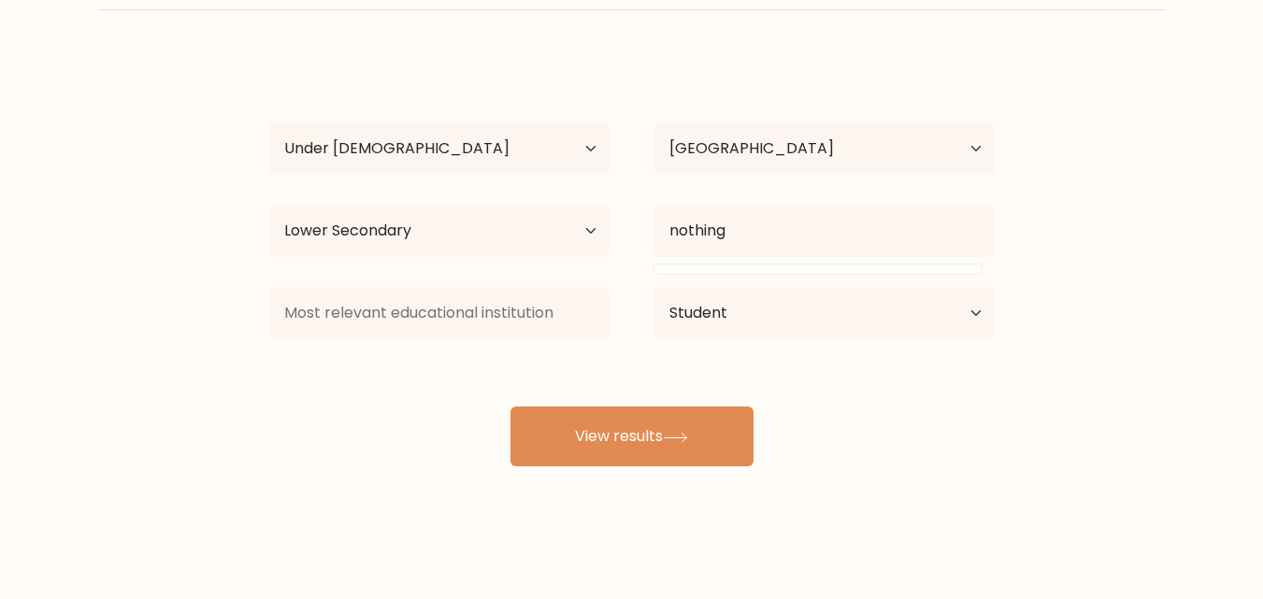
click at [932, 366] on div "Nwshin Arthi Age Under 18 years old 18-24 years old 25-34 years old 35-44 years…" at bounding box center [632, 260] width 748 height 411
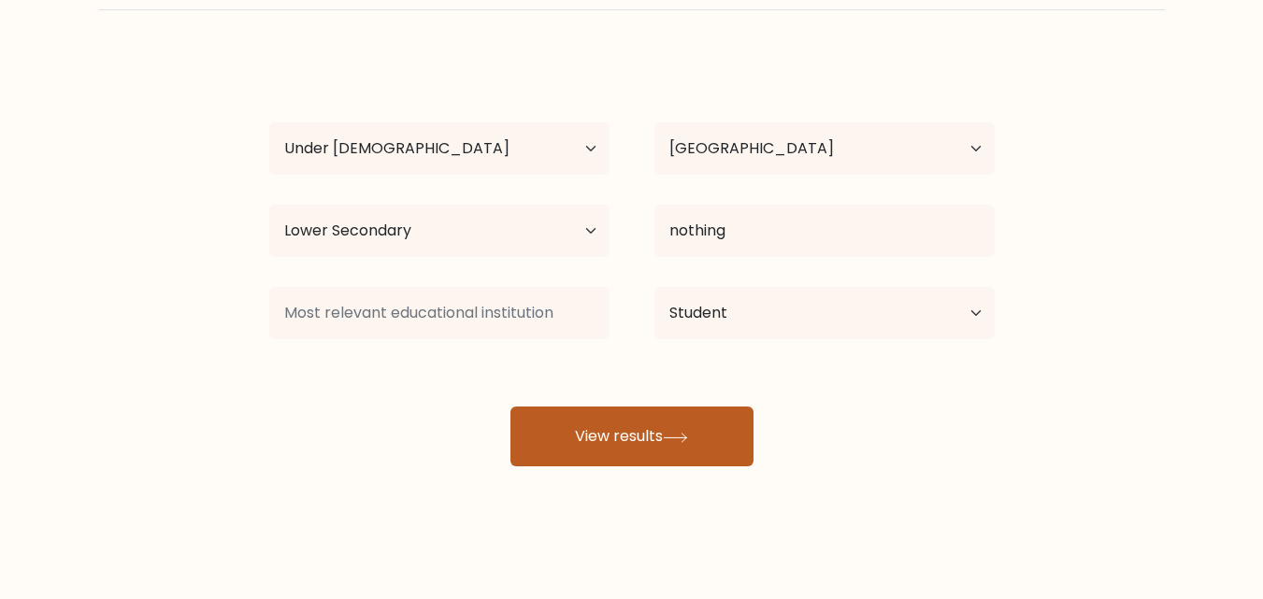
click at [640, 448] on button "View results" at bounding box center [631, 437] width 243 height 60
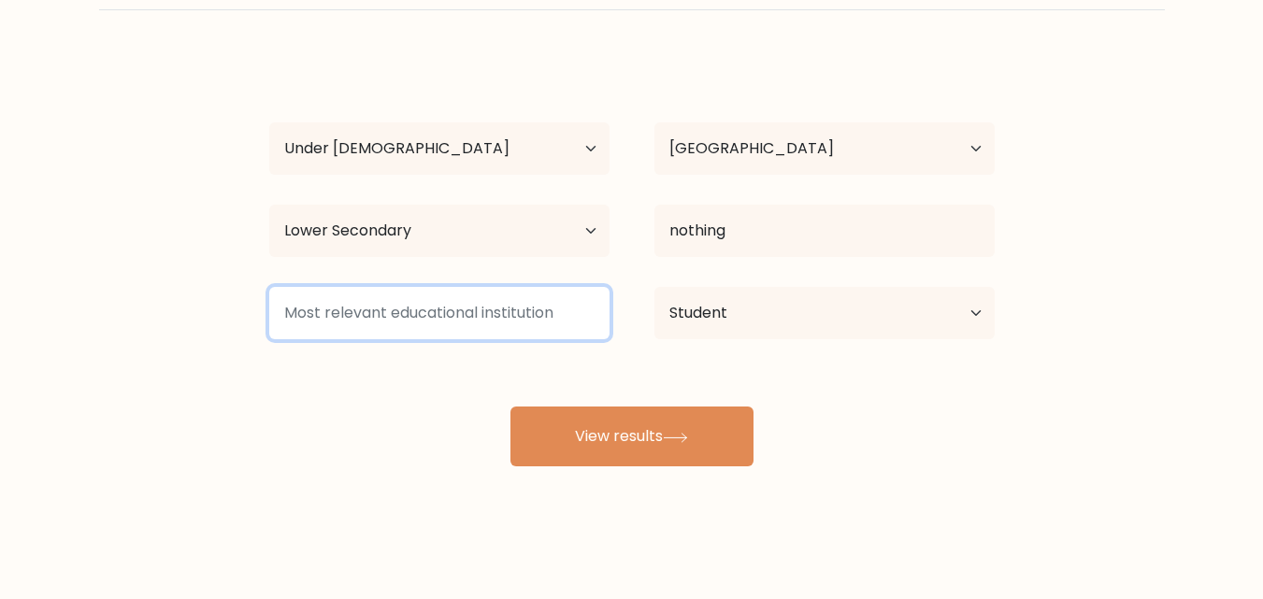
click at [516, 315] on input at bounding box center [439, 313] width 340 height 52
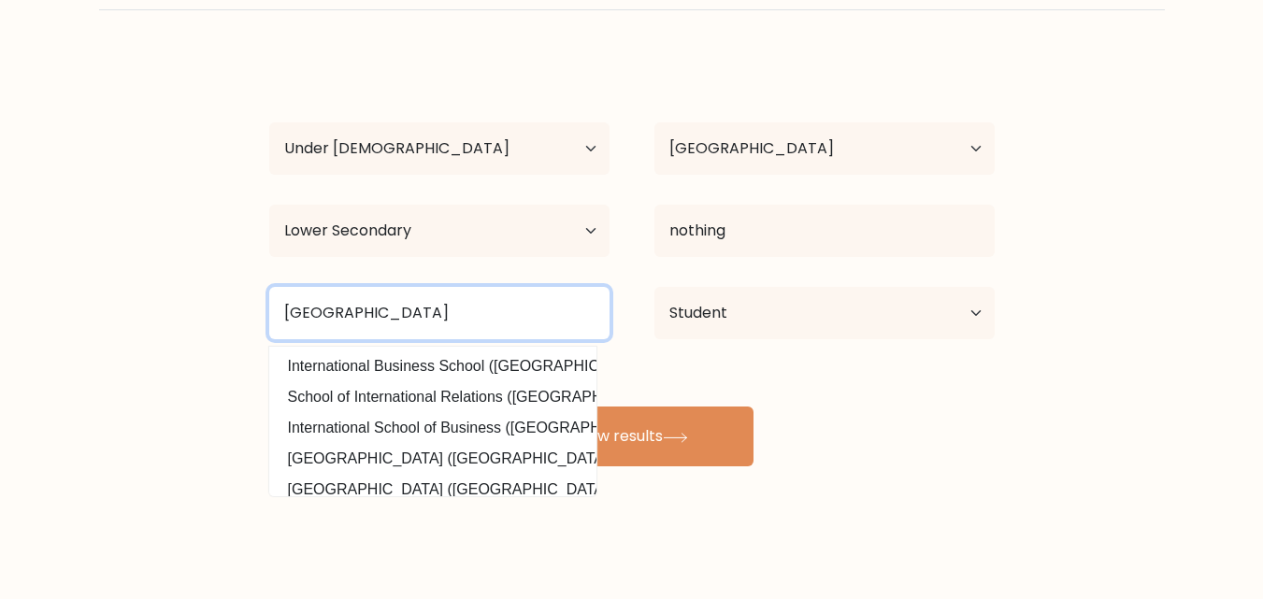
type input "HEED International School"
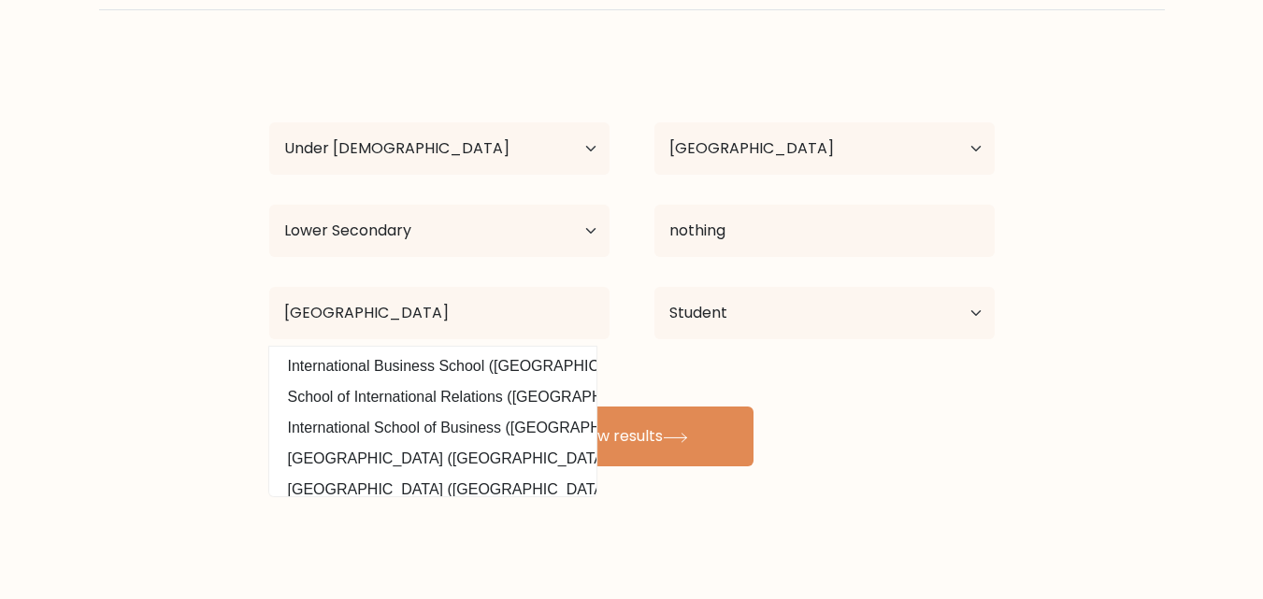
click at [623, 551] on div "Compare your results to your peers Nwshin Arthi Age Under 18 years old 18-24 ye…" at bounding box center [631, 245] width 1263 height 709
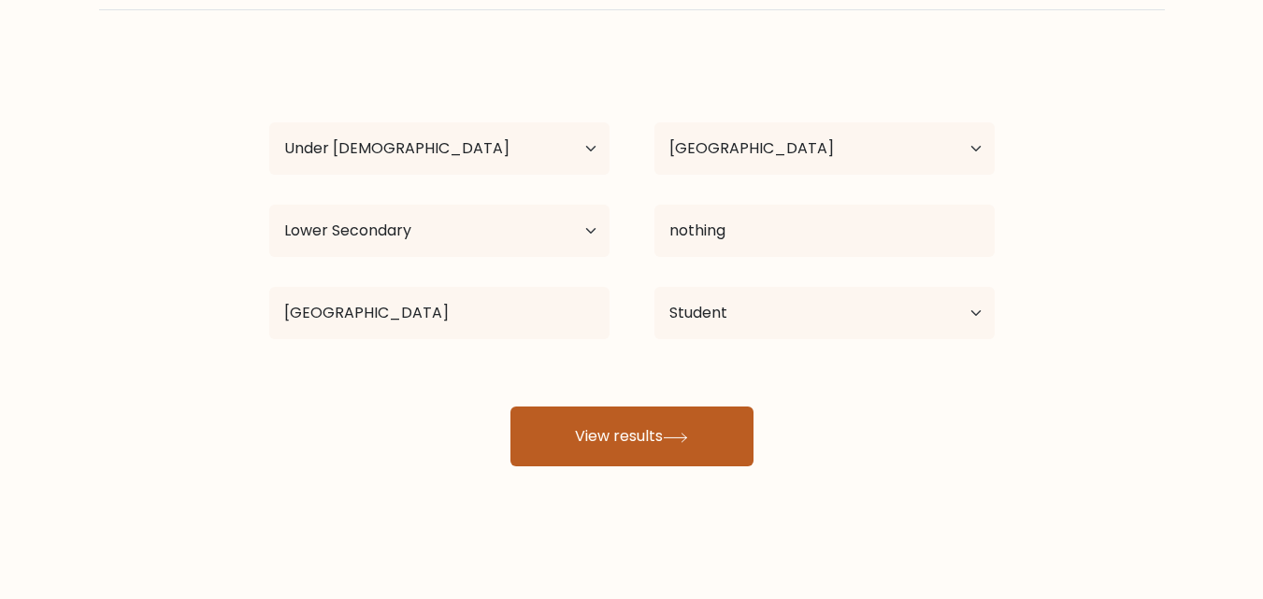
click at [617, 451] on button "View results" at bounding box center [631, 437] width 243 height 60
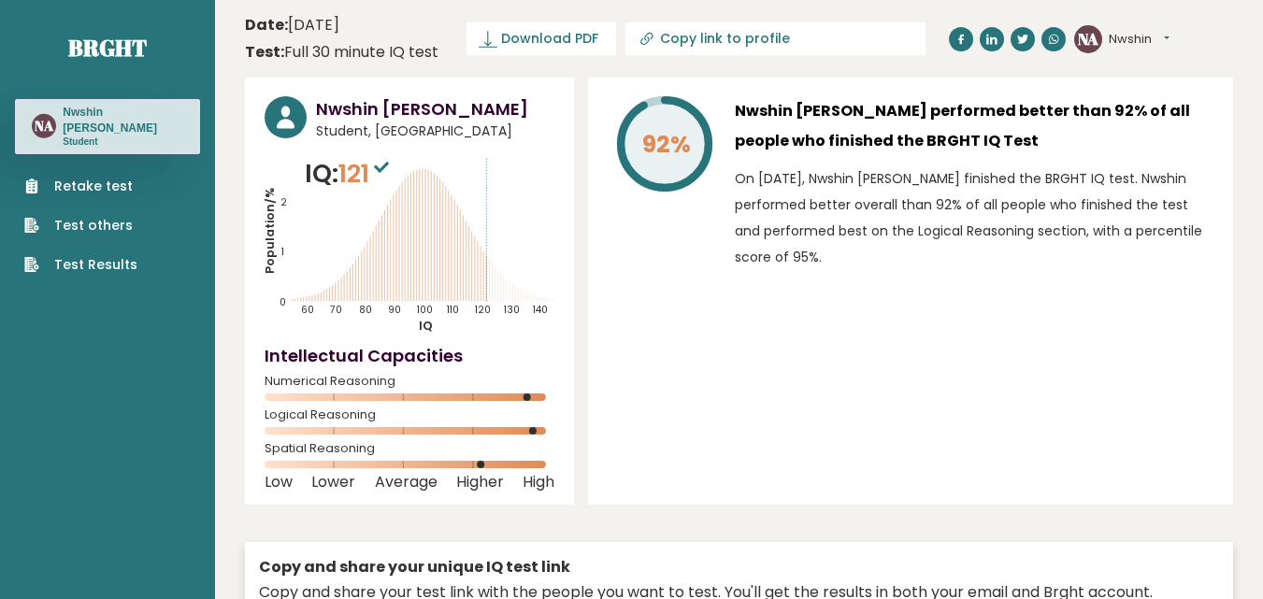
type input "[URL][DOMAIN_NAME]"
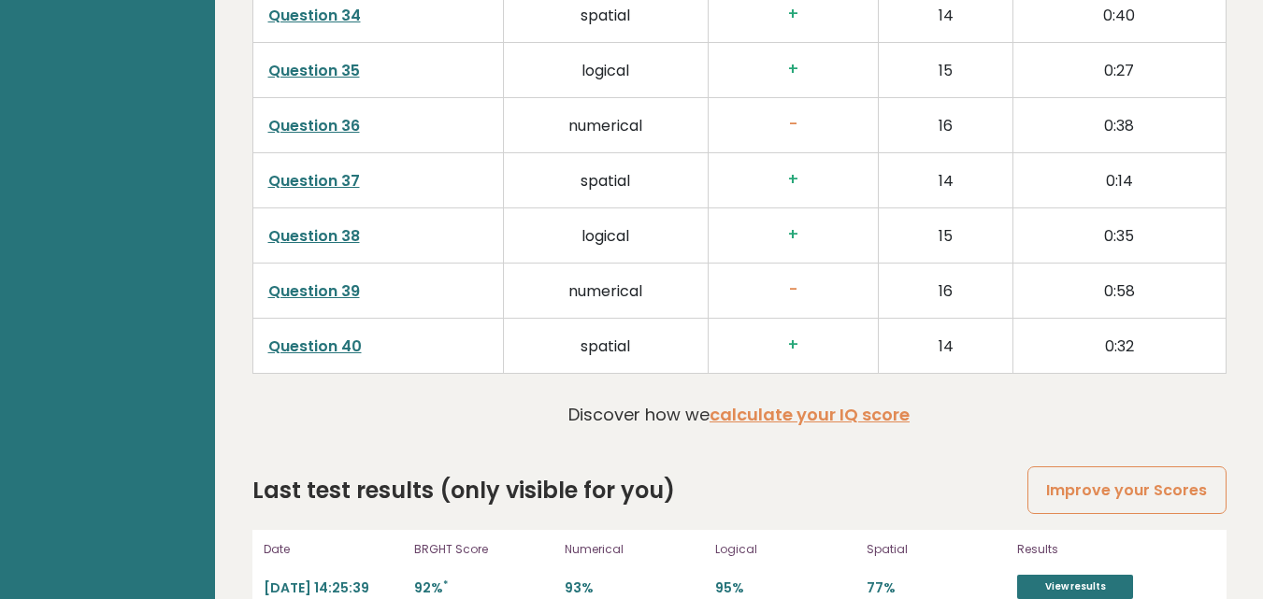
scroll to position [4790, 0]
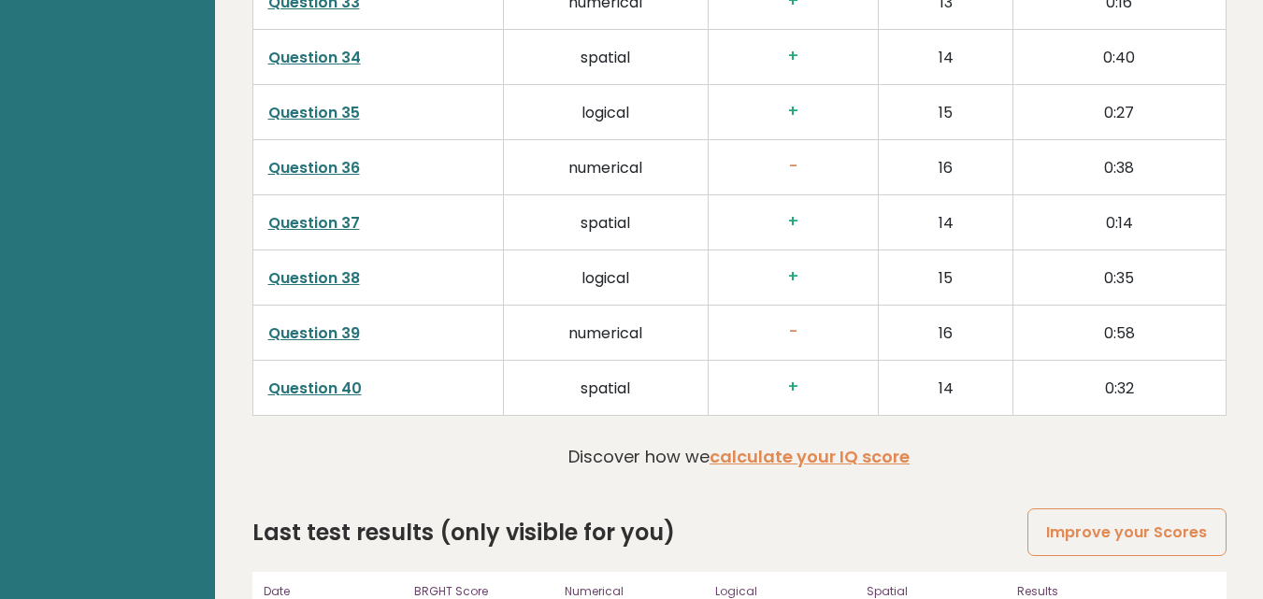
scroll to position [4790, 0]
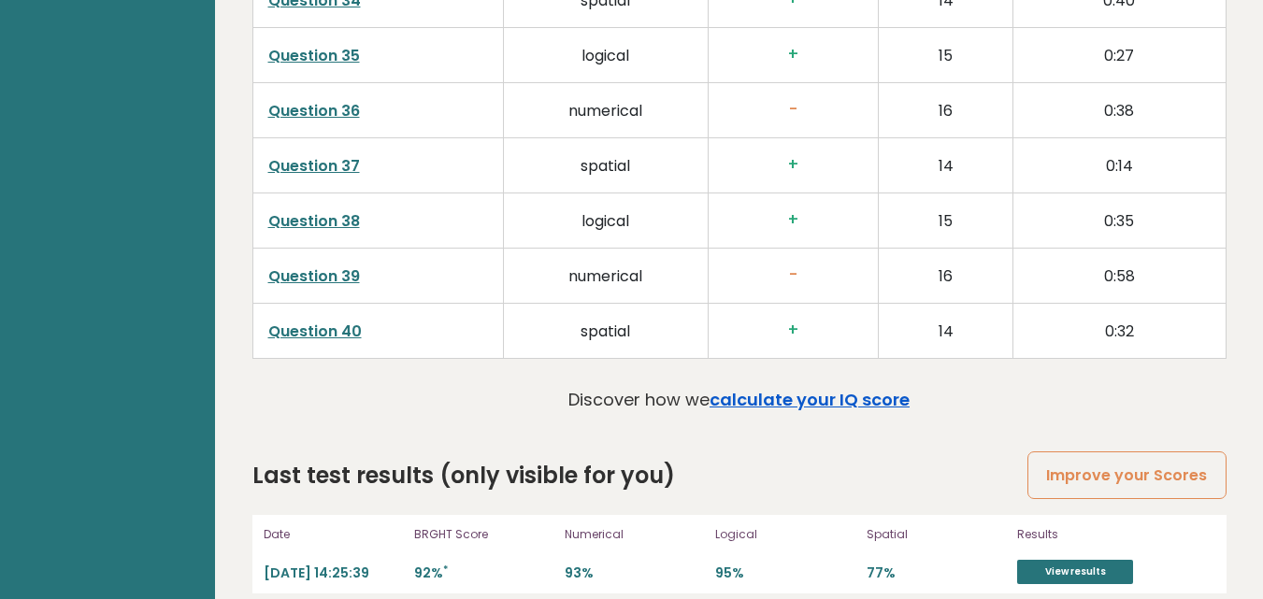
click at [736, 388] on link "calculate your IQ score" at bounding box center [809, 399] width 200 height 23
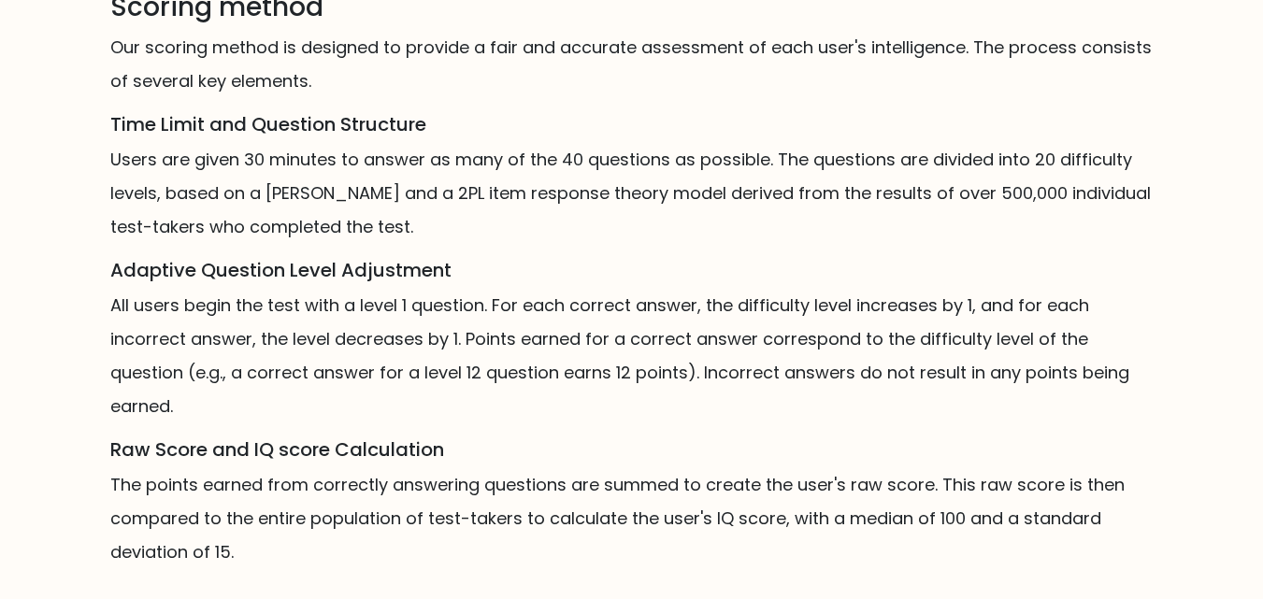
scroll to position [1222, 0]
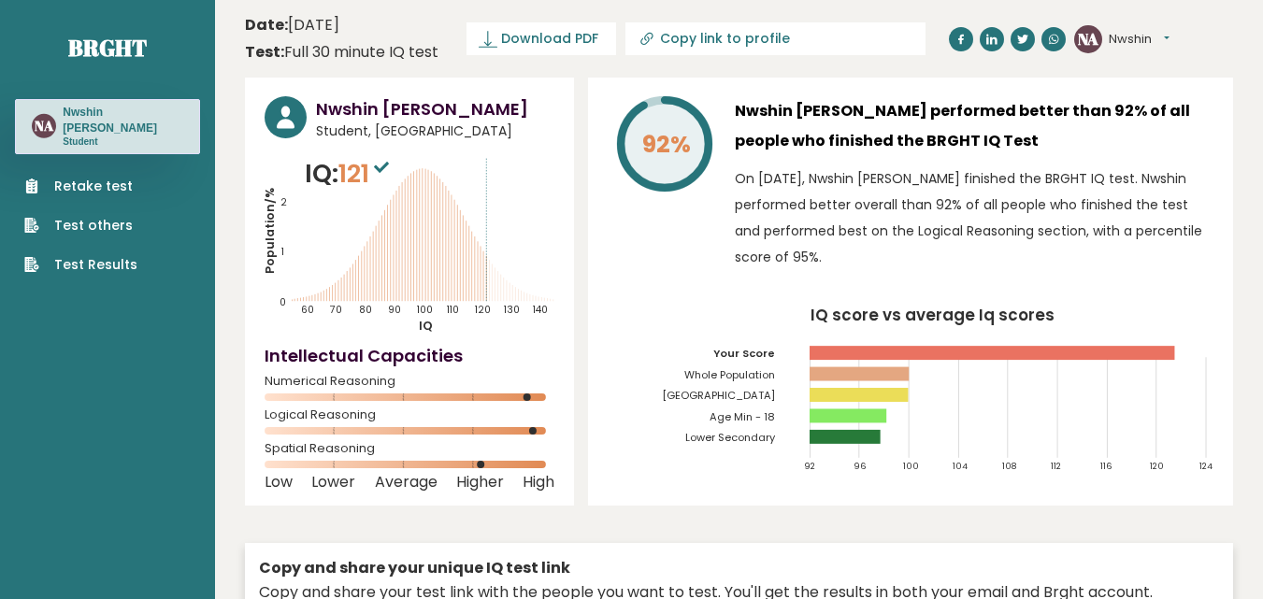
click at [1146, 26] on div "NA Nwshin Dashboard Profile Settings Logout" at bounding box center [1121, 39] width 95 height 28
click at [1142, 40] on button "Nwshin" at bounding box center [1139, 39] width 61 height 19
click at [1139, 84] on link "Profile" at bounding box center [1157, 94] width 95 height 26
click at [1114, 41] on button "Nwshin" at bounding box center [1139, 39] width 61 height 19
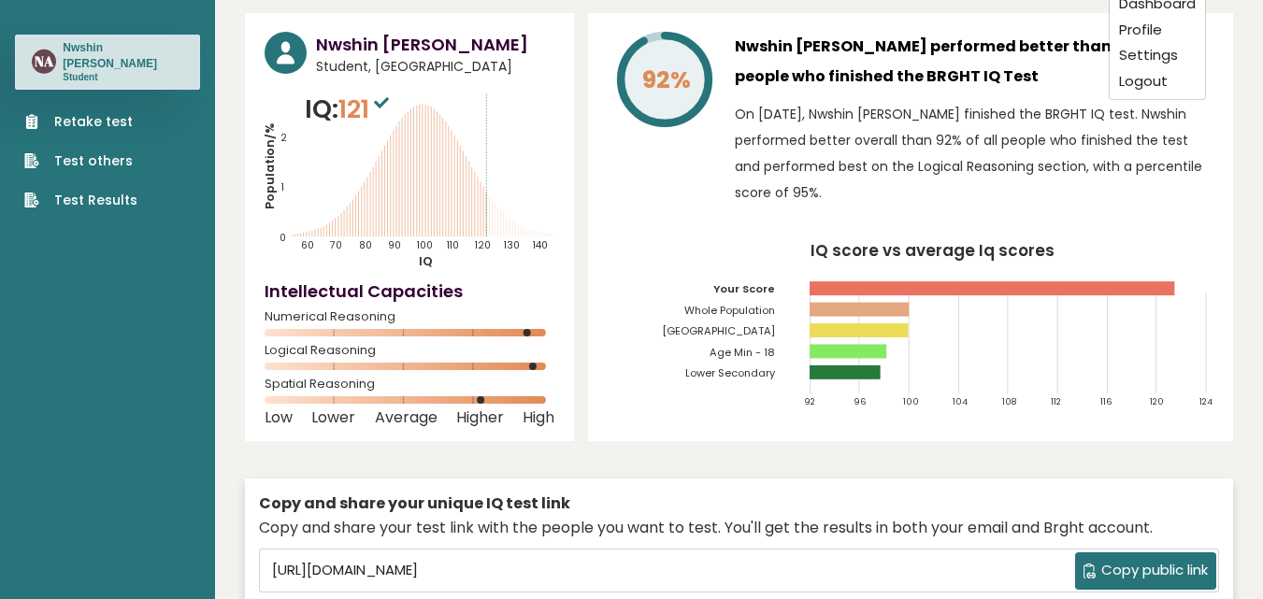
scroll to position [64, 0]
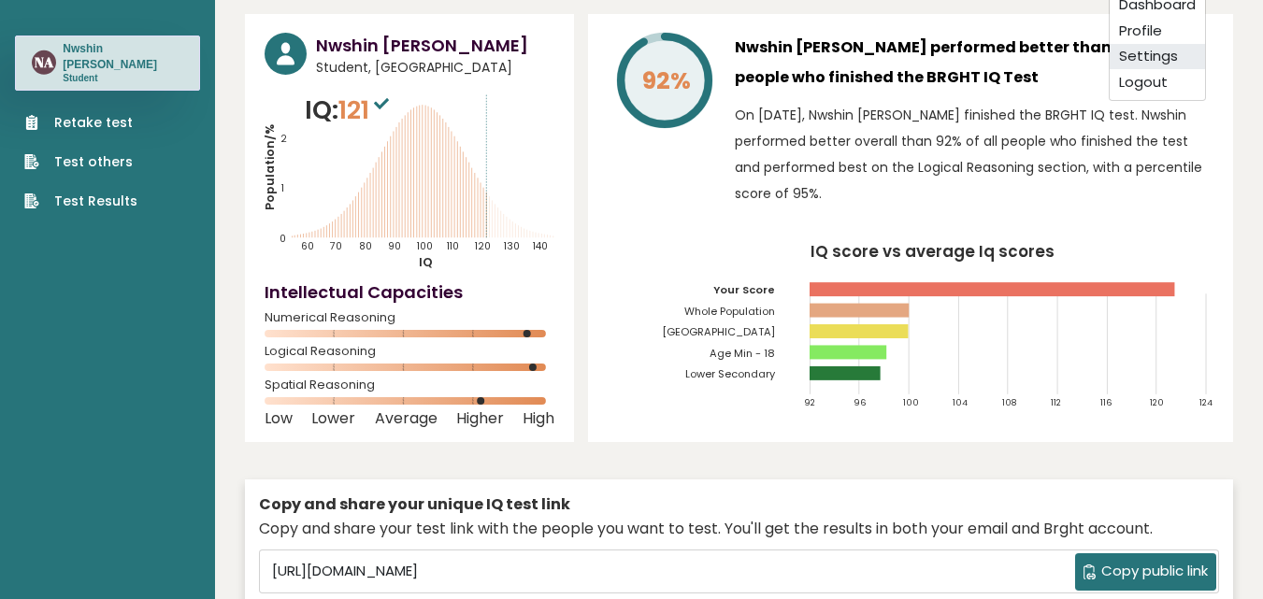
click at [1150, 58] on link "Settings" at bounding box center [1157, 57] width 95 height 26
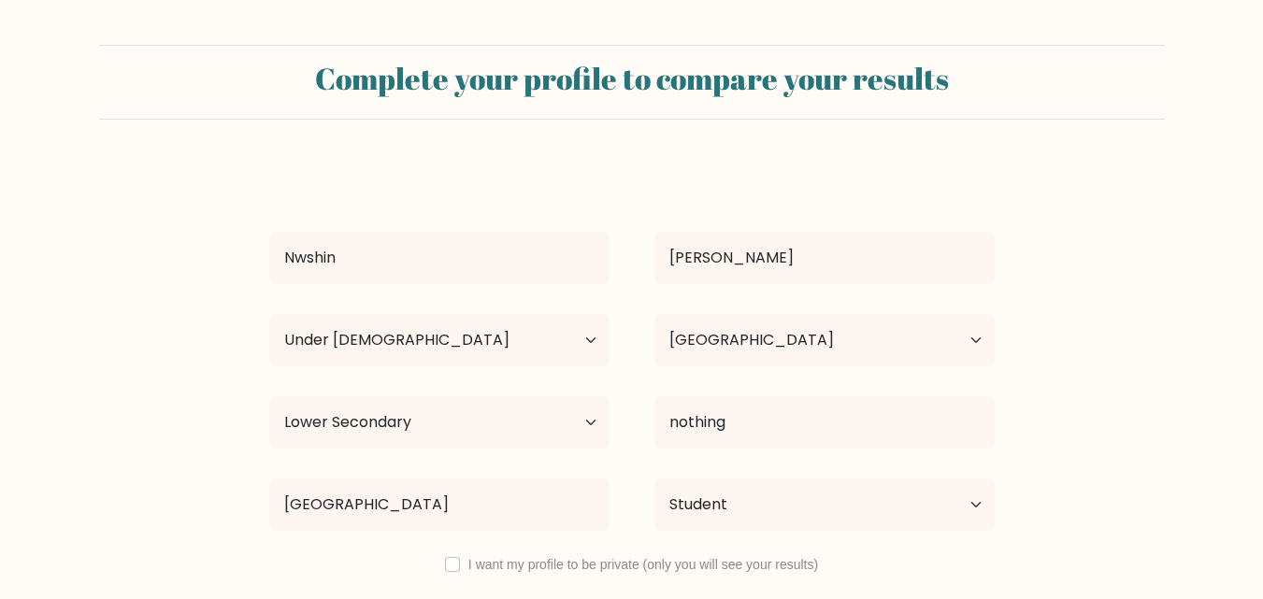
select select "min_18"
select select "BD"
select select "lower_secondary"
select select "student"
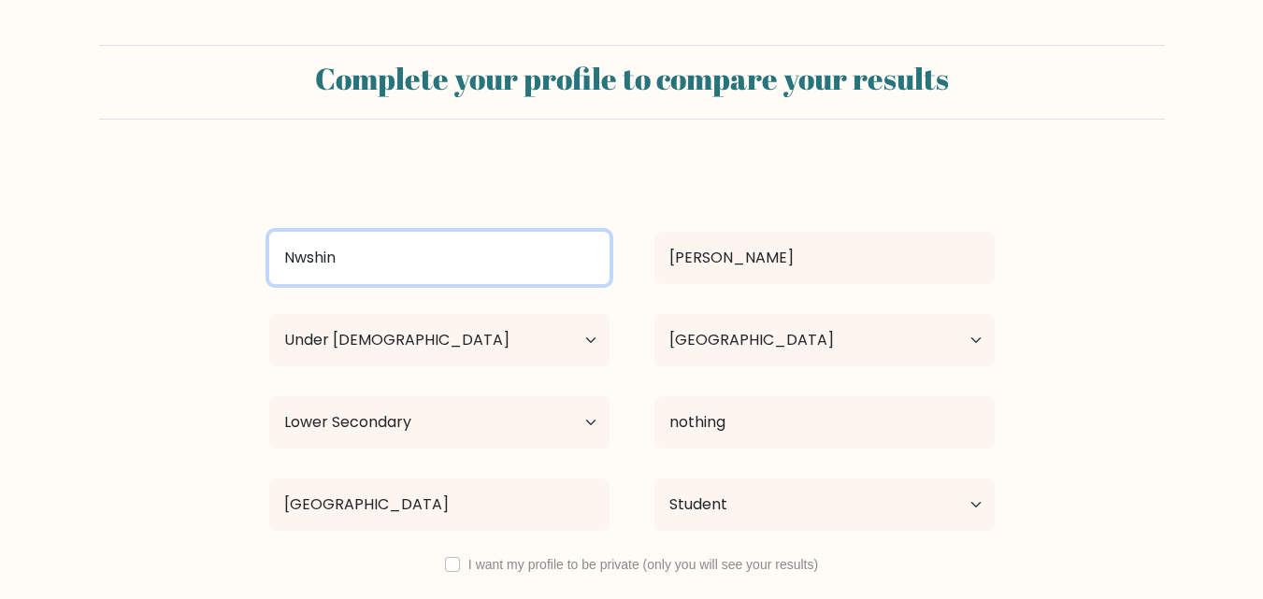
click at [295, 257] on input "Nwshin" at bounding box center [439, 258] width 340 height 52
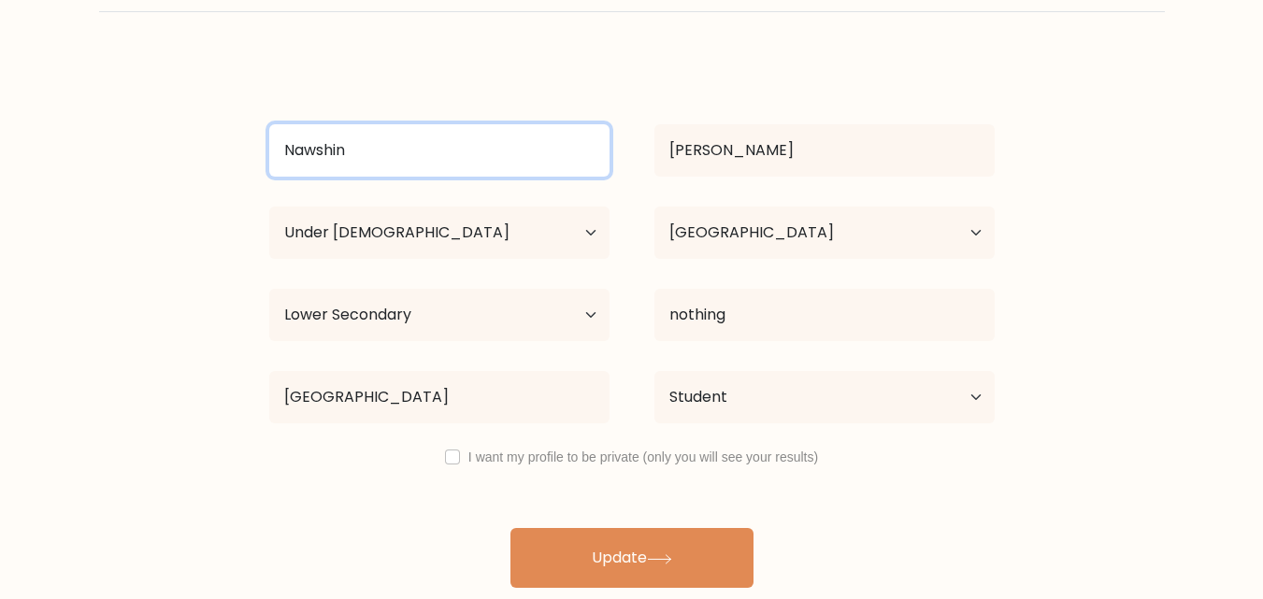
scroll to position [109, 0]
type input "Nawshin"
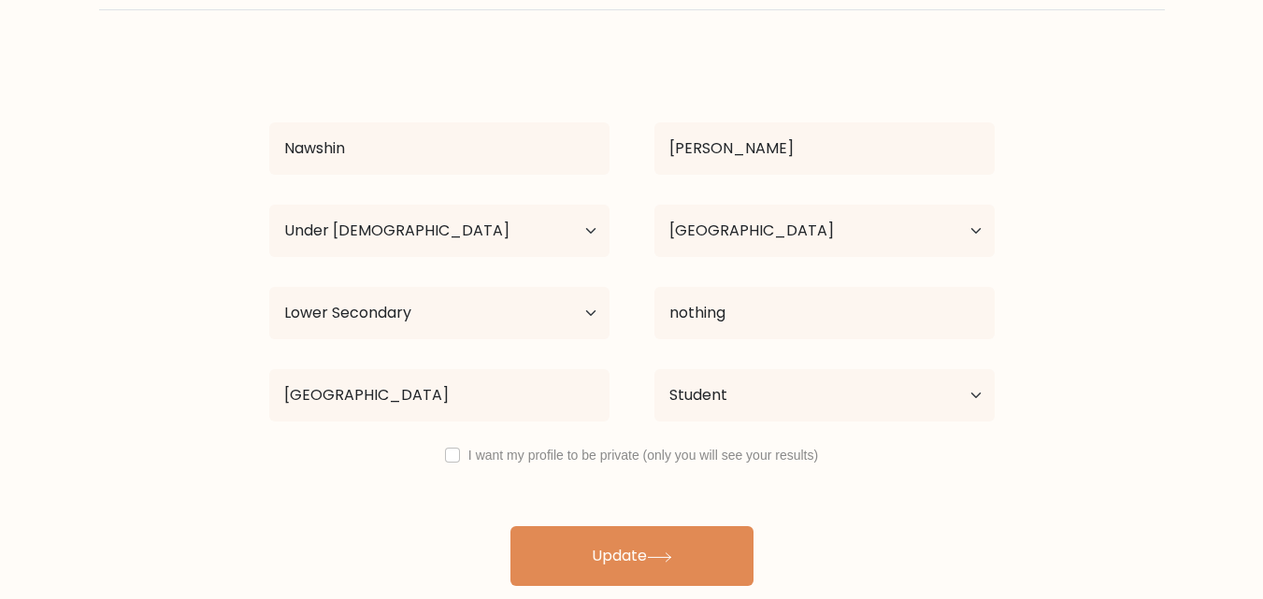
click at [466, 458] on div "I want my profile to be private (only you will see your results)" at bounding box center [632, 455] width 770 height 22
click at [458, 457] on input "checkbox" at bounding box center [452, 455] width 15 height 15
checkbox input "true"
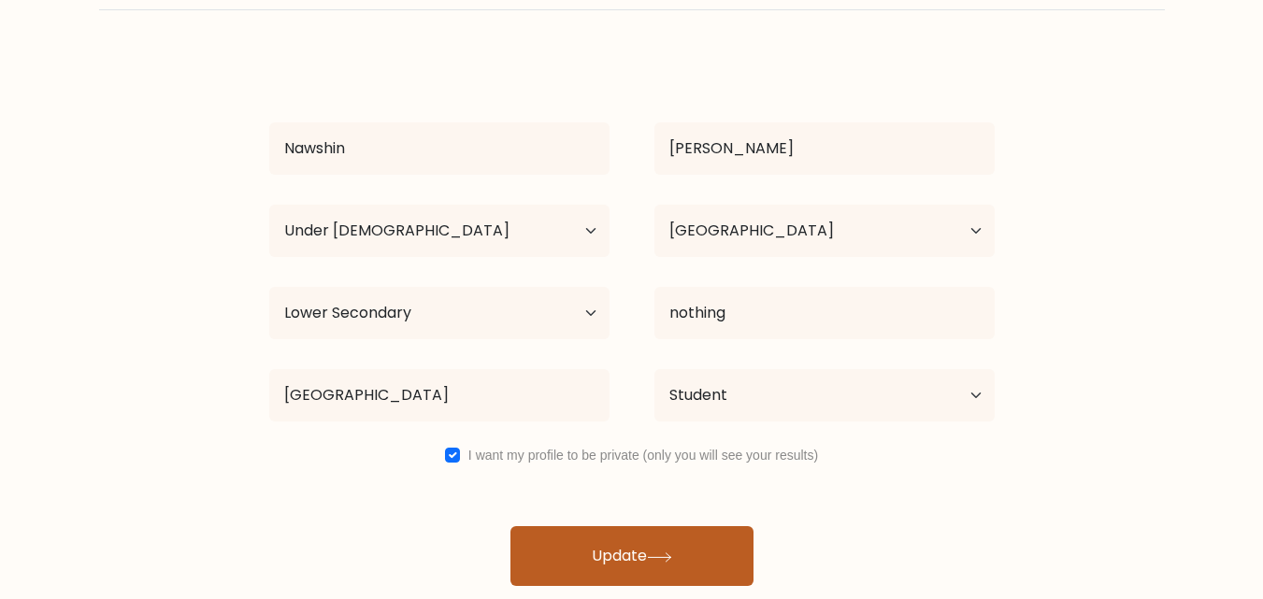
click at [659, 580] on button "Update" at bounding box center [631, 556] width 243 height 60
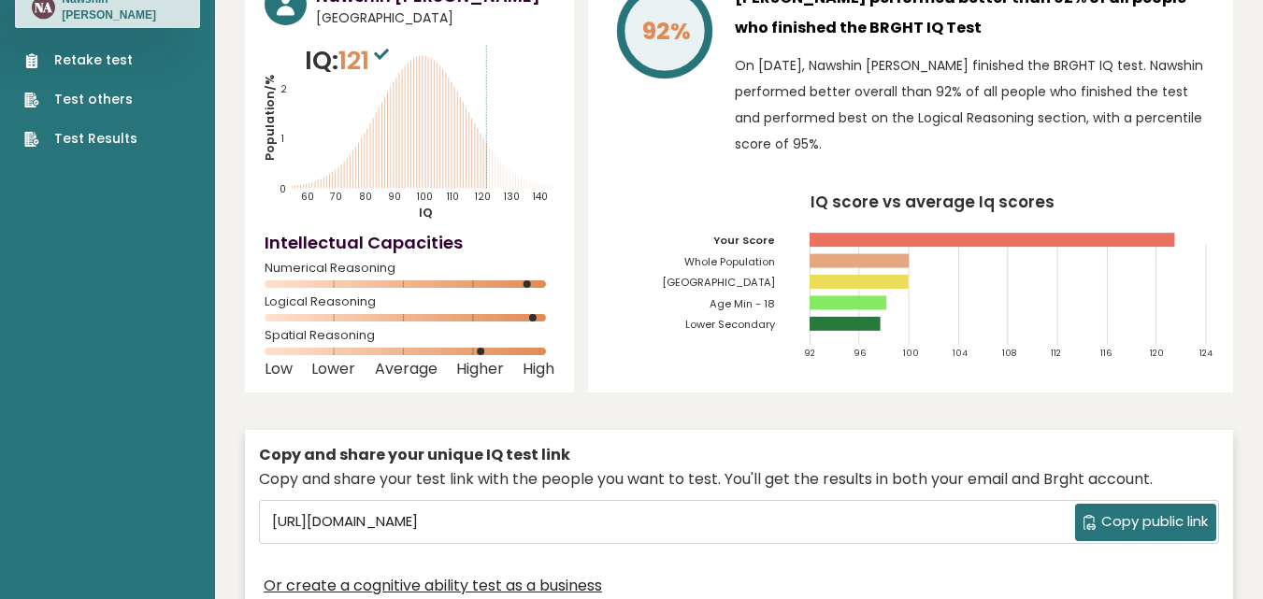
scroll to position [123, 0]
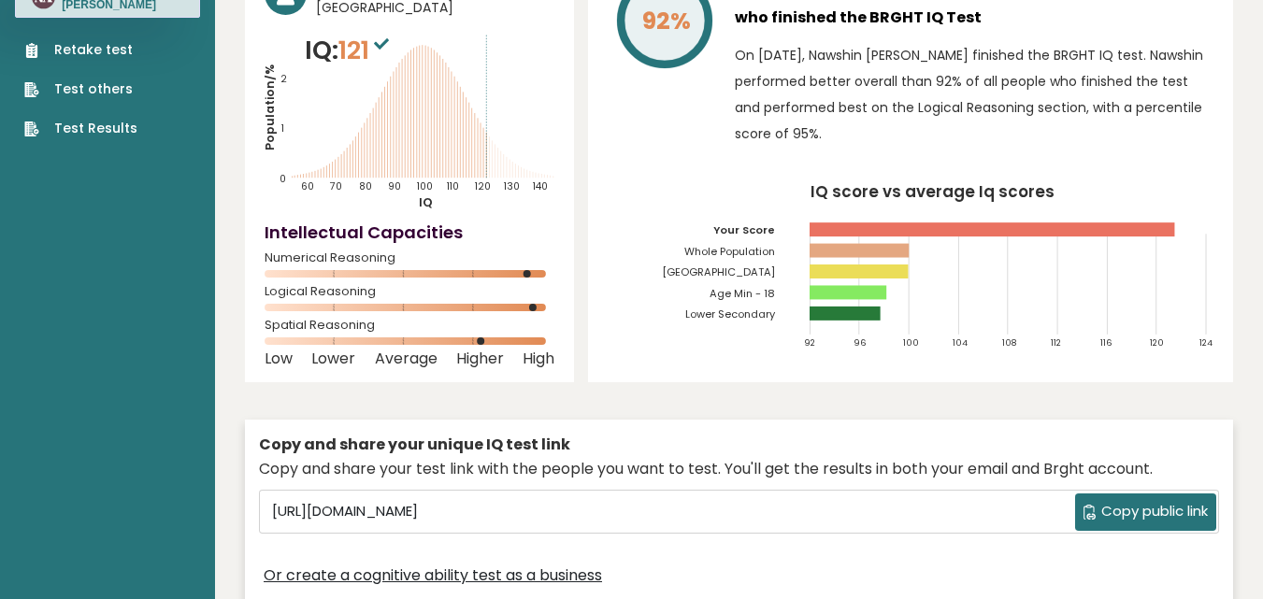
drag, startPoint x: 534, startPoint y: 431, endPoint x: 467, endPoint y: 415, distance: 68.2
click at [467, 415] on div "Copy and share your unique IQ test link Copy and share your test link with the …" at bounding box center [739, 511] width 988 height 203
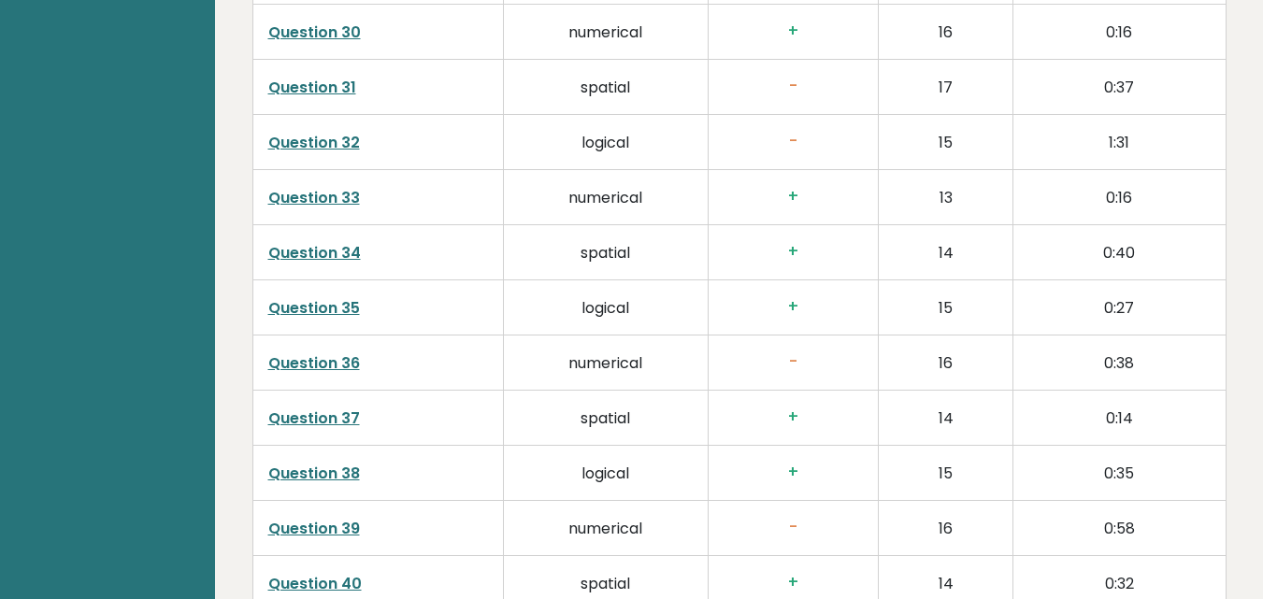
scroll to position [4790, 0]
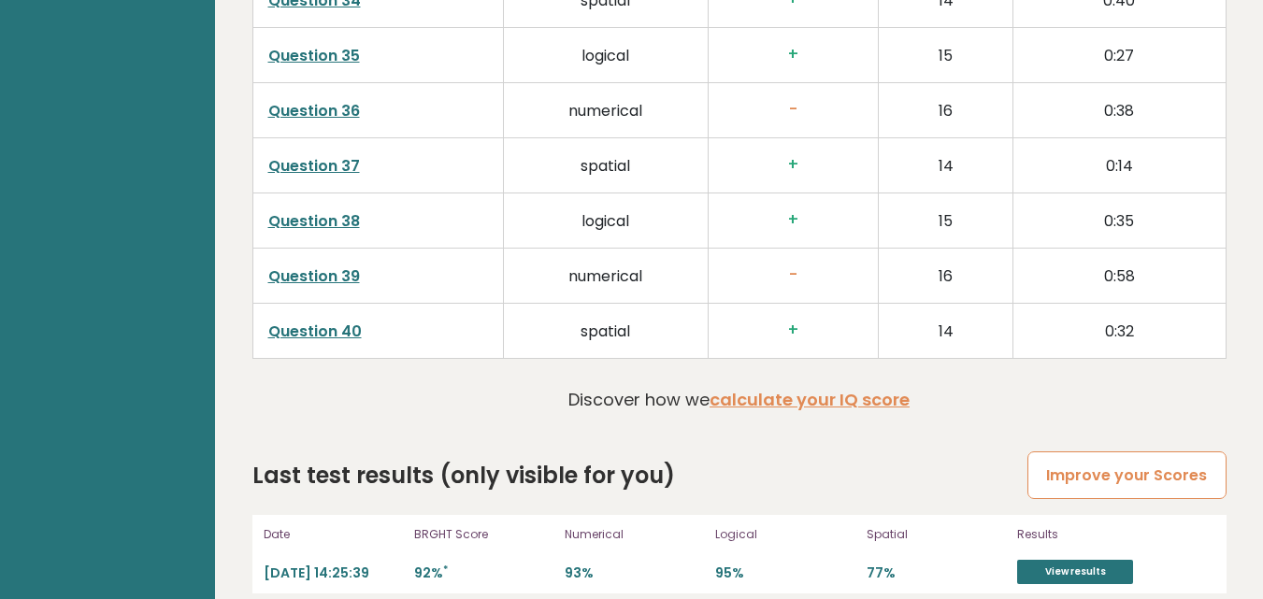
click at [1063, 476] on link "Improve your Scores" at bounding box center [1126, 475] width 198 height 48
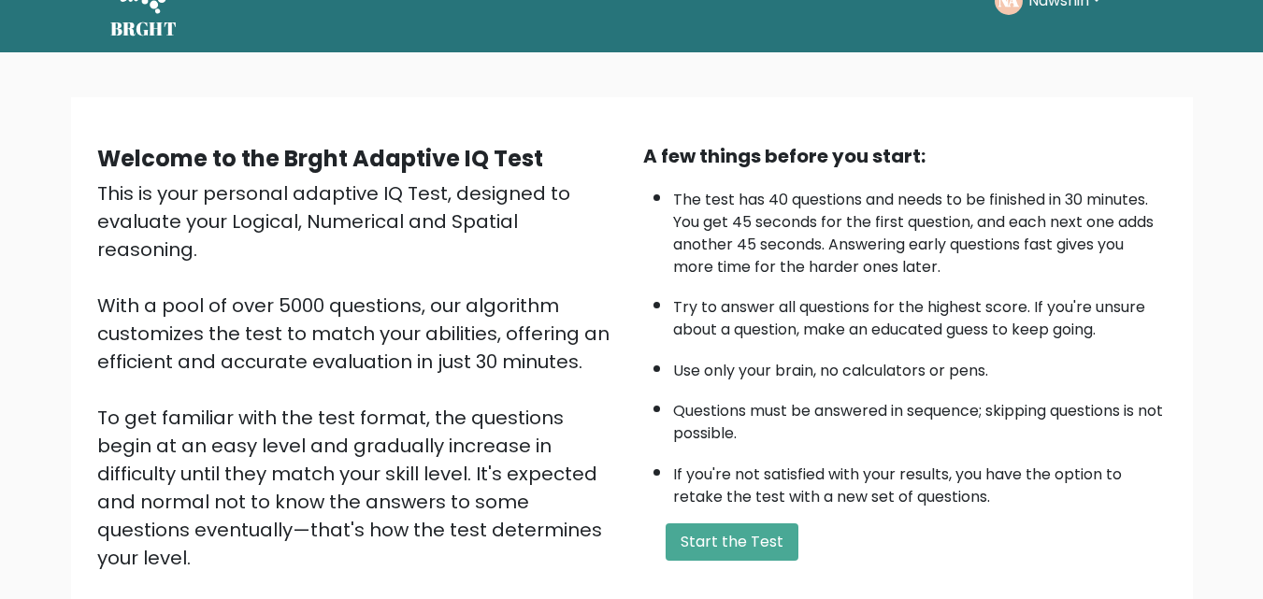
scroll to position [186, 0]
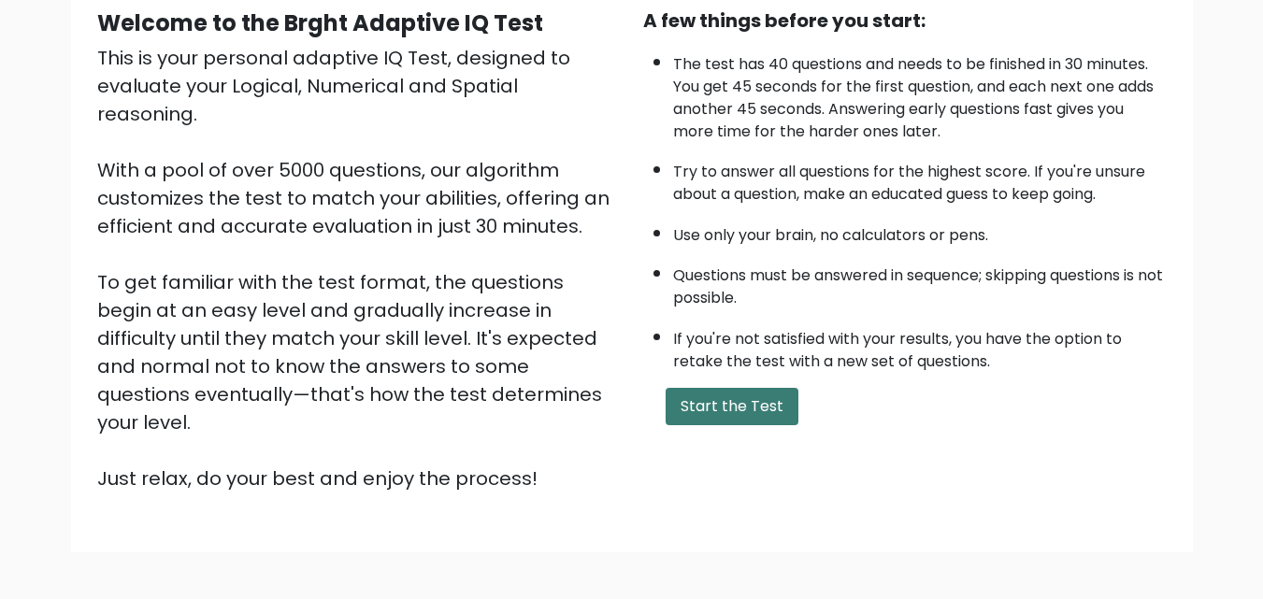
click at [697, 408] on button "Start the Test" at bounding box center [732, 406] width 133 height 37
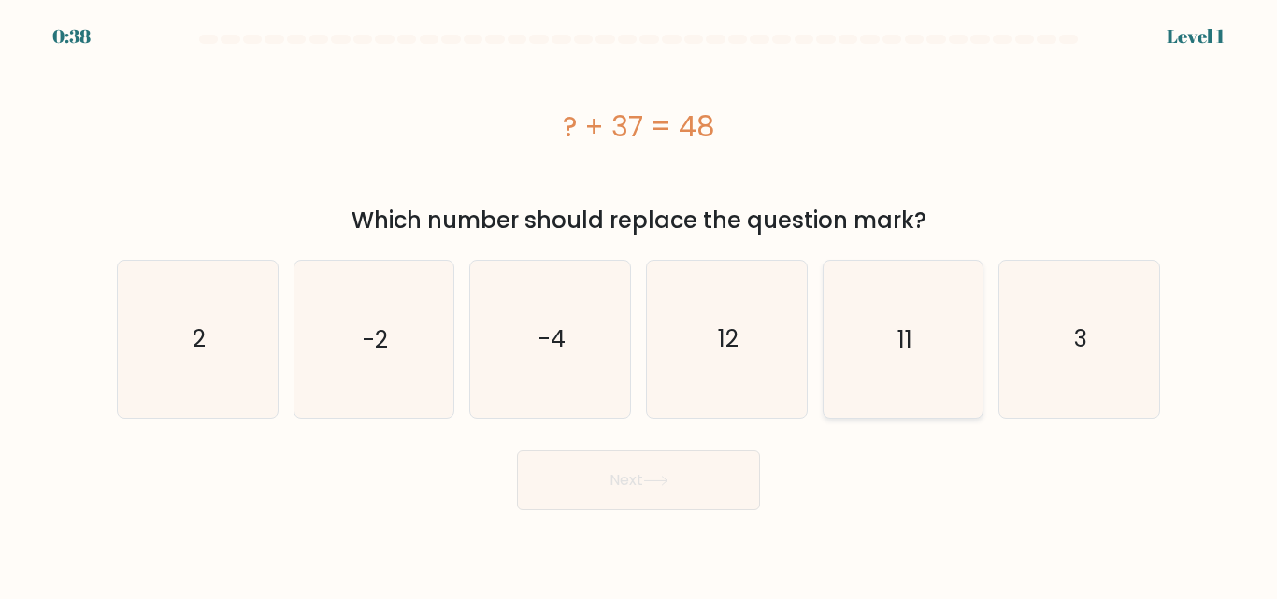
click at [924, 395] on icon "11" at bounding box center [902, 339] width 156 height 156
click at [639, 305] on input "e. 11" at bounding box center [638, 302] width 1 height 5
radio input "true"
click at [579, 470] on button "Next" at bounding box center [638, 481] width 243 height 60
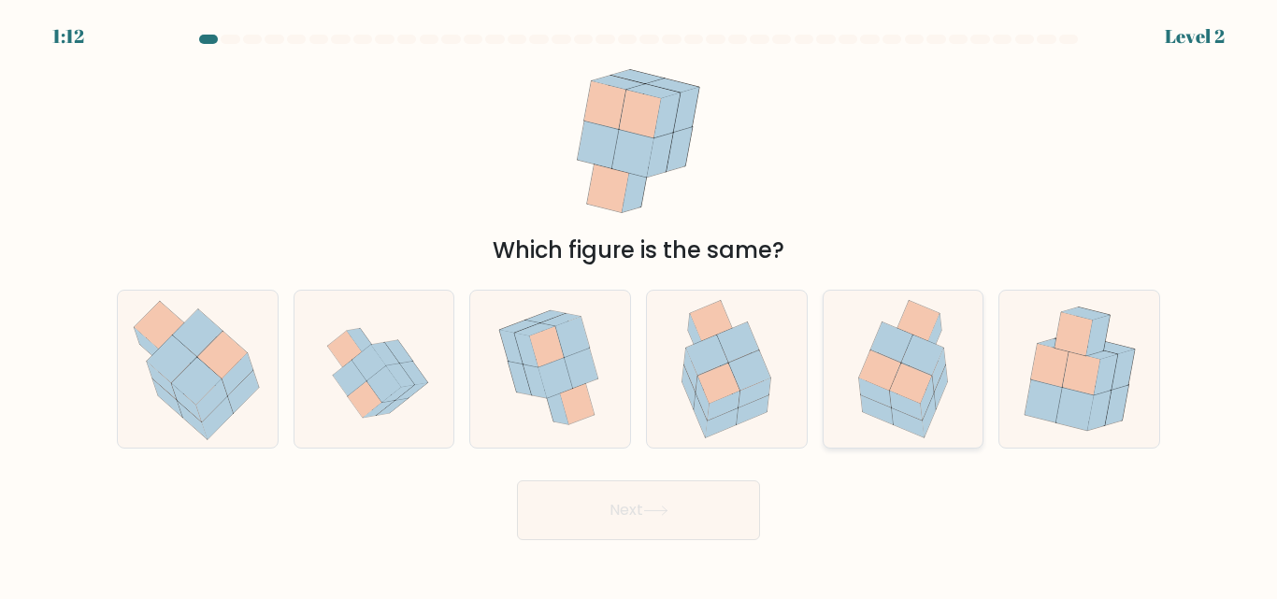
drag, startPoint x: 873, startPoint y: 350, endPoint x: 893, endPoint y: 367, distance: 26.5
click at [893, 367] on icon at bounding box center [903, 369] width 122 height 156
click at [639, 305] on input "e." at bounding box center [638, 302] width 1 height 5
radio input "true"
click at [893, 367] on icon at bounding box center [879, 370] width 41 height 39
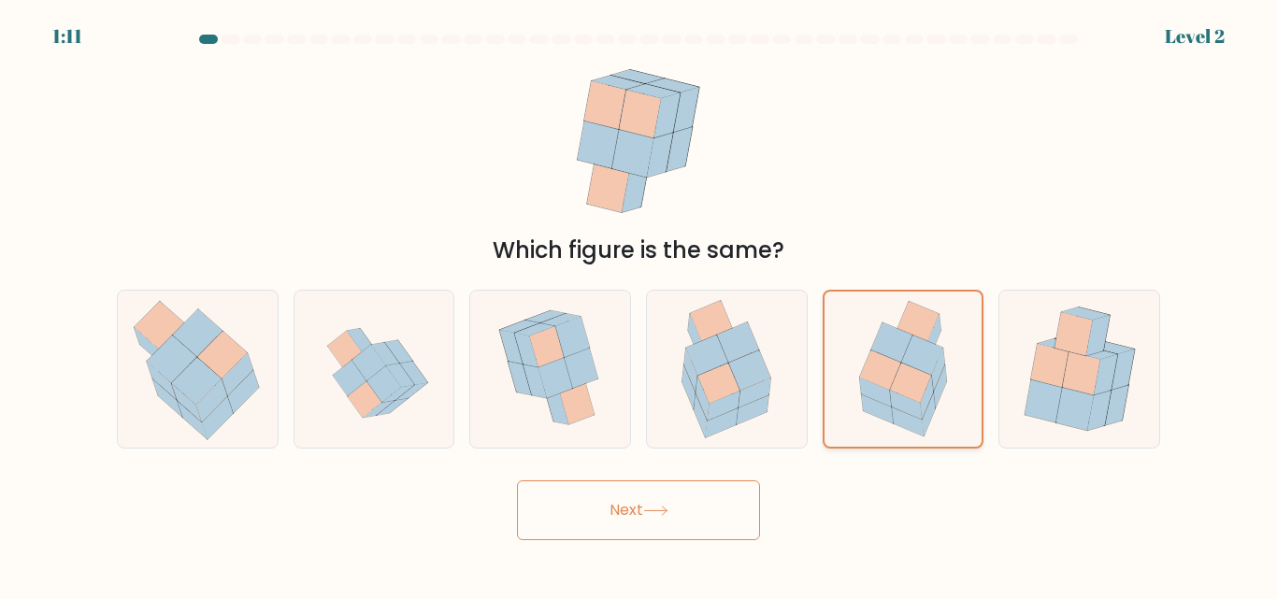
click at [639, 305] on input "e." at bounding box center [638, 302] width 1 height 5
click at [717, 494] on button "Next" at bounding box center [638, 510] width 243 height 60
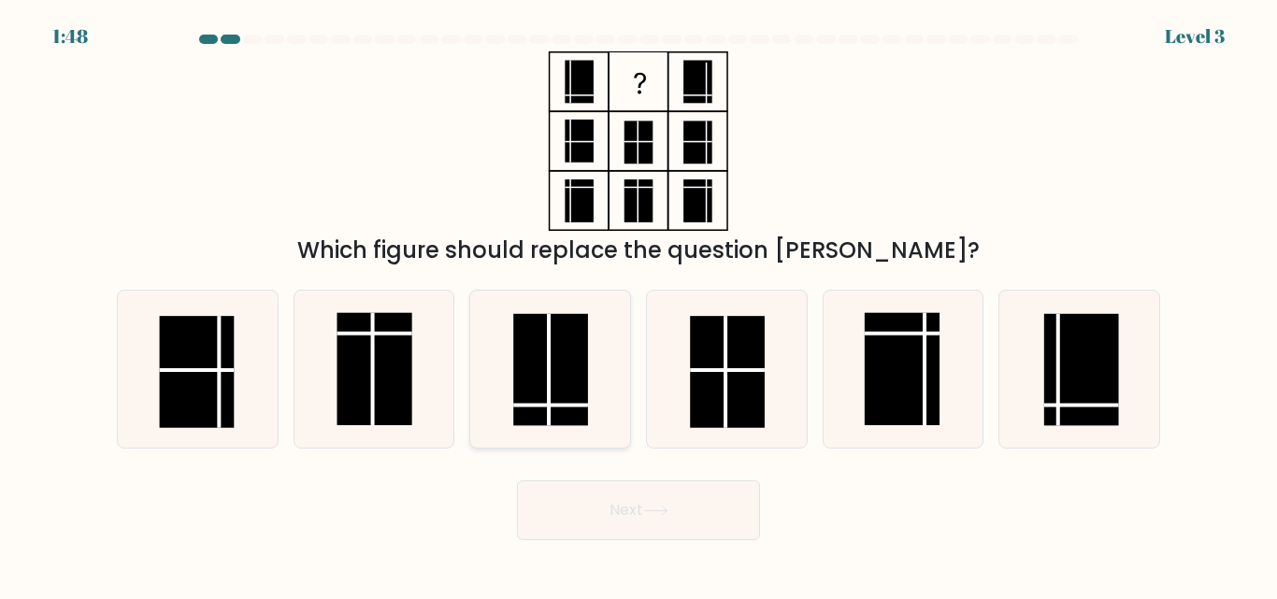
click at [560, 366] on rect at bounding box center [550, 370] width 75 height 112
click at [638, 305] on input "c." at bounding box center [638, 302] width 1 height 5
radio input "true"
click at [599, 499] on button "Next" at bounding box center [638, 510] width 243 height 60
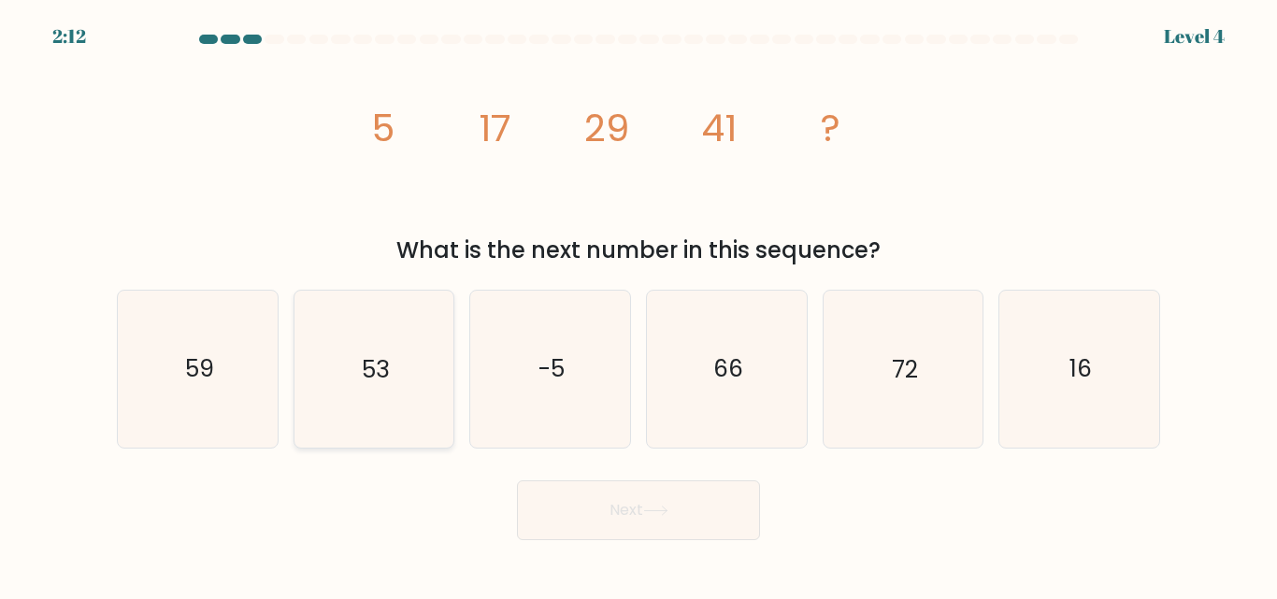
click at [347, 351] on icon "53" at bounding box center [373, 369] width 156 height 156
click at [638, 305] on input "b. 53" at bounding box center [638, 302] width 1 height 5
radio input "true"
click at [536, 522] on button "Next" at bounding box center [638, 510] width 243 height 60
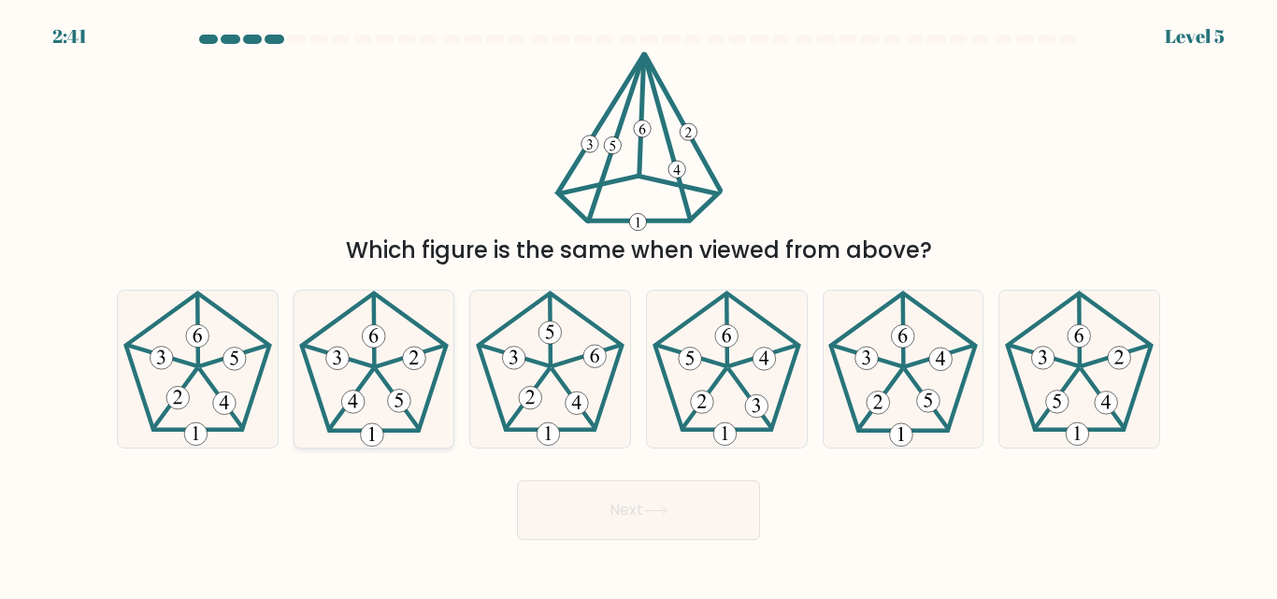
click at [366, 393] on icon at bounding box center [373, 369] width 156 height 156
click at [638, 305] on input "b." at bounding box center [638, 302] width 1 height 5
radio input "true"
click at [1037, 380] on icon at bounding box center [1079, 369] width 156 height 156
click at [639, 305] on input "f." at bounding box center [638, 302] width 1 height 5
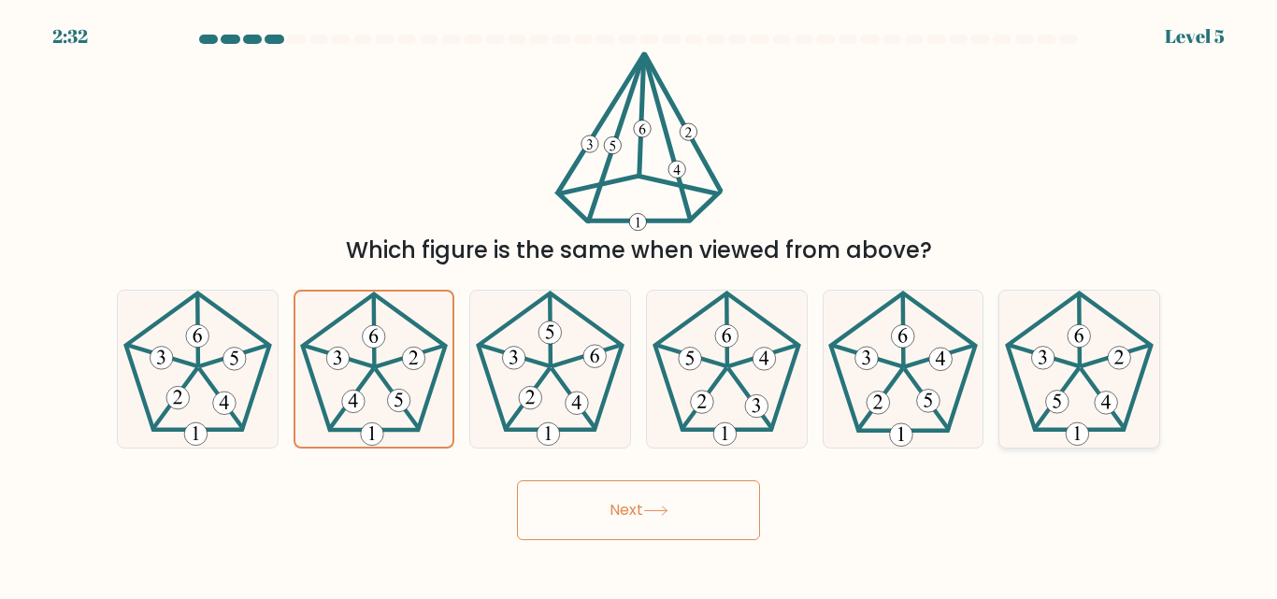
radio input "true"
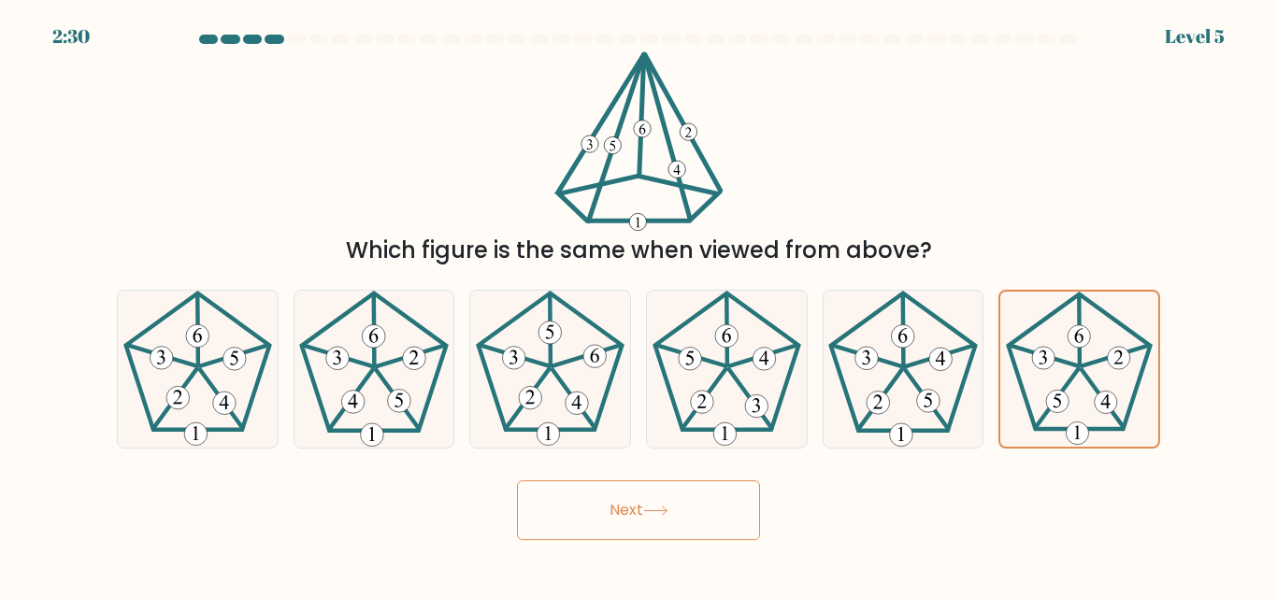
click at [715, 532] on button "Next" at bounding box center [638, 510] width 243 height 60
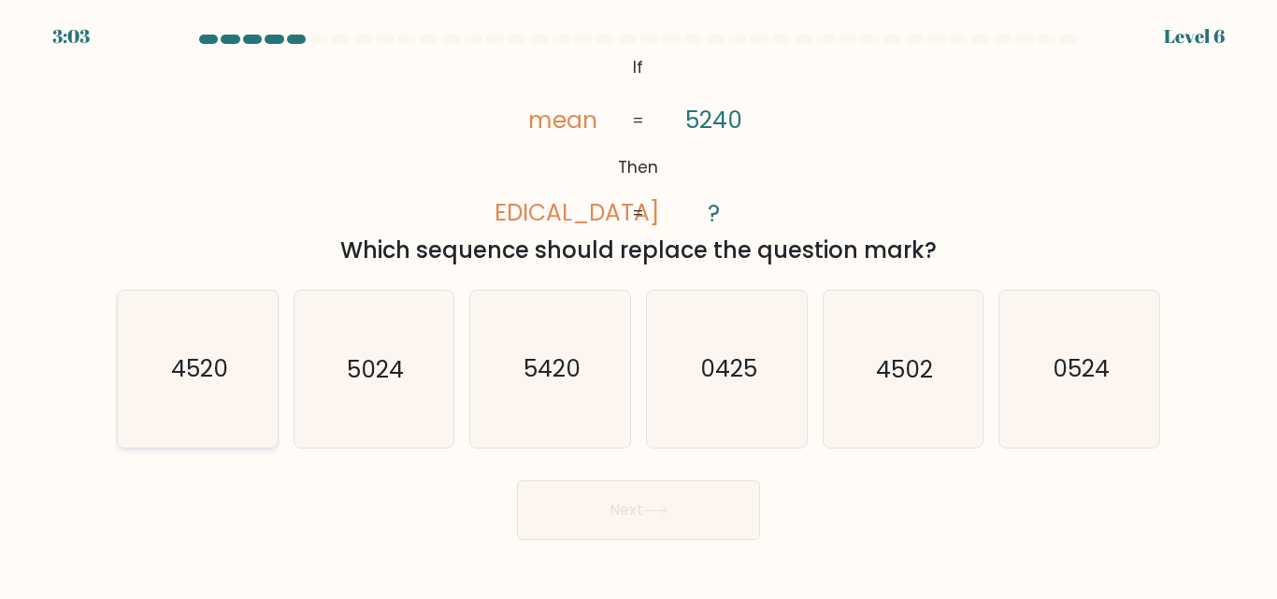
click at [256, 332] on icon "4520" at bounding box center [198, 369] width 156 height 156
click at [638, 305] on input "a. 4520" at bounding box center [638, 302] width 1 height 5
radio input "true"
click at [590, 481] on button "Next" at bounding box center [638, 510] width 243 height 60
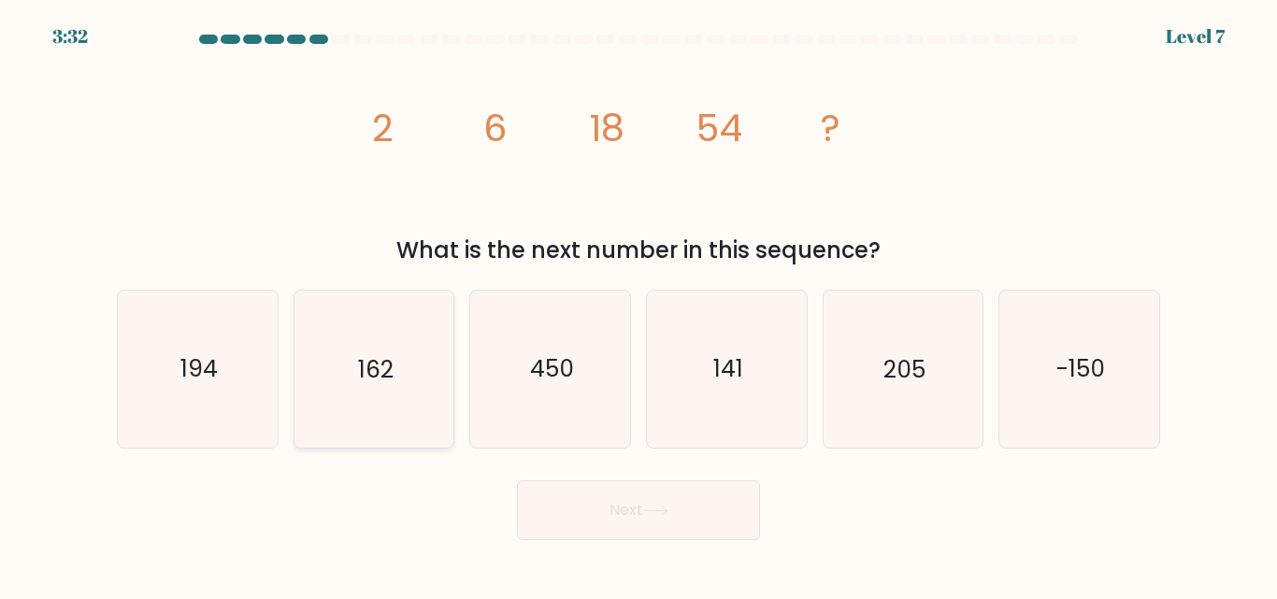
click at [346, 334] on icon "162" at bounding box center [373, 369] width 156 height 156
click at [638, 305] on input "b. 162" at bounding box center [638, 302] width 1 height 5
radio input "true"
click at [618, 513] on button "Next" at bounding box center [638, 510] width 243 height 60
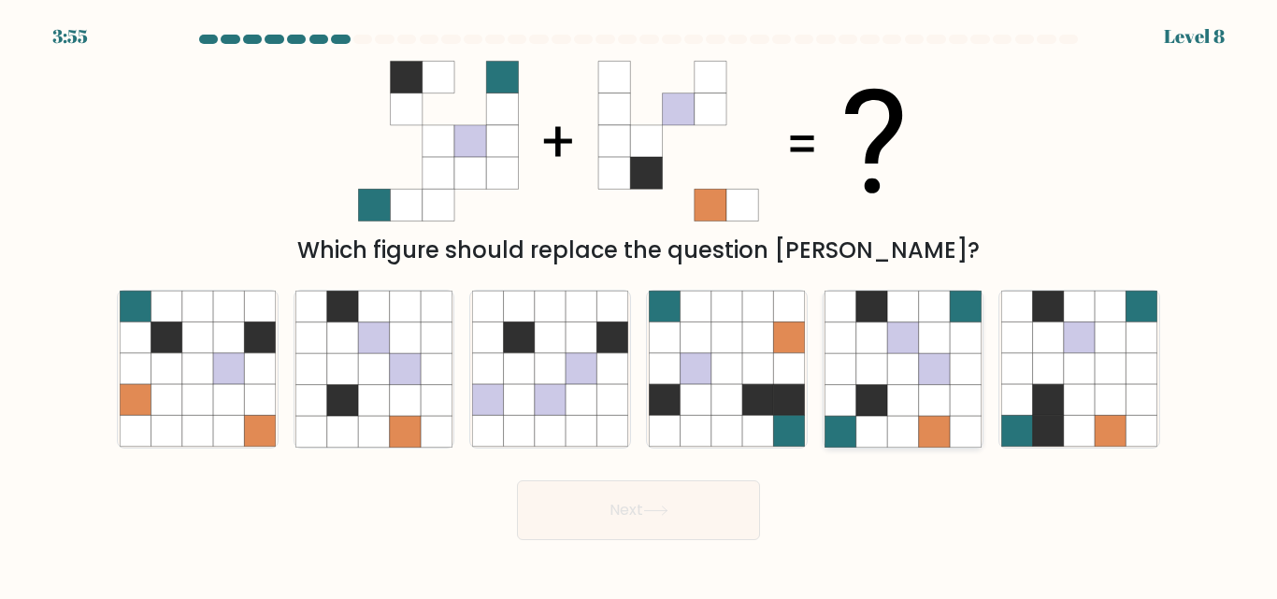
click at [881, 374] on icon at bounding box center [871, 369] width 31 height 31
click at [639, 305] on input "e." at bounding box center [638, 302] width 1 height 5
radio input "true"
click at [728, 502] on button "Next" at bounding box center [638, 510] width 243 height 60
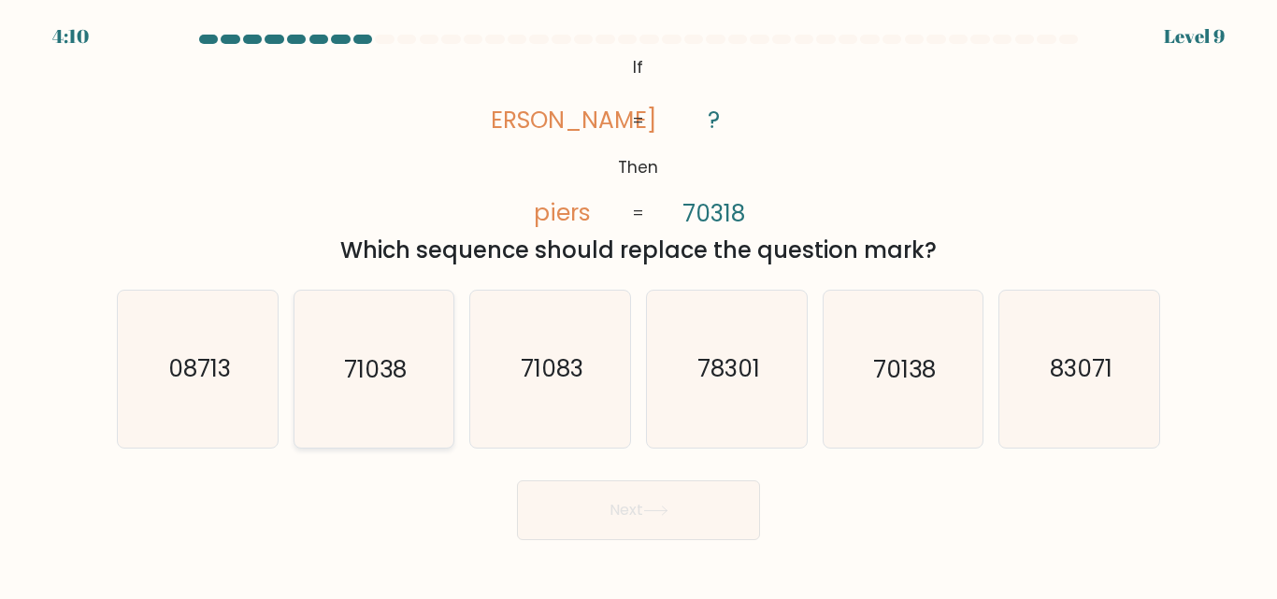
click at [390, 361] on text "71038" at bounding box center [375, 369] width 63 height 33
click at [638, 305] on input "b. 71038" at bounding box center [638, 302] width 1 height 5
radio input "true"
click at [621, 535] on button "Next" at bounding box center [638, 510] width 243 height 60
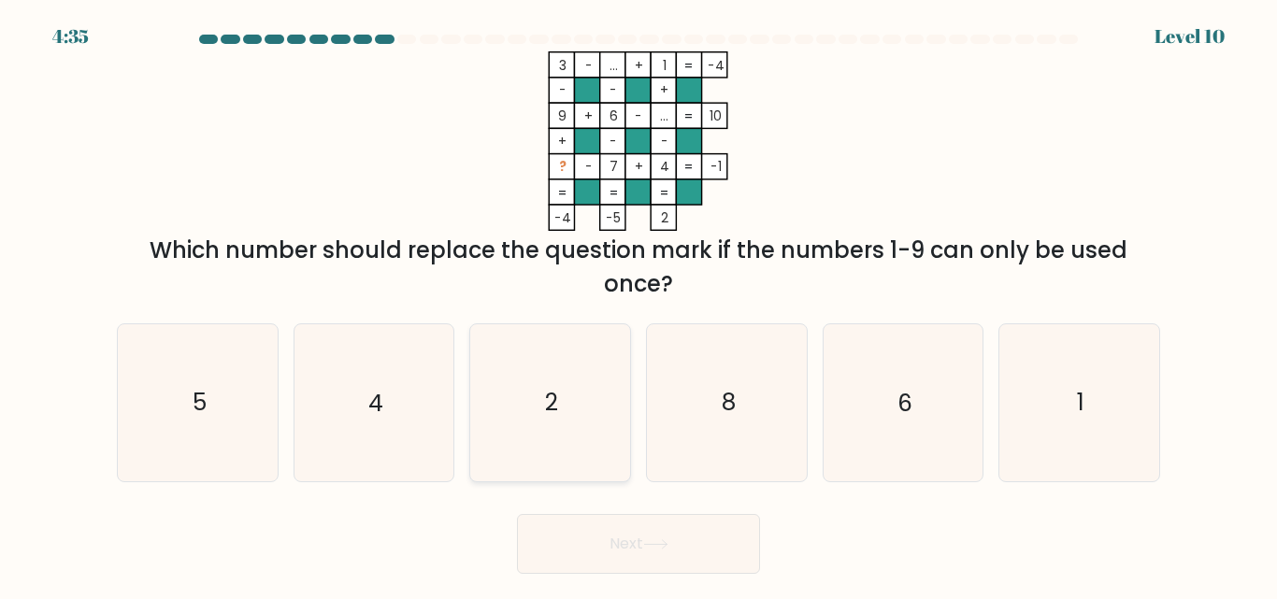
click at [545, 375] on icon "2" at bounding box center [550, 402] width 156 height 156
click at [638, 305] on input "c. 2" at bounding box center [638, 302] width 1 height 5
radio input "true"
click at [606, 536] on button "Next" at bounding box center [638, 544] width 243 height 60
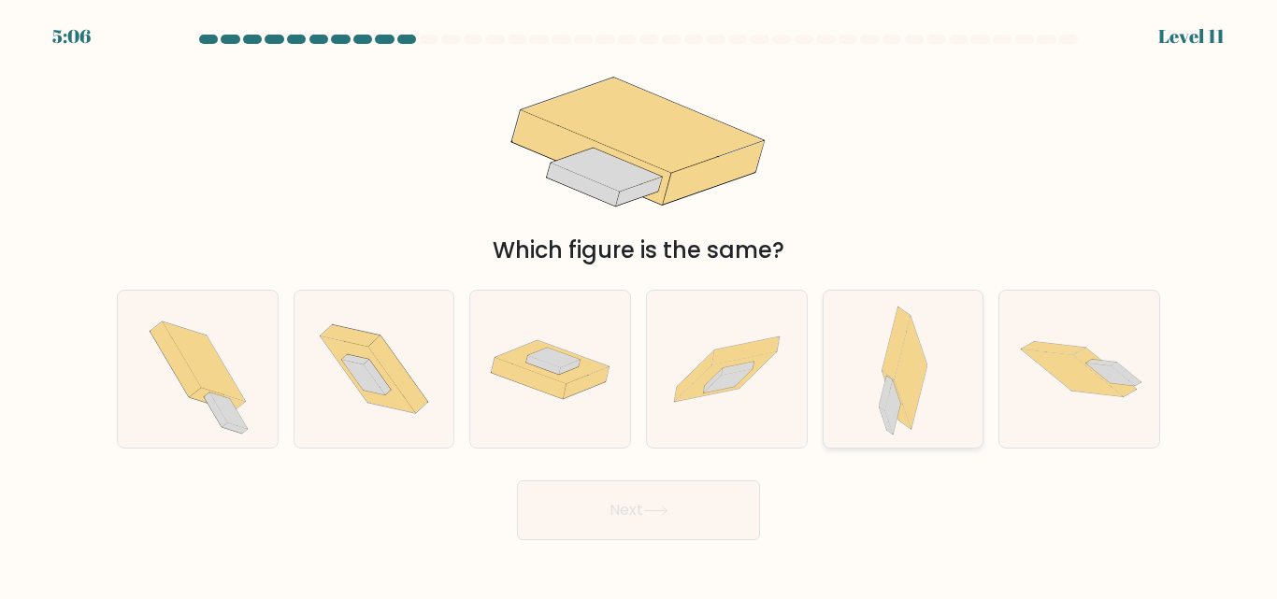
click at [860, 370] on div at bounding box center [904, 369] width 162 height 158
click at [639, 305] on input "e." at bounding box center [638, 302] width 1 height 5
radio input "true"
click at [700, 514] on button "Next" at bounding box center [638, 510] width 243 height 60
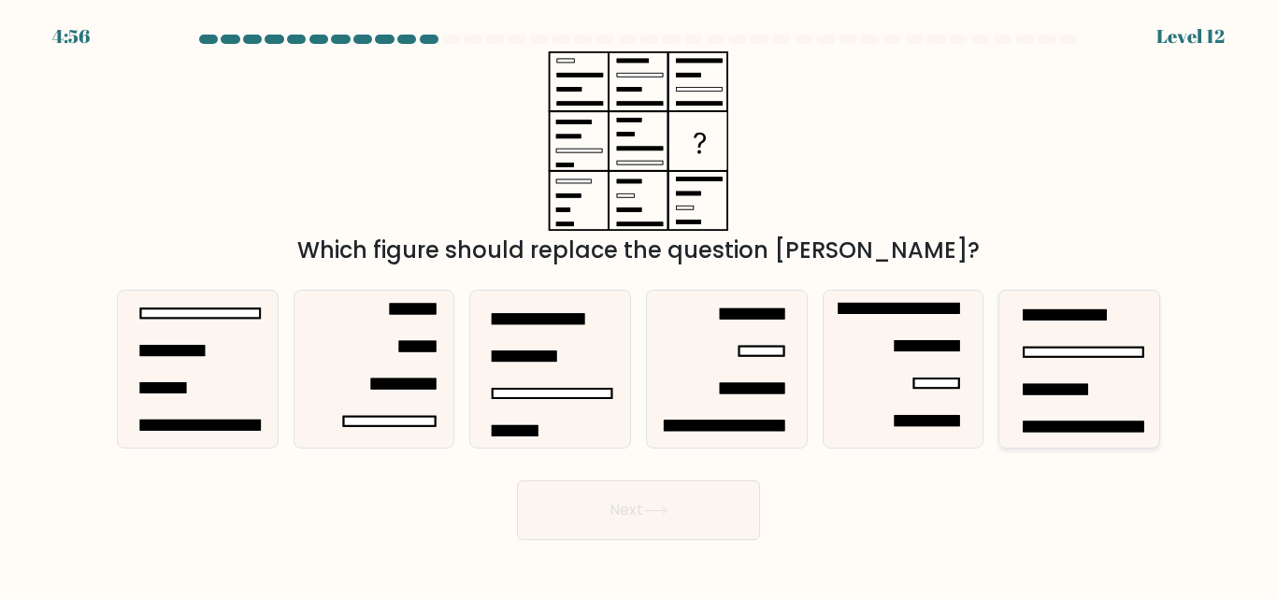
click at [1042, 363] on icon at bounding box center [1079, 369] width 156 height 156
click at [639, 305] on input "f." at bounding box center [638, 302] width 1 height 5
radio input "true"
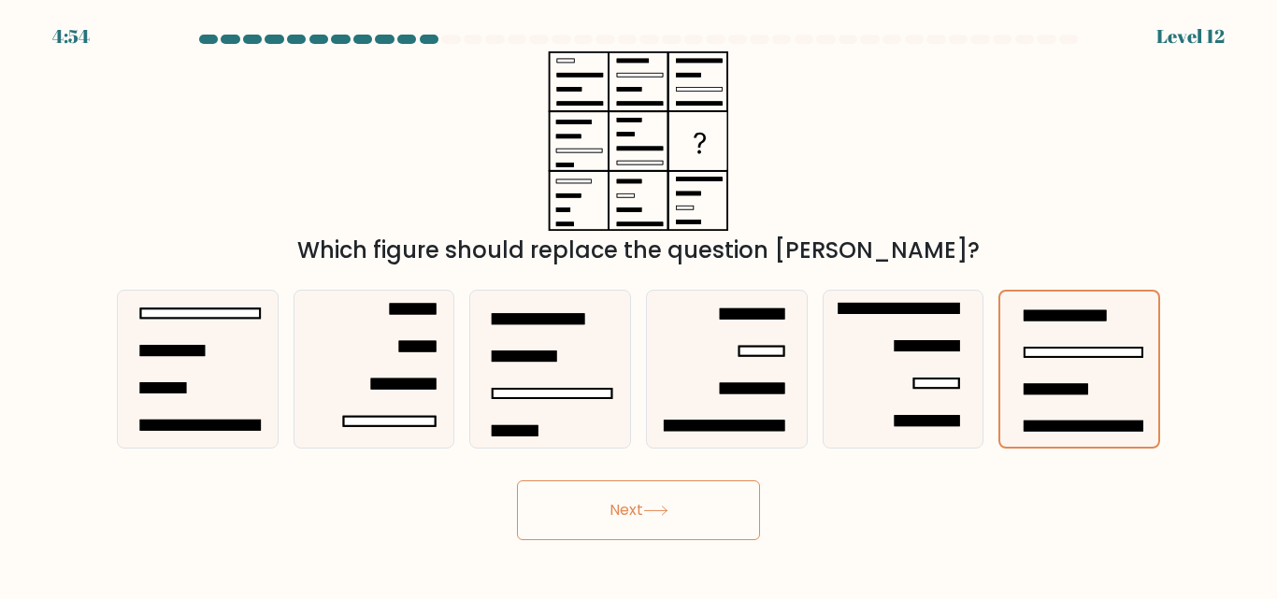
click at [701, 512] on button "Next" at bounding box center [638, 510] width 243 height 60
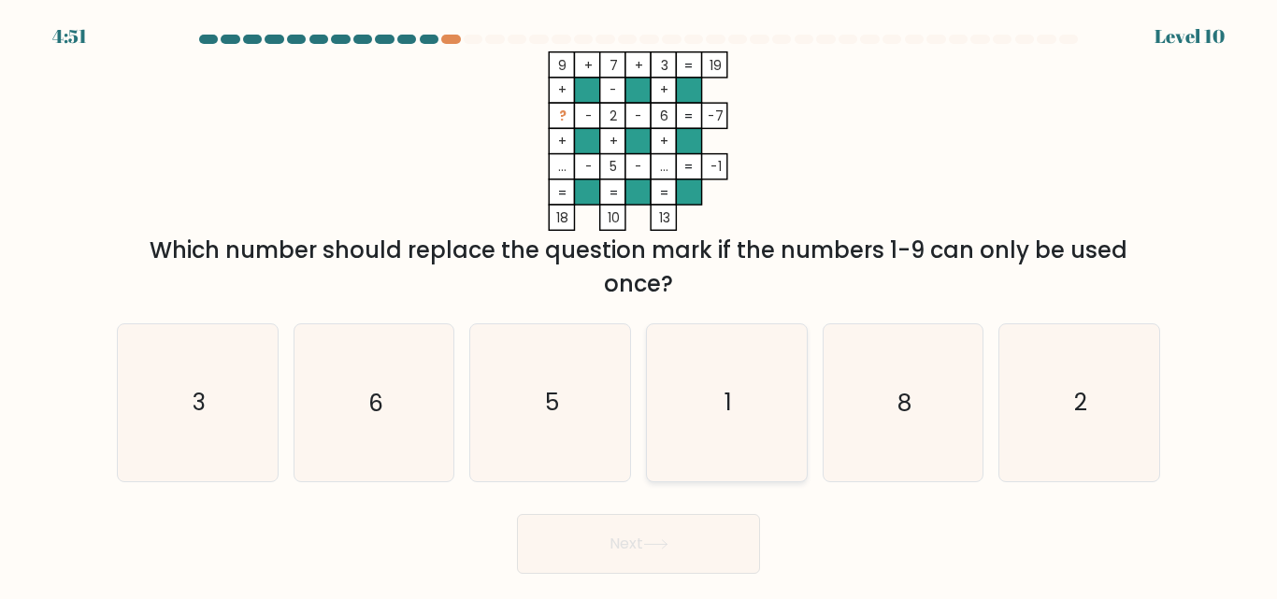
click at [715, 437] on icon "1" at bounding box center [727, 402] width 156 height 156
click at [639, 305] on input "d. 1" at bounding box center [638, 302] width 1 height 5
radio input "true"
click at [647, 545] on button "Next" at bounding box center [638, 544] width 243 height 60
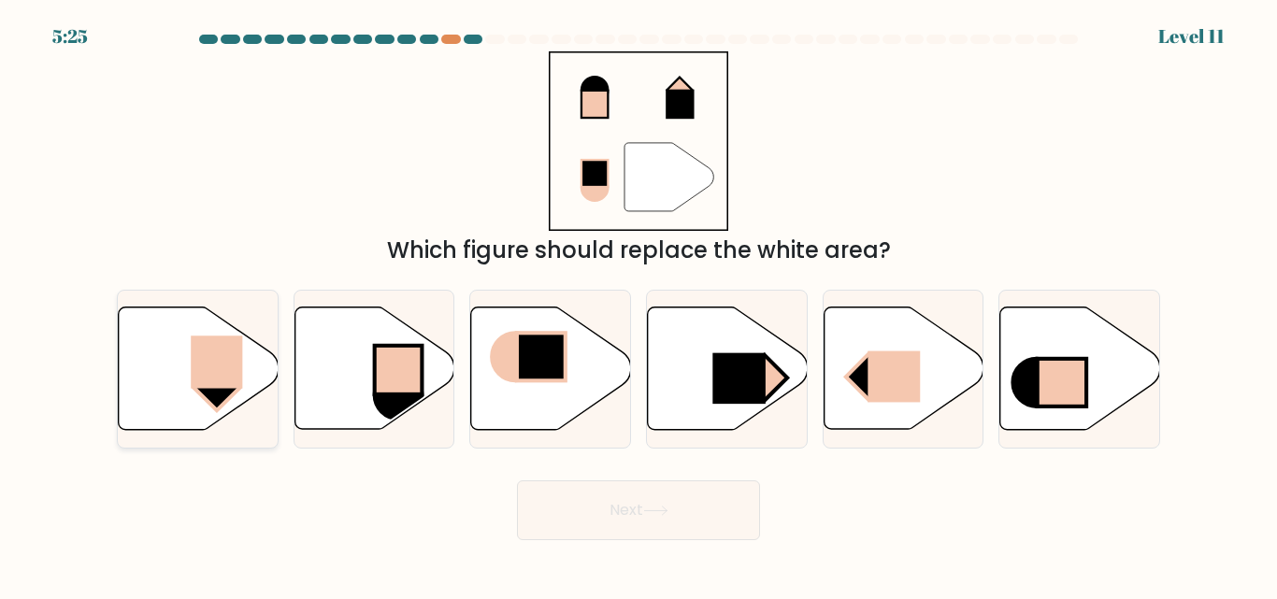
click at [211, 398] on rect at bounding box center [216, 387] width 46 height 45
click at [638, 305] on input "a." at bounding box center [638, 302] width 1 height 5
radio input "true"
click at [548, 498] on button "Next" at bounding box center [638, 510] width 243 height 60
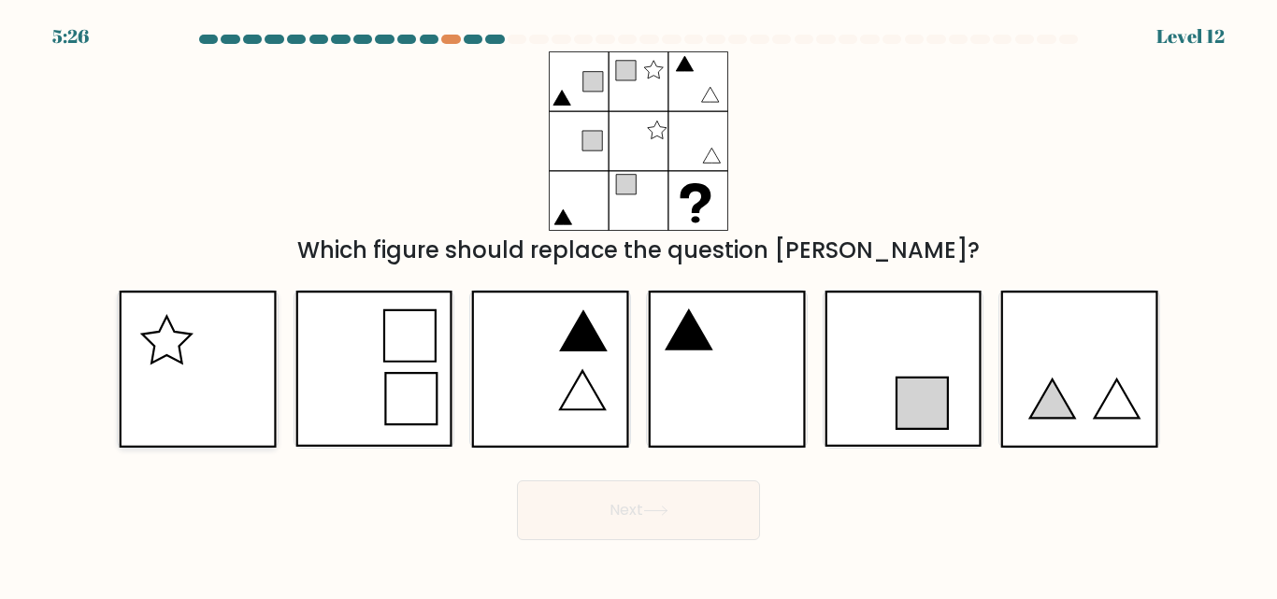
click at [262, 348] on icon at bounding box center [197, 369] width 157 height 156
click at [638, 305] on input "a." at bounding box center [638, 302] width 1 height 5
radio input "true"
click at [620, 527] on button "Next" at bounding box center [638, 510] width 243 height 60
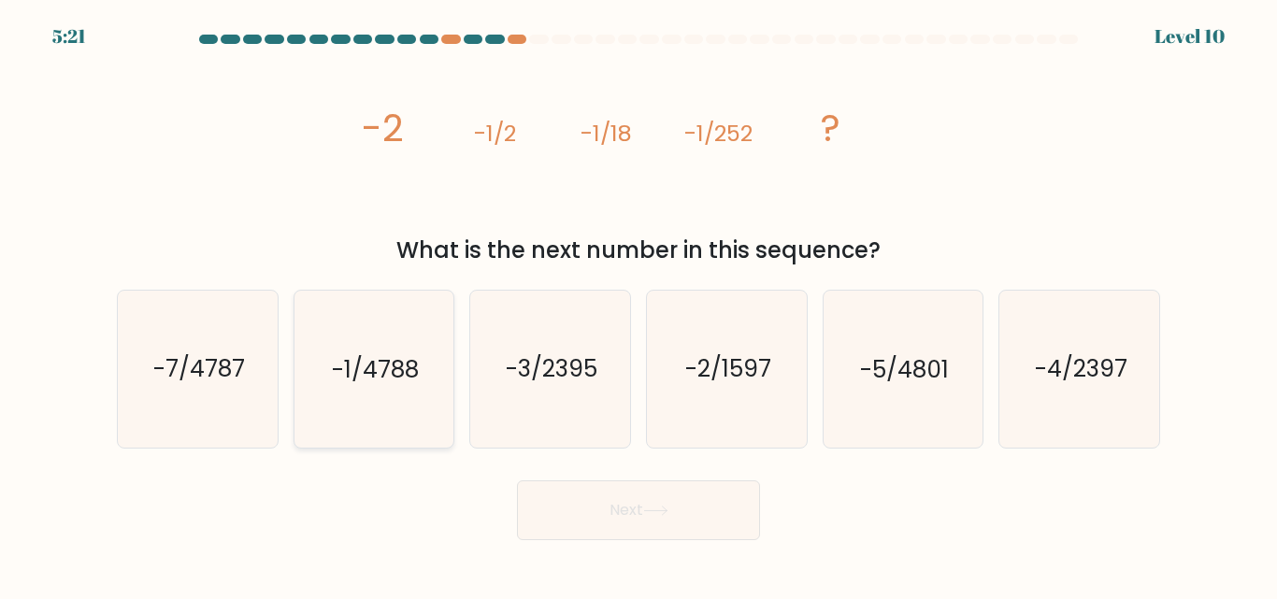
click at [426, 377] on icon "-1/4788" at bounding box center [373, 369] width 156 height 156
click at [638, 305] on input "b. -1/4788" at bounding box center [638, 302] width 1 height 5
radio input "true"
click at [628, 506] on button "Next" at bounding box center [638, 510] width 243 height 60
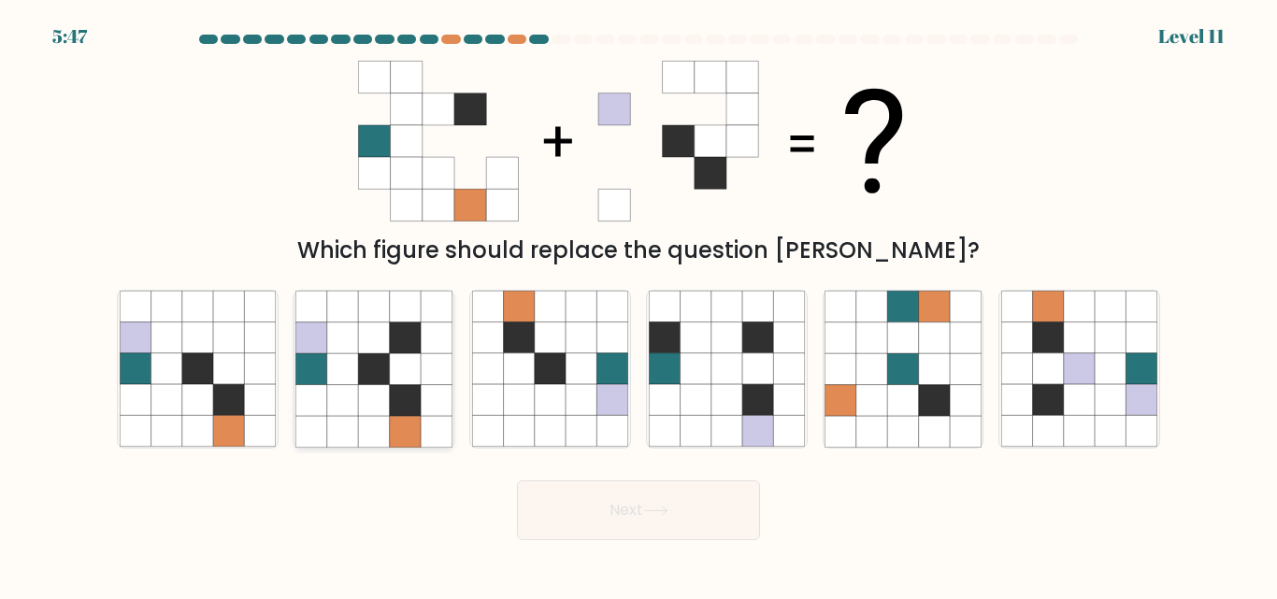
click at [322, 327] on icon at bounding box center [311, 337] width 31 height 31
click at [638, 305] on input "b." at bounding box center [638, 302] width 1 height 5
radio input "true"
click at [589, 503] on button "Next" at bounding box center [638, 510] width 243 height 60
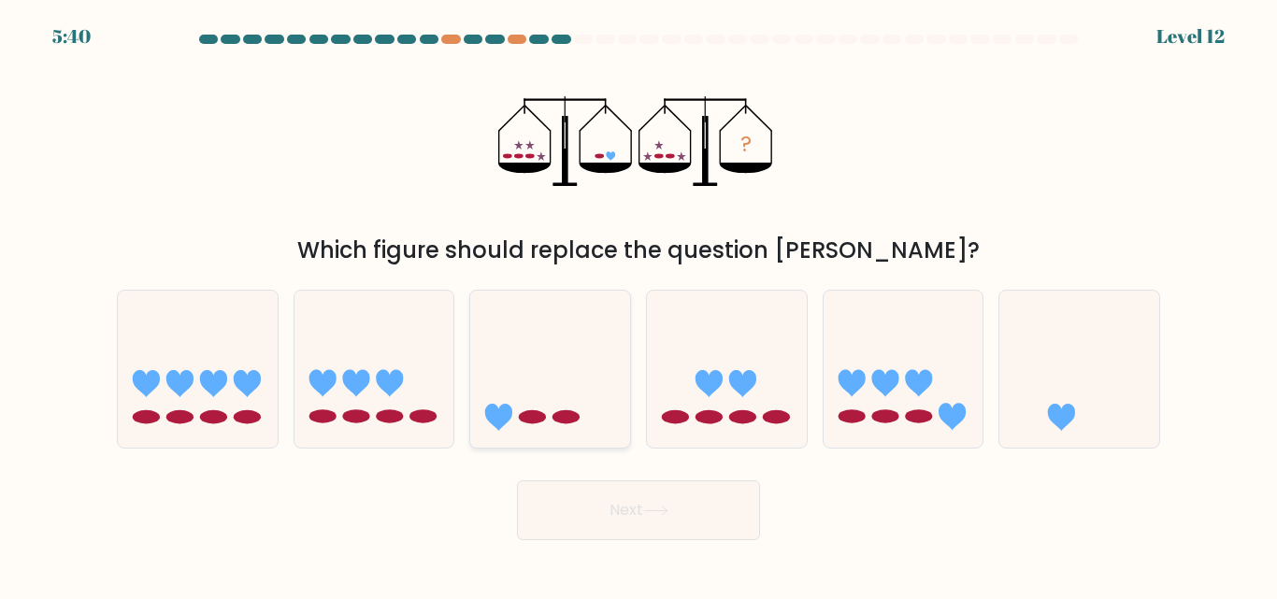
click at [562, 337] on icon at bounding box center [550, 369] width 160 height 132
click at [638, 305] on input "c." at bounding box center [638, 302] width 1 height 5
radio input "true"
click at [669, 517] on button "Next" at bounding box center [638, 510] width 243 height 60
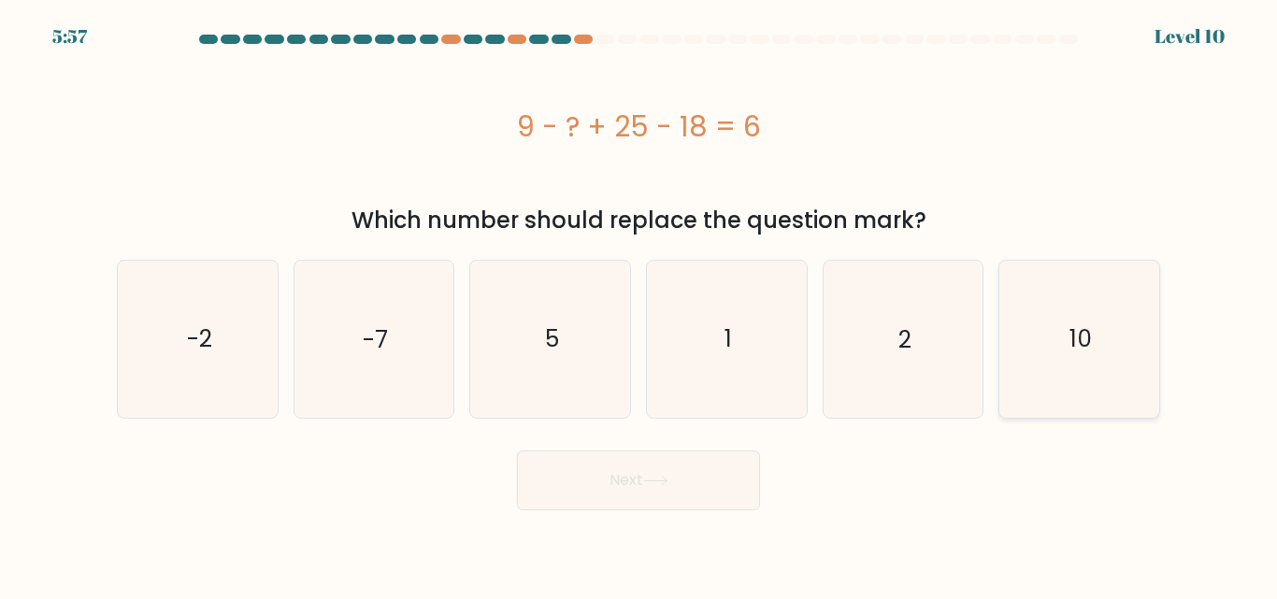
click at [1052, 326] on icon "10" at bounding box center [1079, 339] width 156 height 156
click at [639, 305] on input "f. 10" at bounding box center [638, 302] width 1 height 5
radio input "true"
click at [651, 496] on button "Next" at bounding box center [638, 481] width 243 height 60
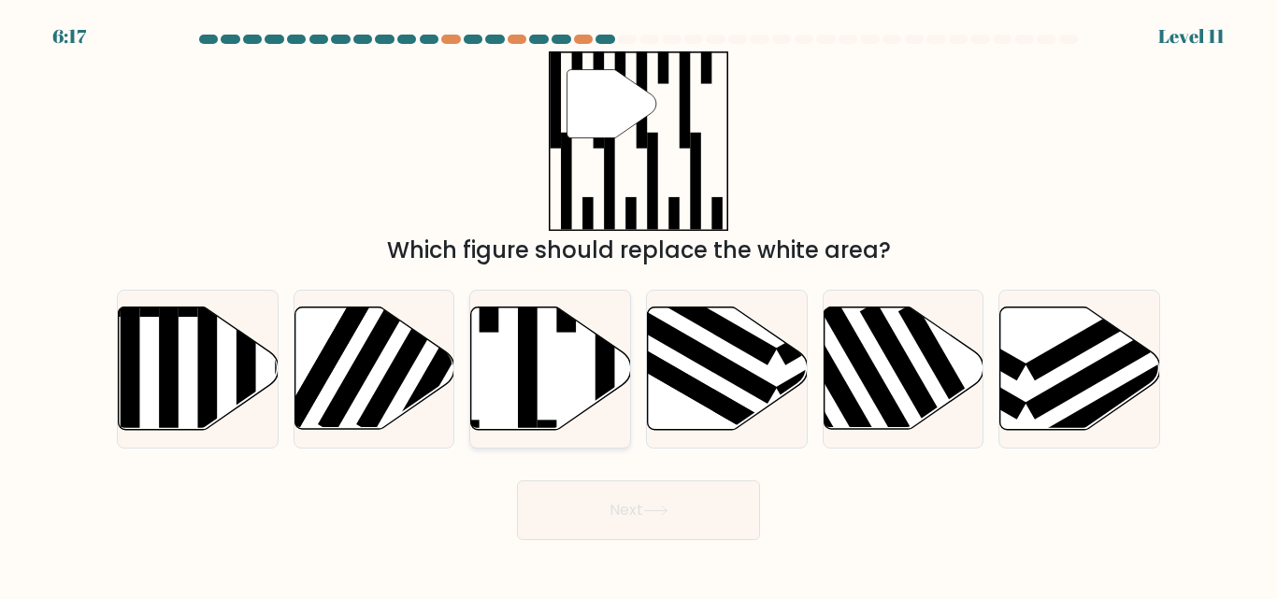
click at [538, 344] on icon at bounding box center [551, 369] width 160 height 122
click at [638, 305] on input "c." at bounding box center [638, 302] width 1 height 5
radio input "true"
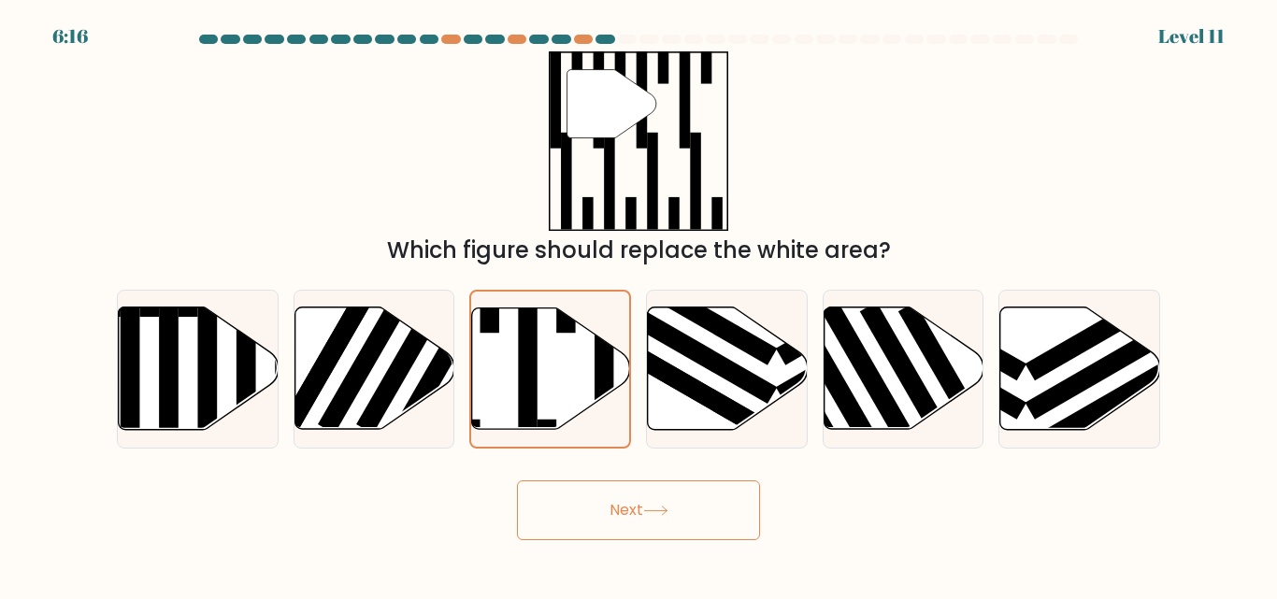
click at [570, 494] on button "Next" at bounding box center [638, 510] width 243 height 60
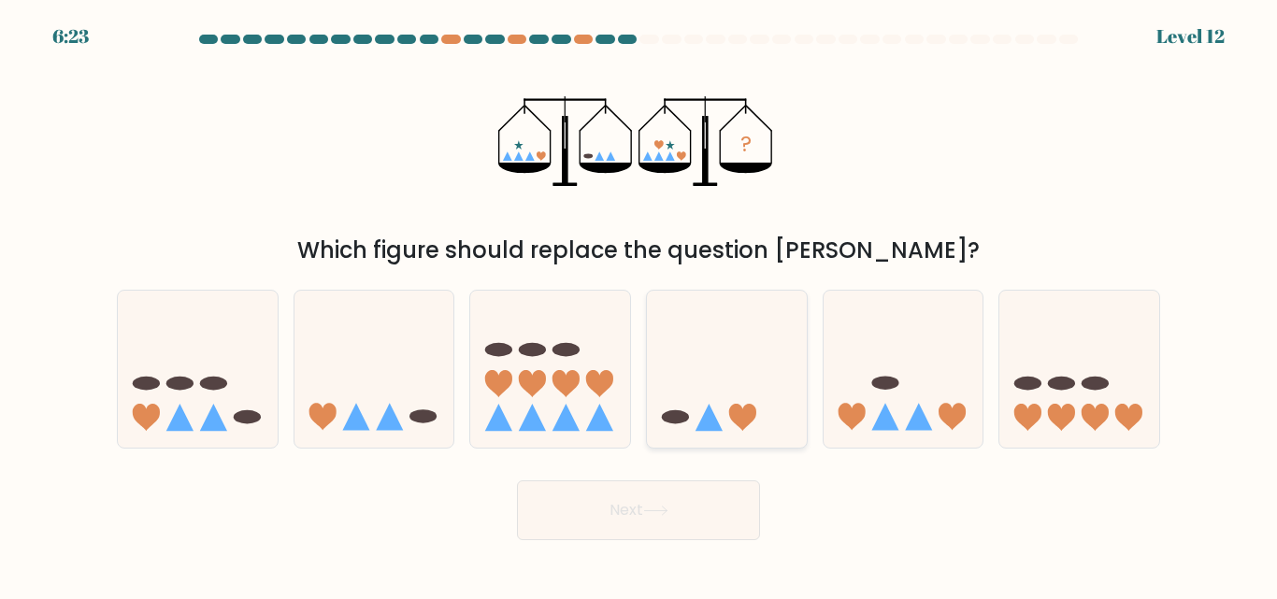
click at [744, 319] on icon at bounding box center [727, 369] width 160 height 132
click at [639, 305] on input "d." at bounding box center [638, 302] width 1 height 5
radio input "true"
click at [652, 494] on button "Next" at bounding box center [638, 510] width 243 height 60
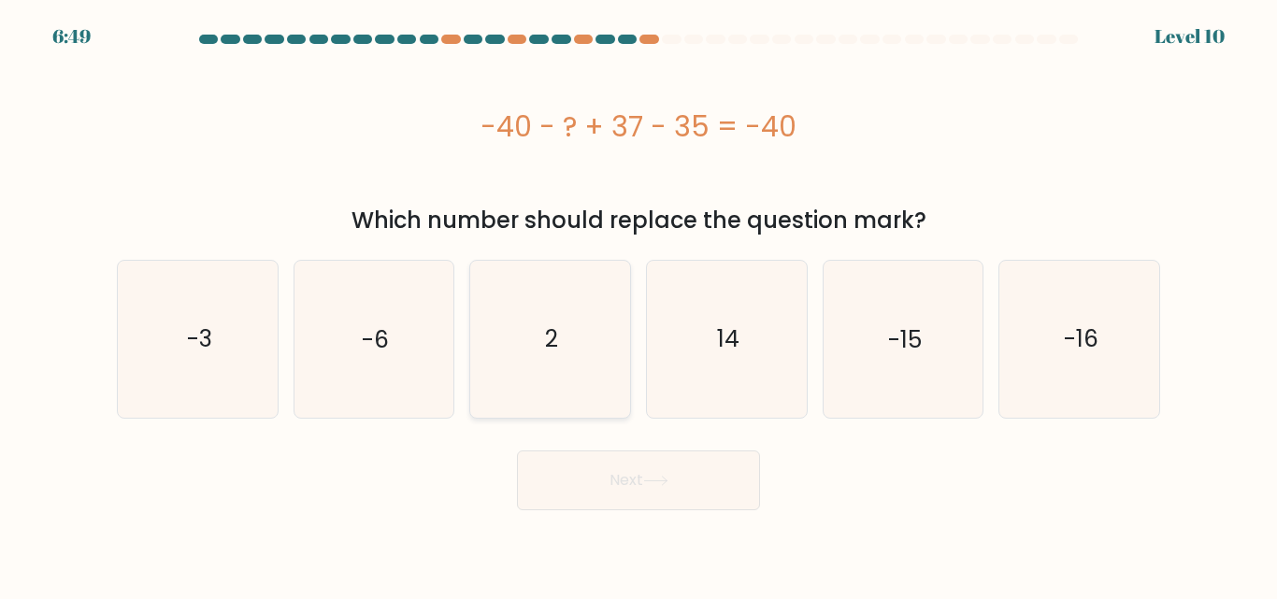
click at [579, 277] on icon "2" at bounding box center [550, 339] width 156 height 156
click at [638, 300] on input "c. 2" at bounding box center [638, 302] width 1 height 5
radio input "true"
click at [625, 458] on button "Next" at bounding box center [638, 481] width 243 height 60
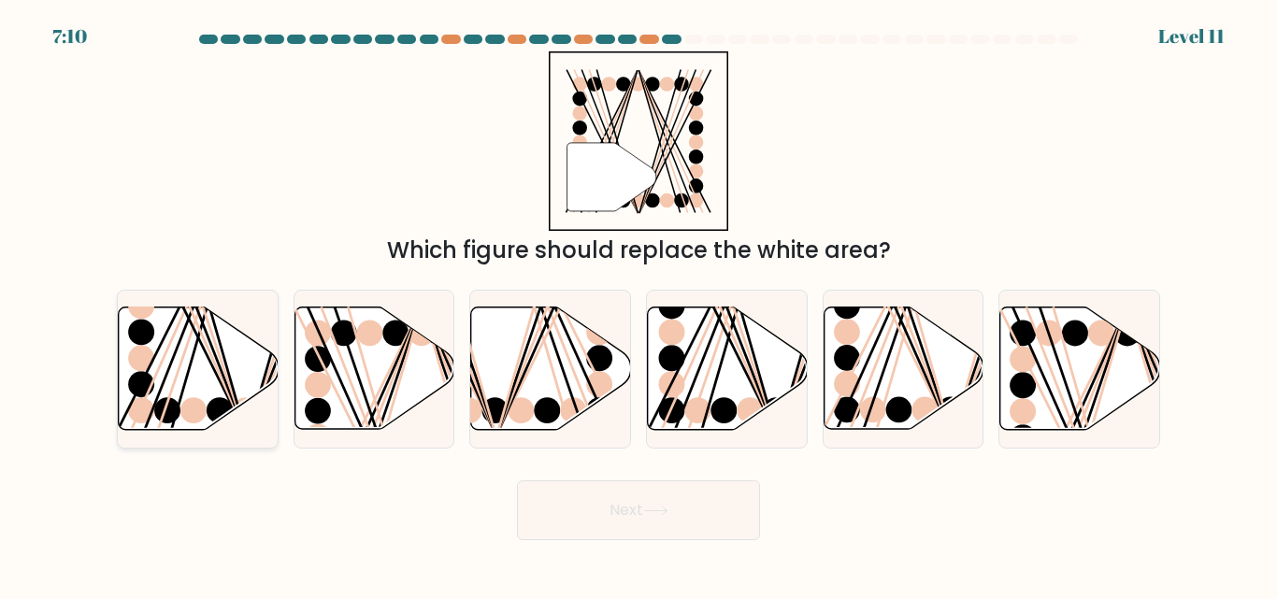
click at [209, 365] on icon at bounding box center [199, 369] width 160 height 122
click at [638, 305] on input "a." at bounding box center [638, 302] width 1 height 5
radio input "true"
click at [661, 529] on button "Next" at bounding box center [638, 510] width 243 height 60
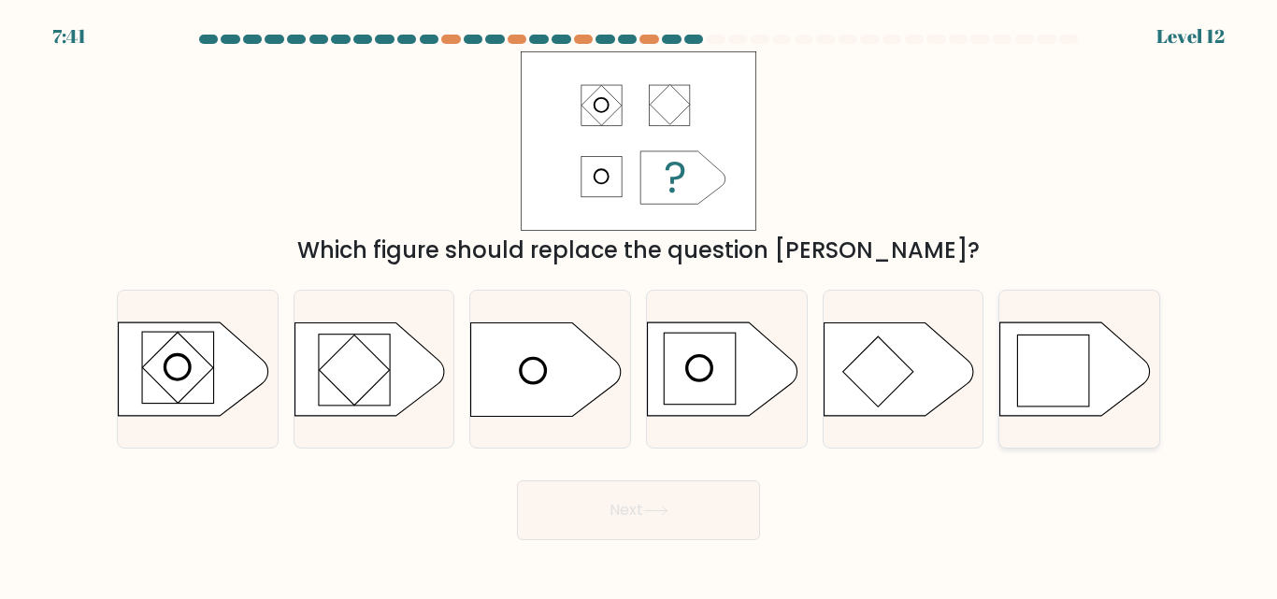
click at [1053, 367] on rect at bounding box center [1053, 371] width 71 height 71
click at [639, 305] on input "f." at bounding box center [638, 302] width 1 height 5
radio input "true"
click at [681, 494] on button "Next" at bounding box center [638, 510] width 243 height 60
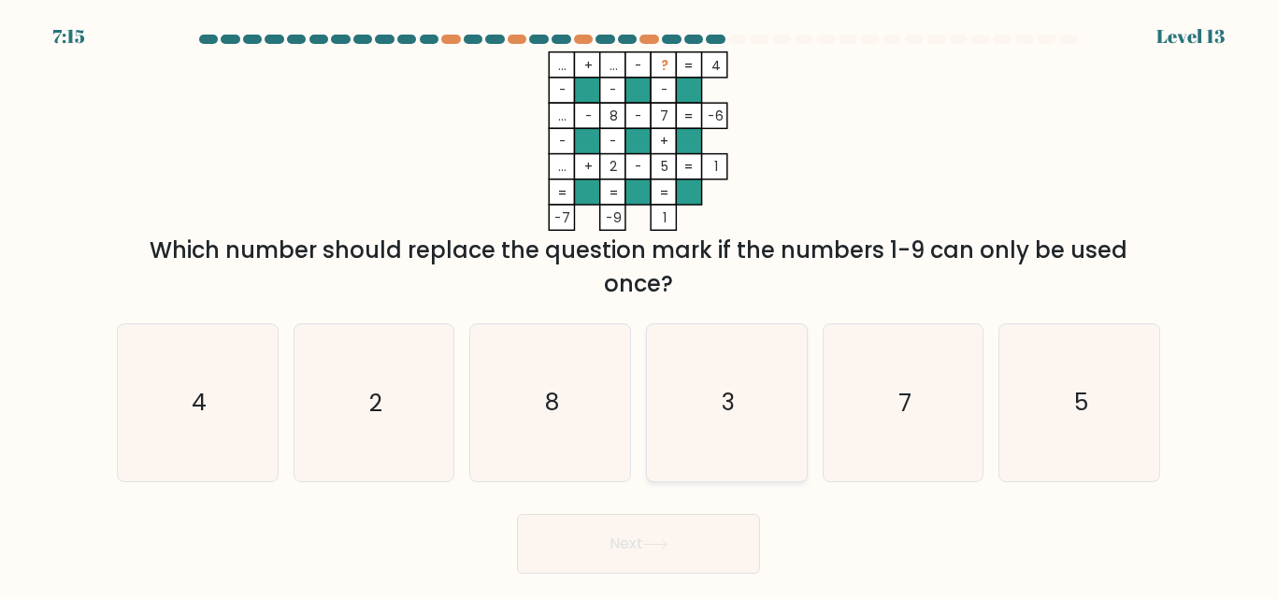
click at [742, 396] on icon "3" at bounding box center [727, 402] width 156 height 156
click at [639, 305] on input "d. 3" at bounding box center [638, 302] width 1 height 5
radio input "true"
click at [657, 553] on button "Next" at bounding box center [638, 544] width 243 height 60
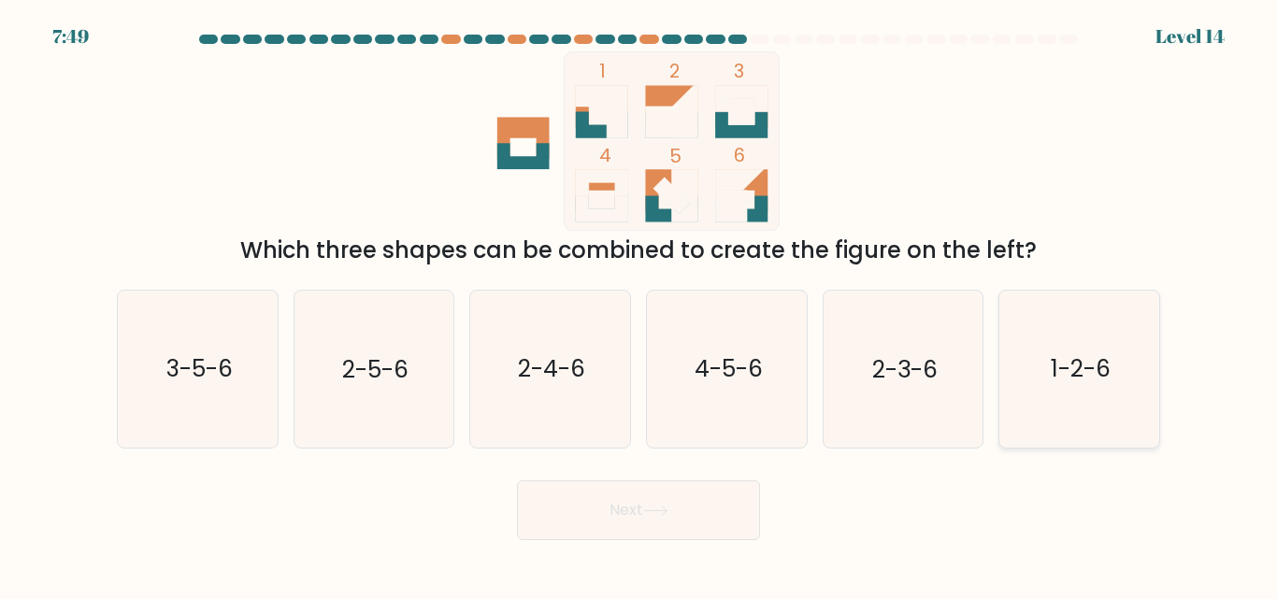
click at [1052, 386] on icon "1-2-6" at bounding box center [1079, 369] width 156 height 156
click at [639, 305] on input "f. 1-2-6" at bounding box center [638, 302] width 1 height 5
radio input "true"
click at [700, 506] on button "Next" at bounding box center [638, 510] width 243 height 60
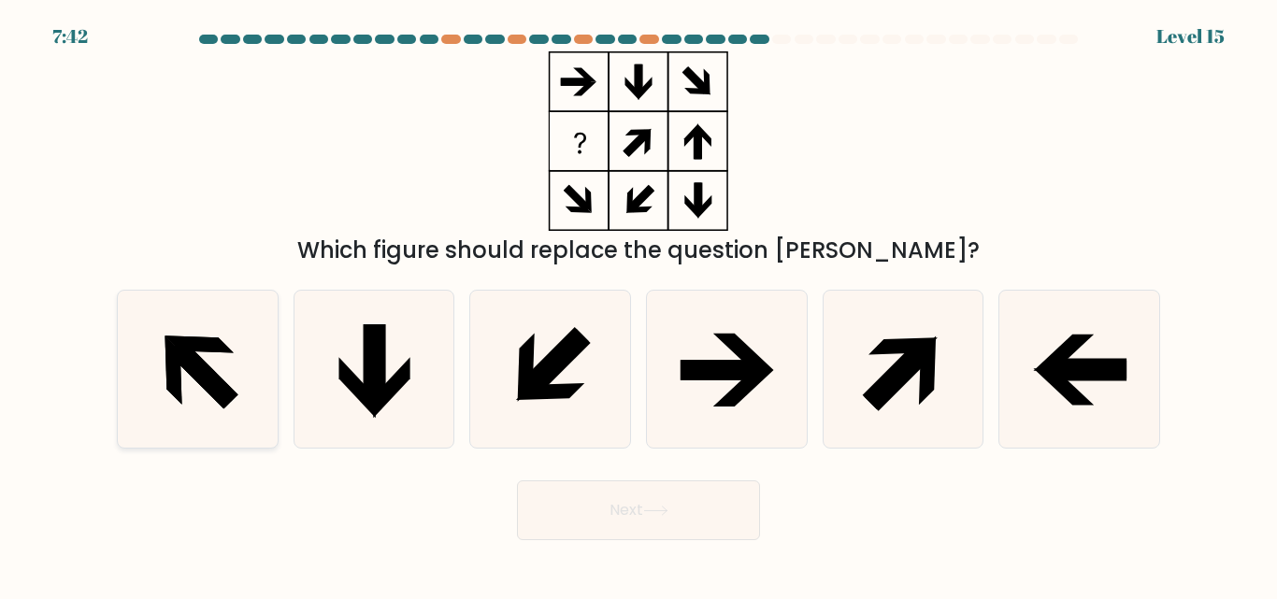
click at [254, 322] on icon at bounding box center [198, 369] width 156 height 156
click at [638, 305] on input "a." at bounding box center [638, 302] width 1 height 5
radio input "true"
click at [1079, 389] on icon at bounding box center [1079, 369] width 156 height 156
click at [639, 305] on input "f." at bounding box center [638, 302] width 1 height 5
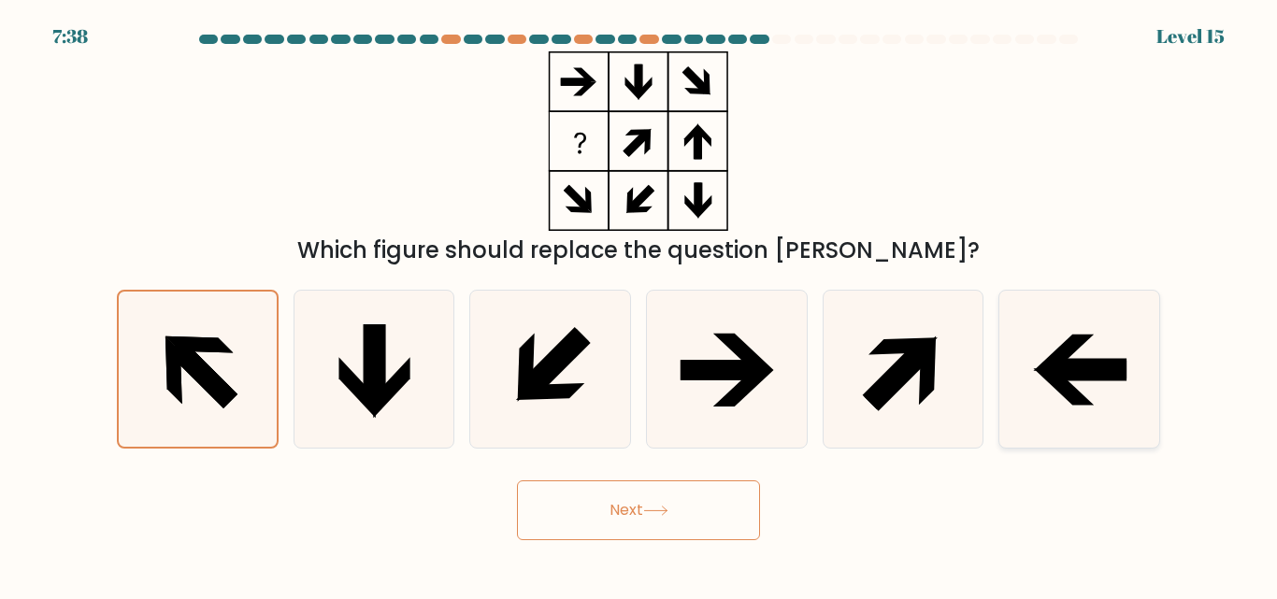
radio input "true"
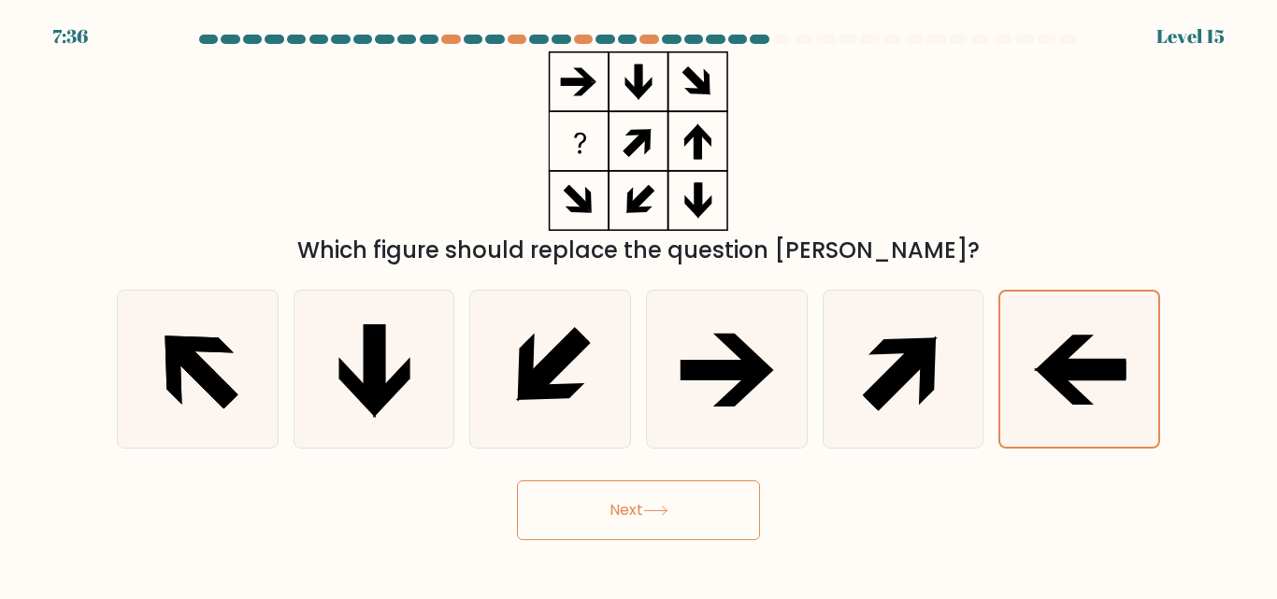
click at [698, 528] on button "Next" at bounding box center [638, 510] width 243 height 60
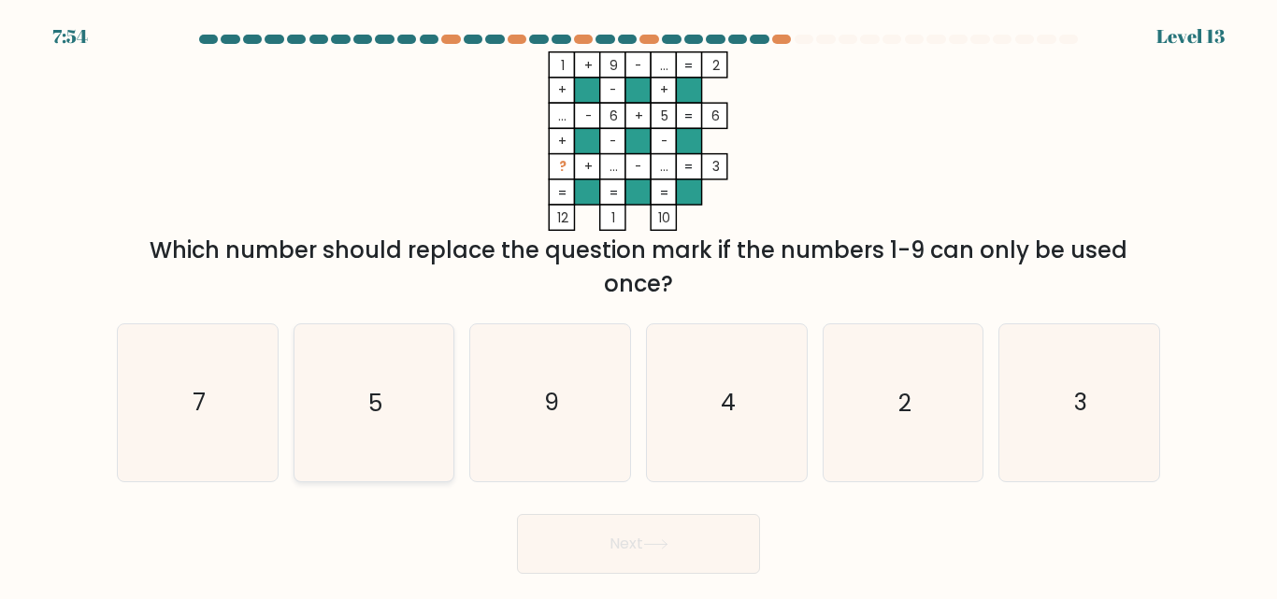
click at [317, 374] on icon "5" at bounding box center [373, 402] width 156 height 156
click at [638, 305] on input "b. 5" at bounding box center [638, 302] width 1 height 5
radio input "true"
click at [701, 428] on icon "4" at bounding box center [727, 402] width 156 height 156
click at [639, 305] on input "d. 4" at bounding box center [638, 302] width 1 height 5
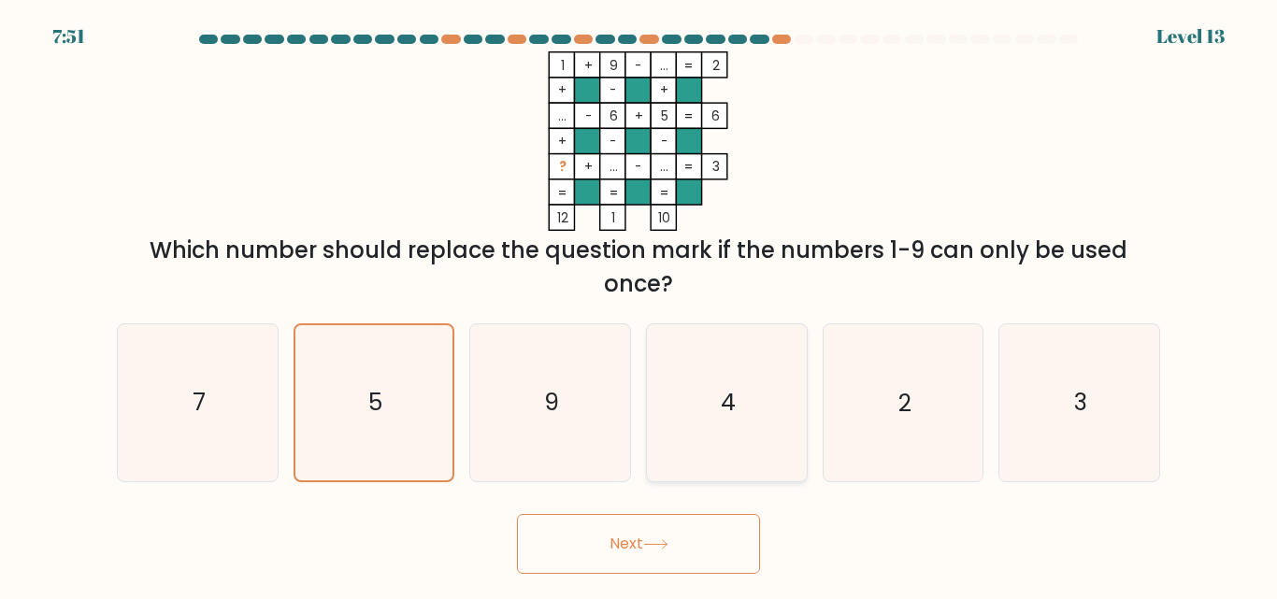
radio input "true"
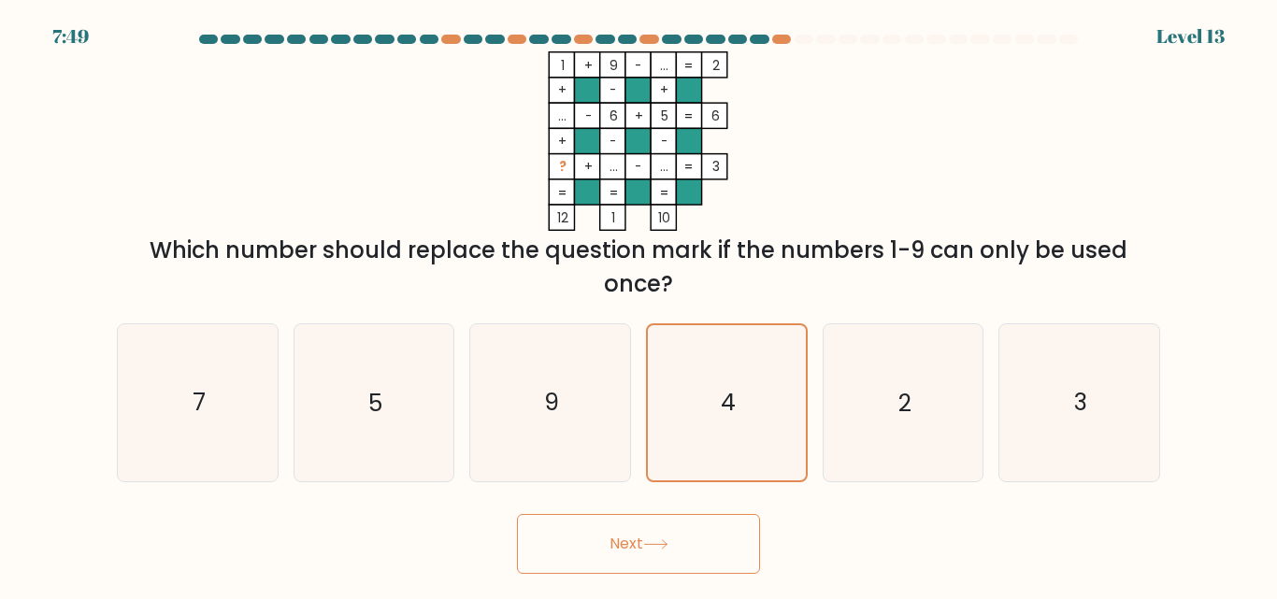
click at [578, 554] on button "Next" at bounding box center [638, 544] width 243 height 60
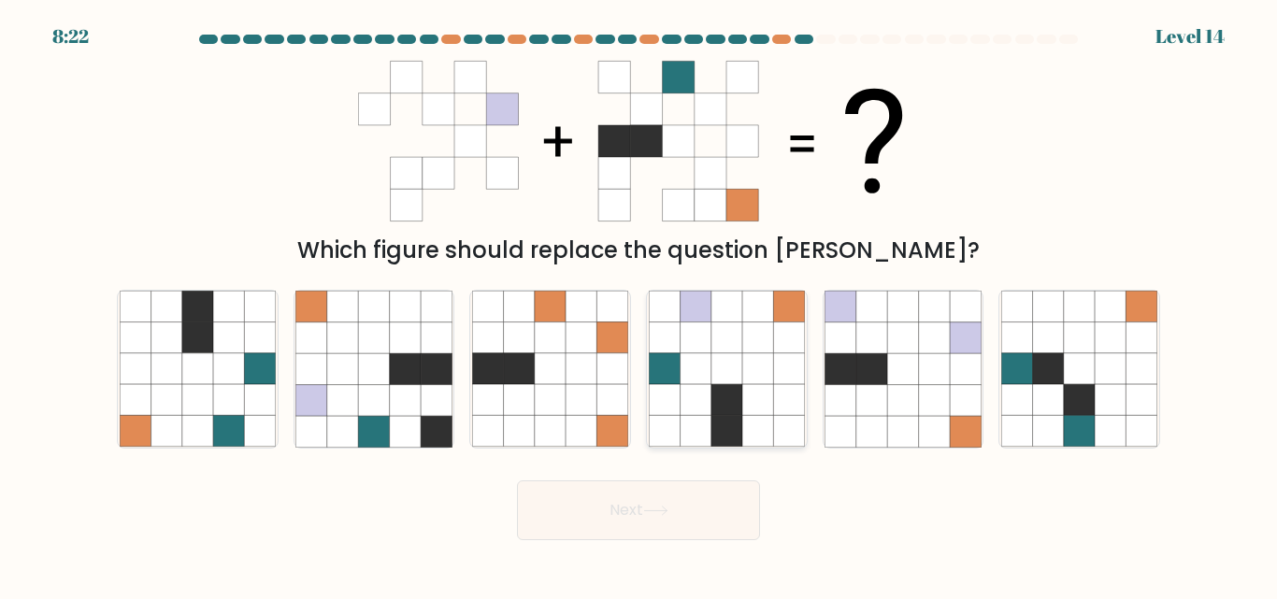
click at [726, 396] on icon at bounding box center [726, 400] width 31 height 31
click at [639, 305] on input "d." at bounding box center [638, 302] width 1 height 5
radio input "true"
click at [625, 508] on button "Next" at bounding box center [638, 510] width 243 height 60
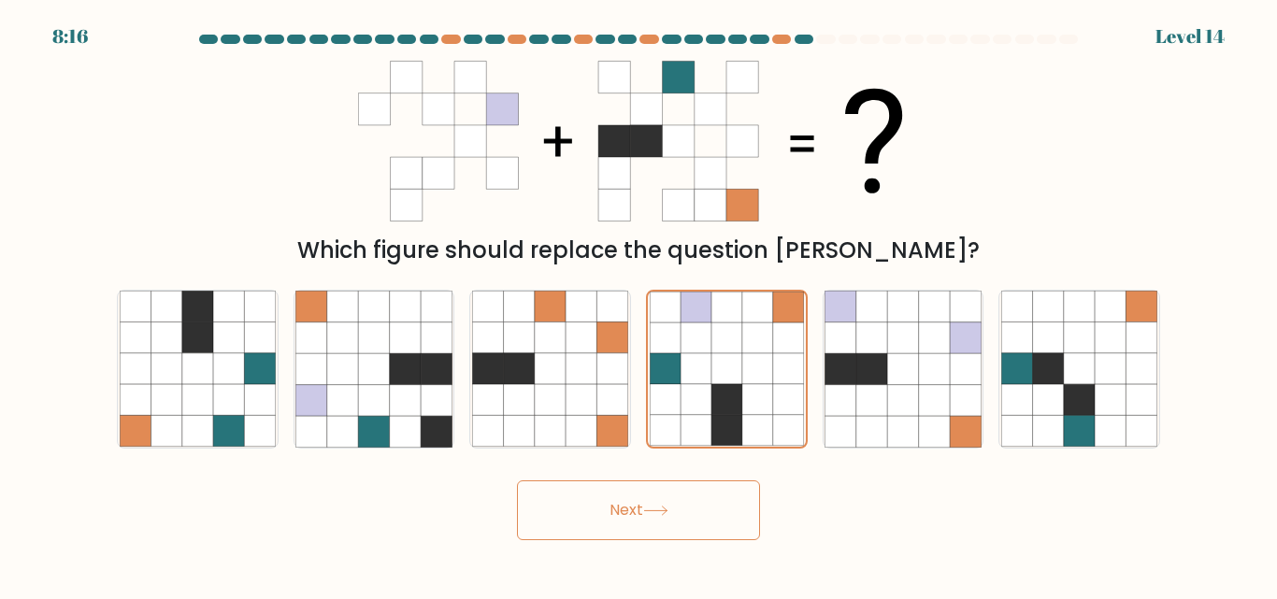
click at [658, 480] on button "Next" at bounding box center [638, 510] width 243 height 60
click at [641, 510] on button "Next" at bounding box center [638, 510] width 243 height 60
click at [767, 373] on icon at bounding box center [757, 369] width 31 height 31
click at [639, 305] on input "d." at bounding box center [638, 302] width 1 height 5
click at [631, 513] on button "Next" at bounding box center [638, 510] width 243 height 60
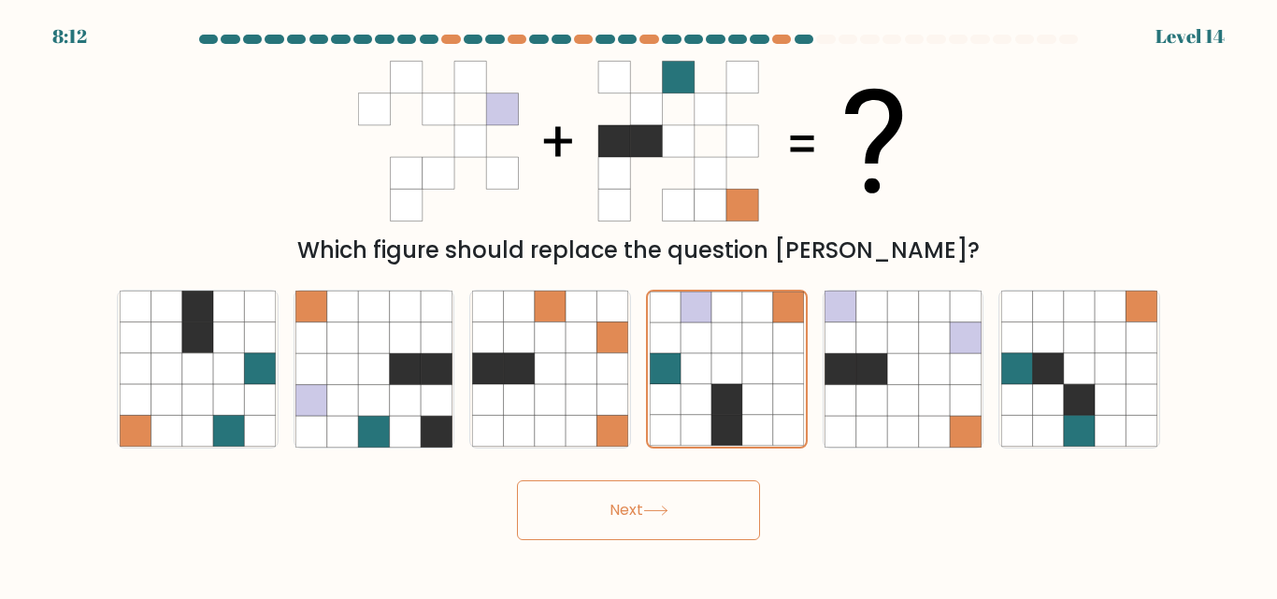
click at [631, 513] on button "Next" at bounding box center [638, 510] width 243 height 60
click at [835, 400] on icon at bounding box center [840, 400] width 31 height 31
click at [639, 305] on input "e." at bounding box center [638, 302] width 1 height 5
radio input "true"
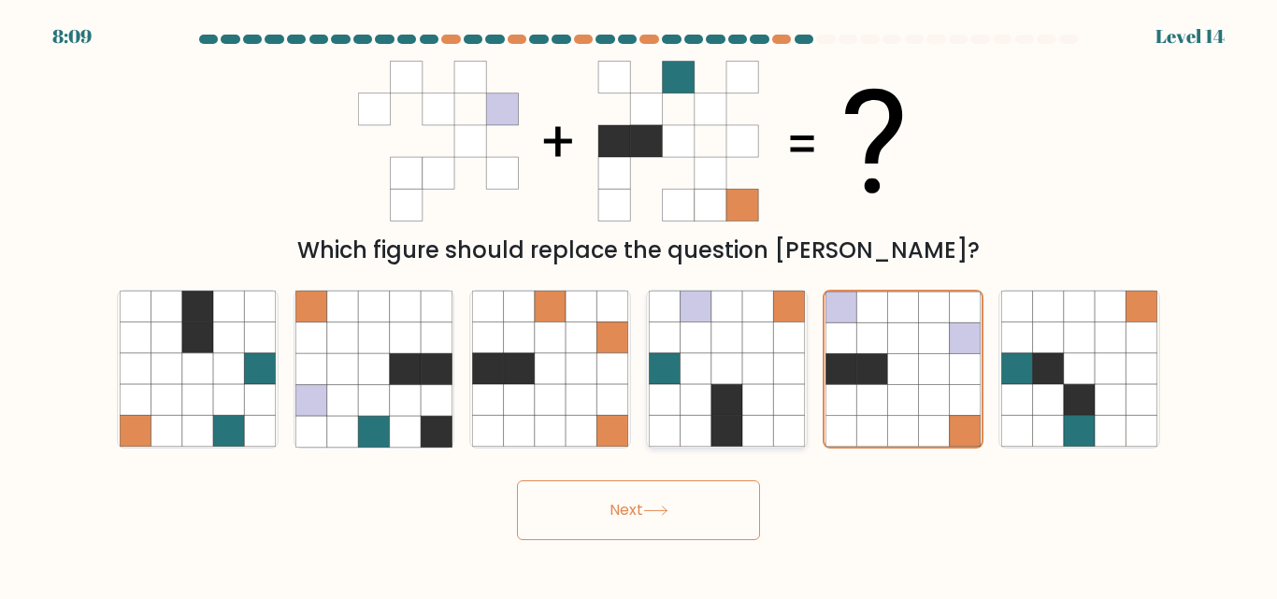
click at [681, 357] on icon at bounding box center [695, 369] width 31 height 31
click at [639, 305] on input "d." at bounding box center [638, 302] width 1 height 5
radio input "true"
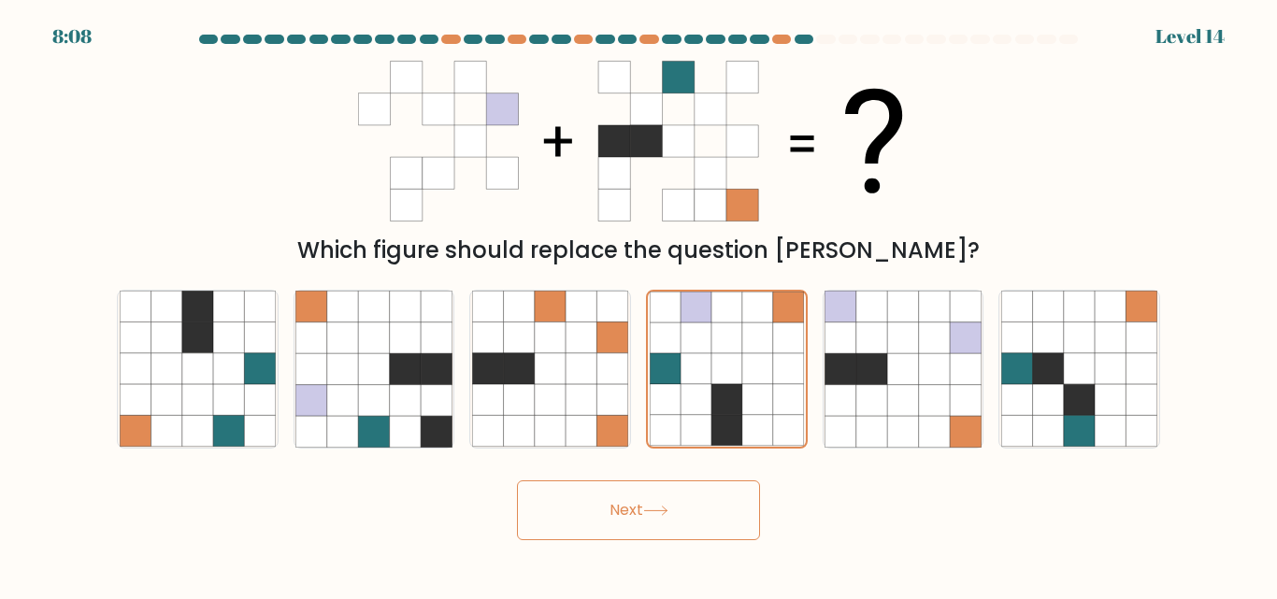
click at [628, 522] on button "Next" at bounding box center [638, 510] width 243 height 60
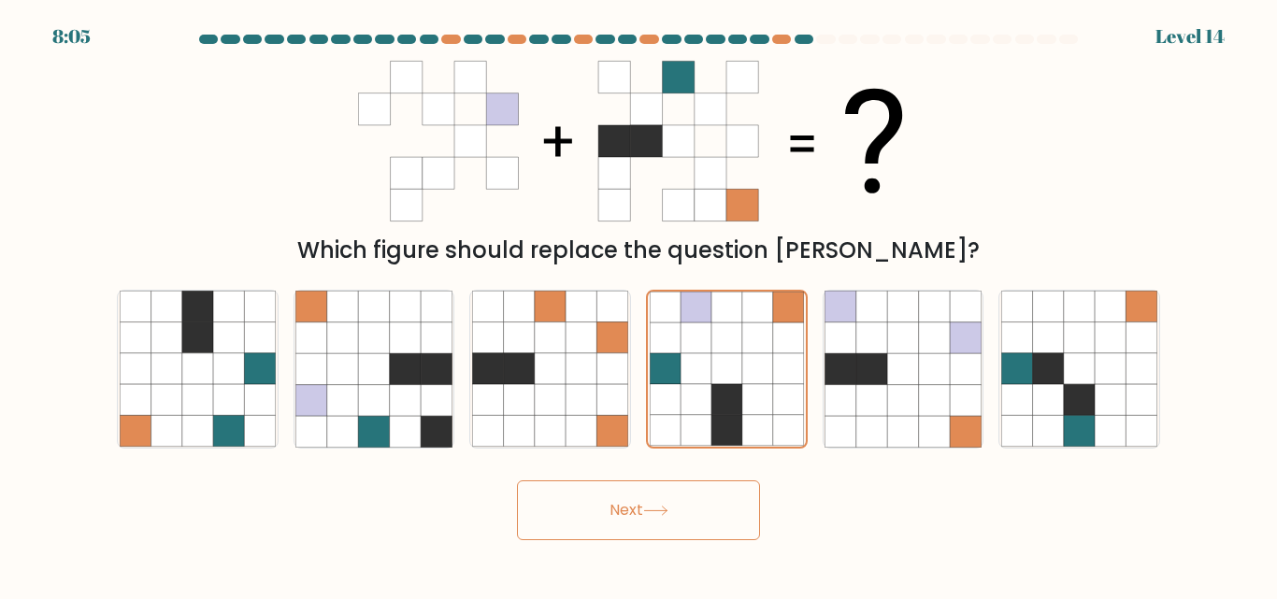
click at [628, 522] on button "Next" at bounding box center [638, 510] width 243 height 60
click at [627, 380] on icon at bounding box center [612, 369] width 31 height 31
click at [638, 305] on input "c." at bounding box center [638, 302] width 1 height 5
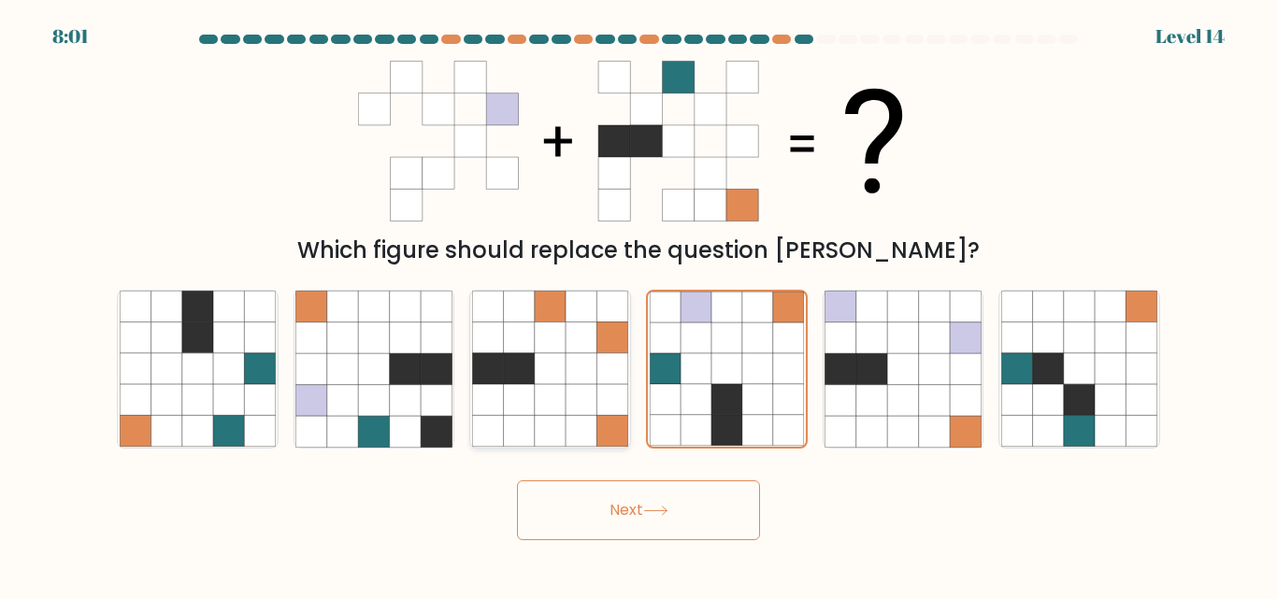
radio input "true"
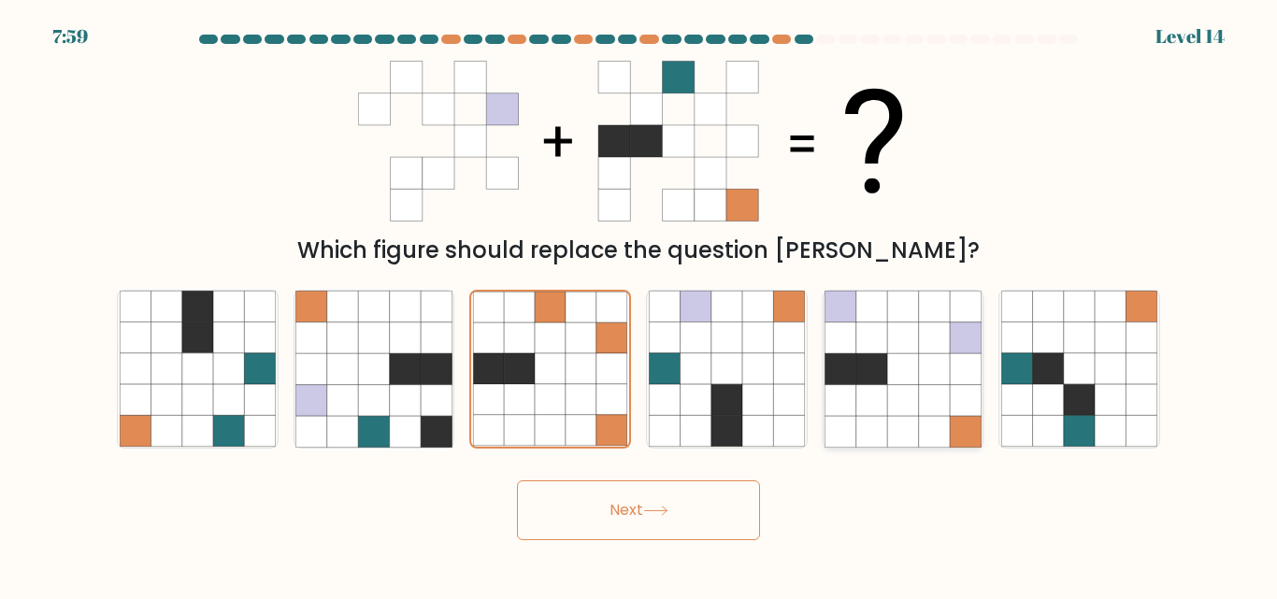
click at [827, 322] on icon at bounding box center [840, 307] width 31 height 31
click at [639, 305] on input "e." at bounding box center [638, 302] width 1 height 5
radio input "true"
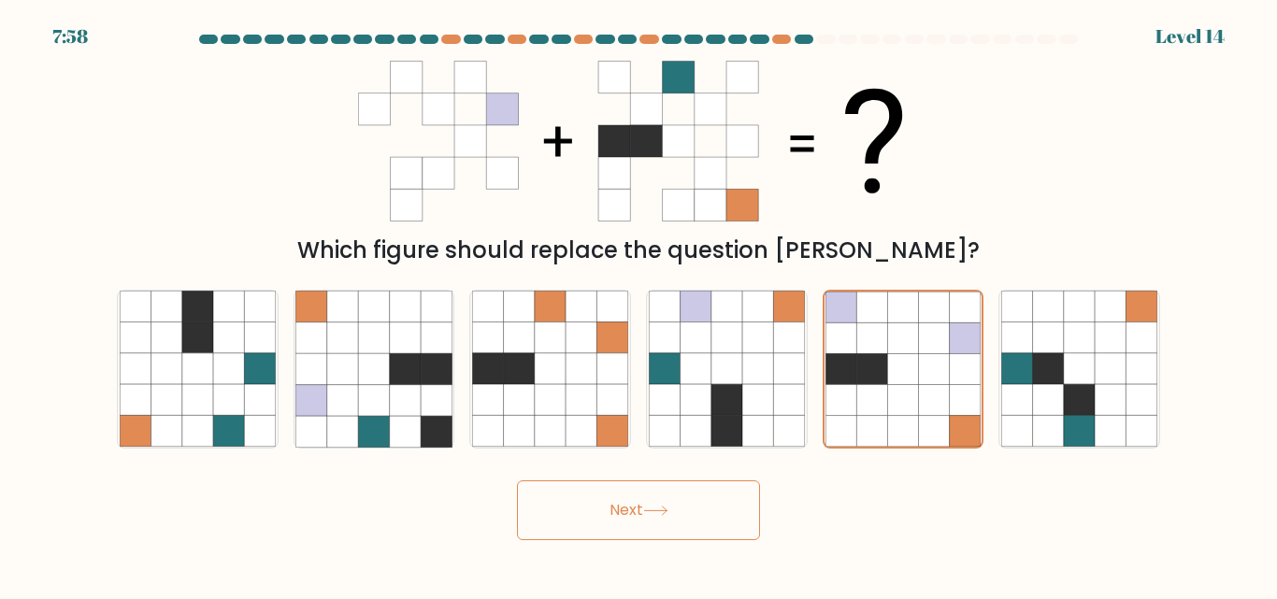
click at [653, 522] on button "Next" at bounding box center [638, 510] width 243 height 60
click at [736, 370] on icon at bounding box center [726, 369] width 31 height 31
click at [639, 305] on input "d." at bounding box center [638, 302] width 1 height 5
radio input "true"
